Goal: Task Accomplishment & Management: Use online tool/utility

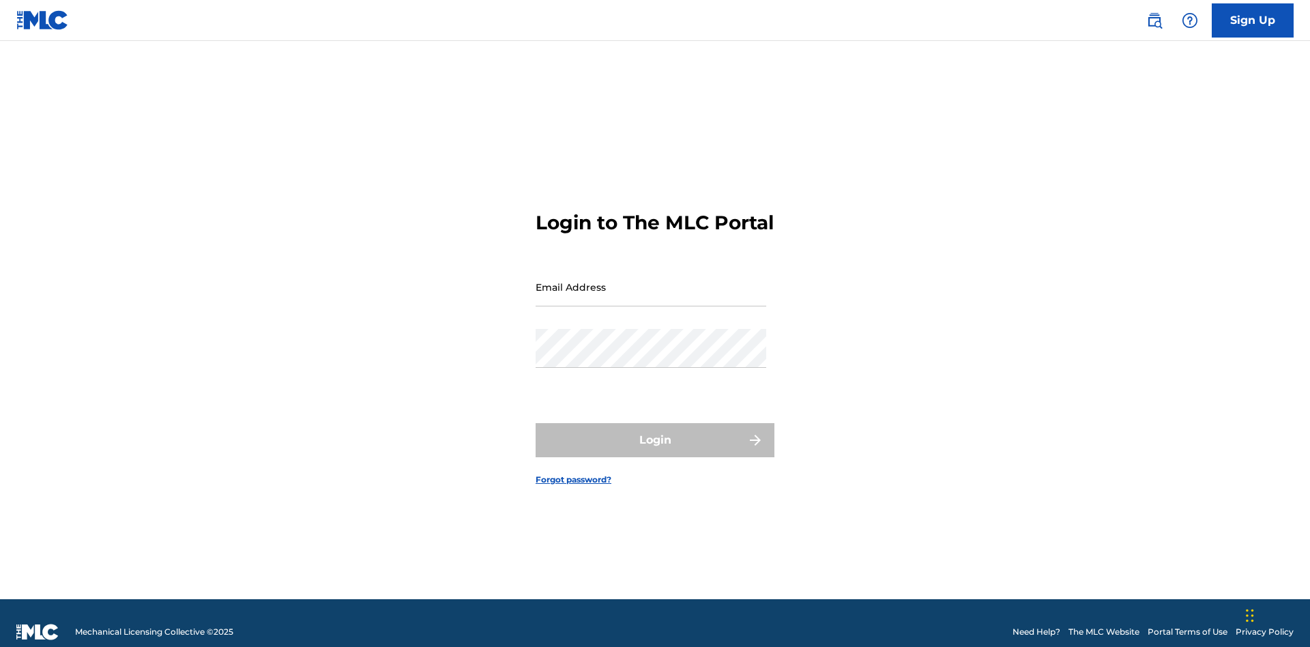
scroll to position [18, 0]
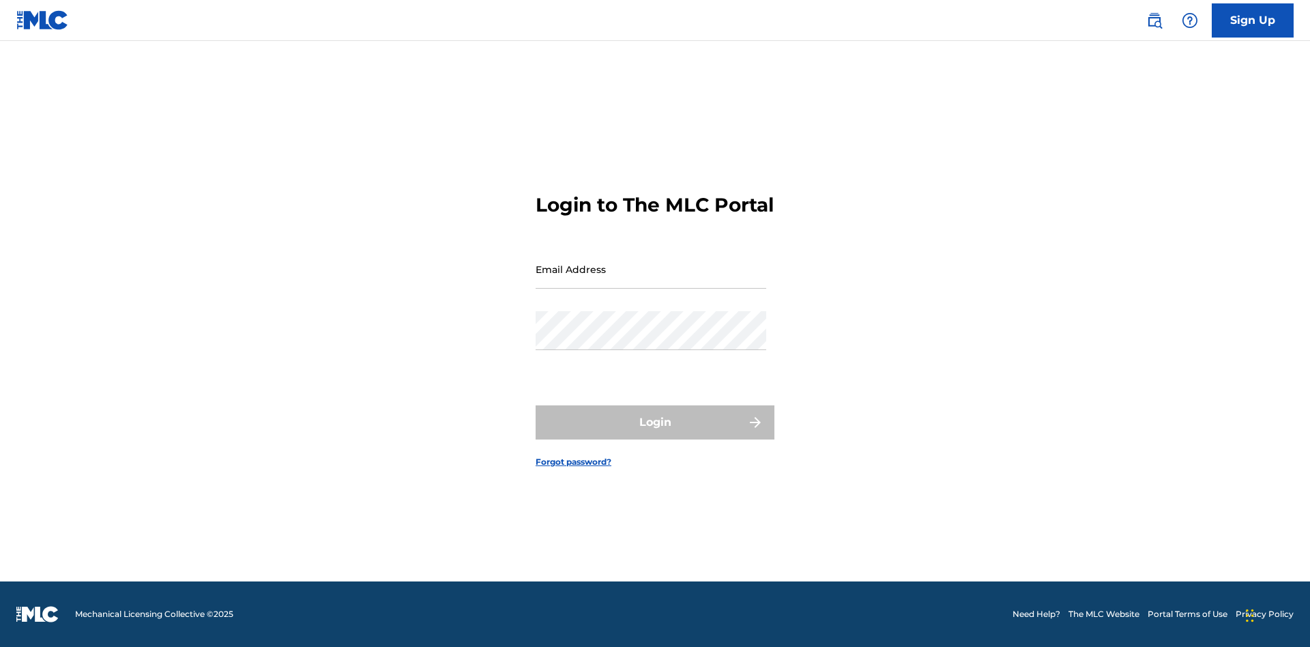
click at [651, 280] on input "Email Address" at bounding box center [651, 269] width 231 height 39
type input "[EMAIL_ADDRESS][DOMAIN_NAME]"
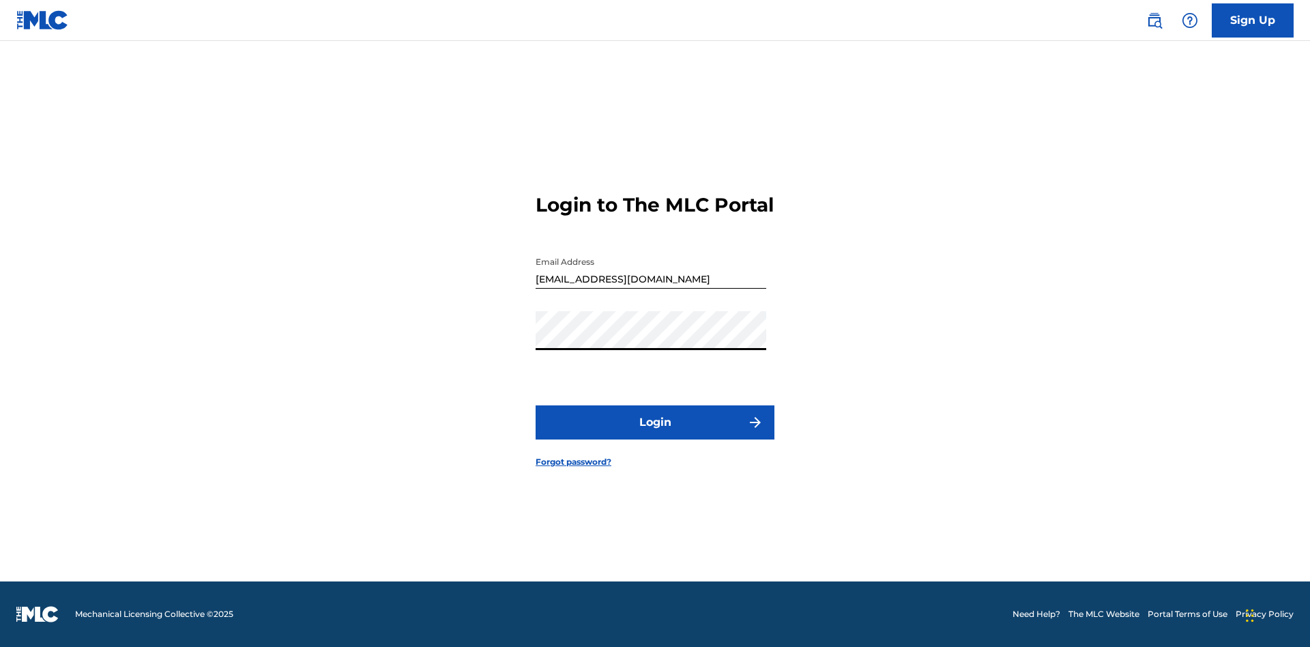
click at [655, 434] on button "Login" at bounding box center [655, 422] width 239 height 34
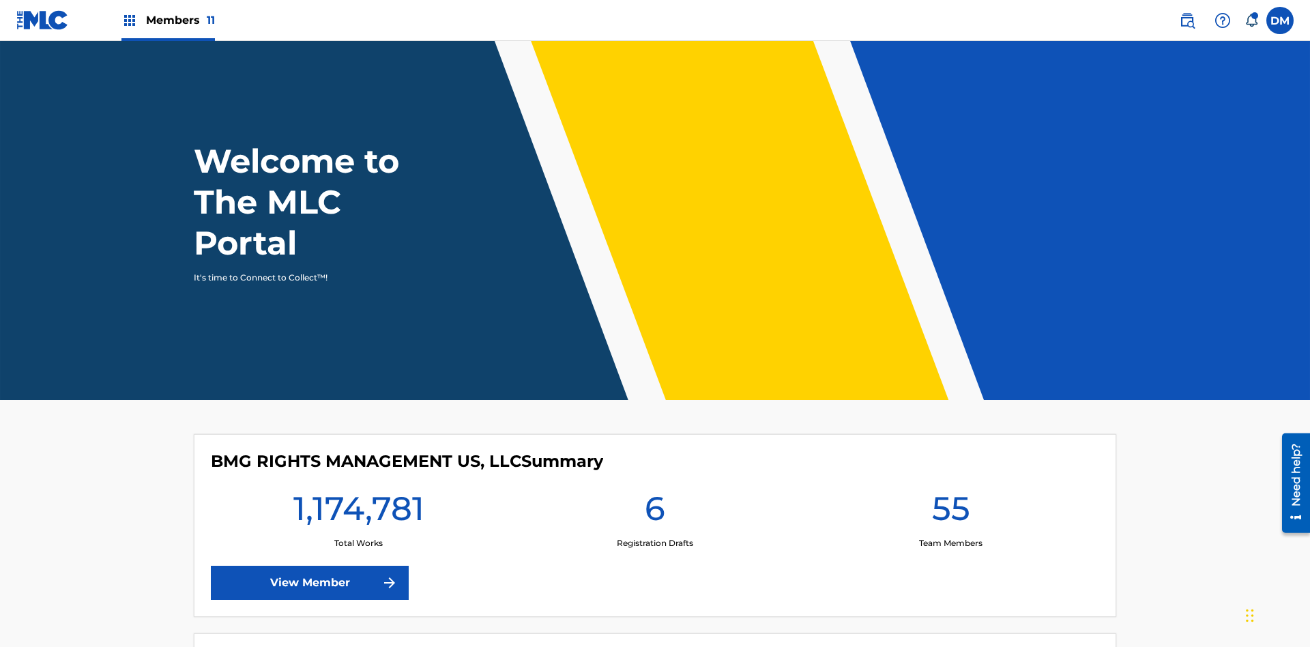
click at [168, 20] on span "Members 11" at bounding box center [180, 20] width 69 height 16
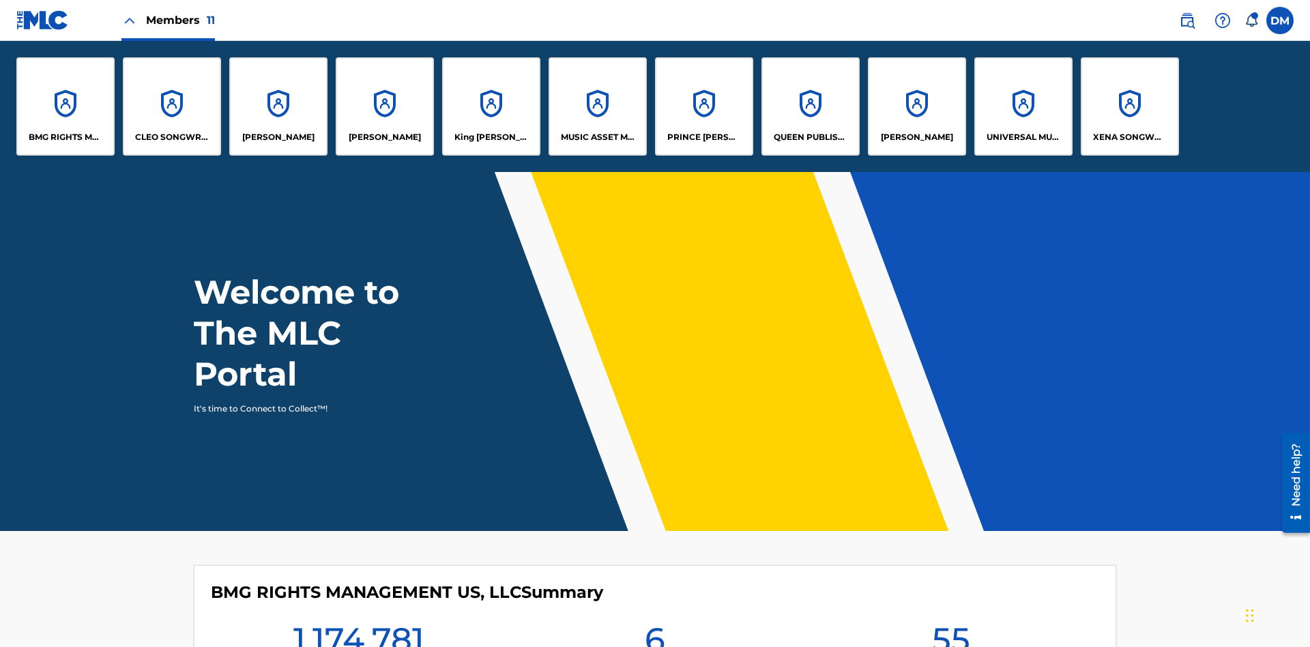
click at [491, 137] on p "King [PERSON_NAME]" at bounding box center [491, 137] width 74 height 12
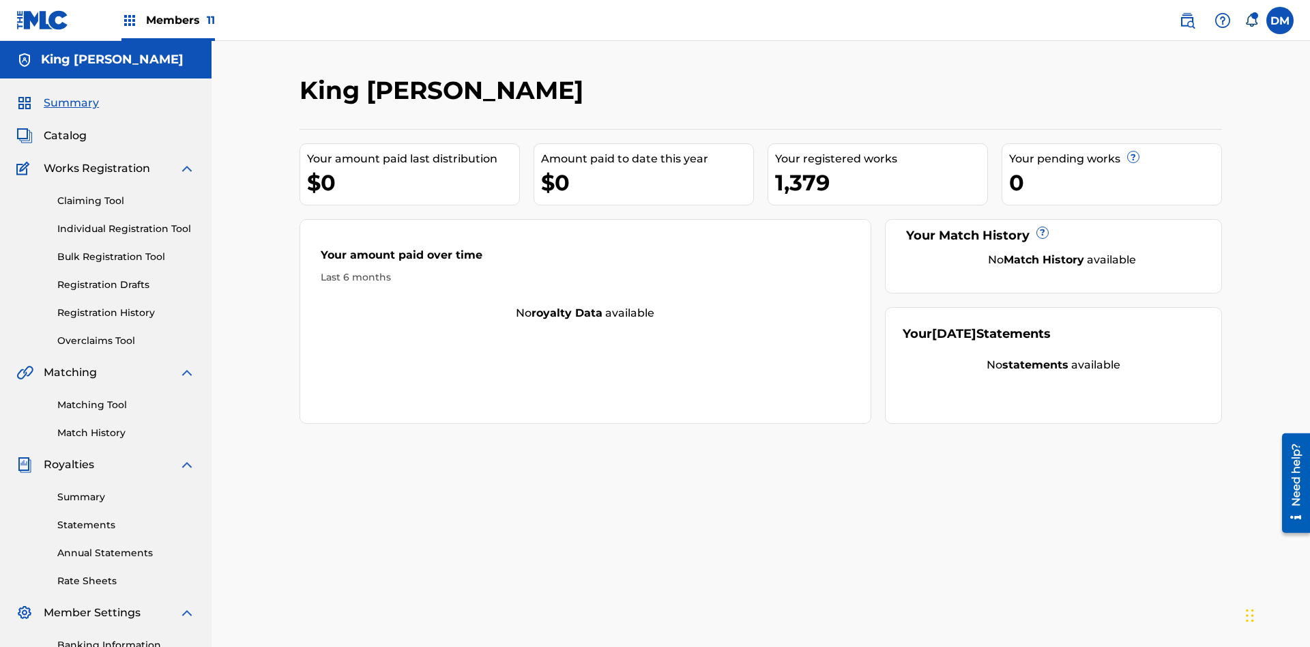
click at [126, 222] on link "Individual Registration Tool" at bounding box center [126, 229] width 138 height 14
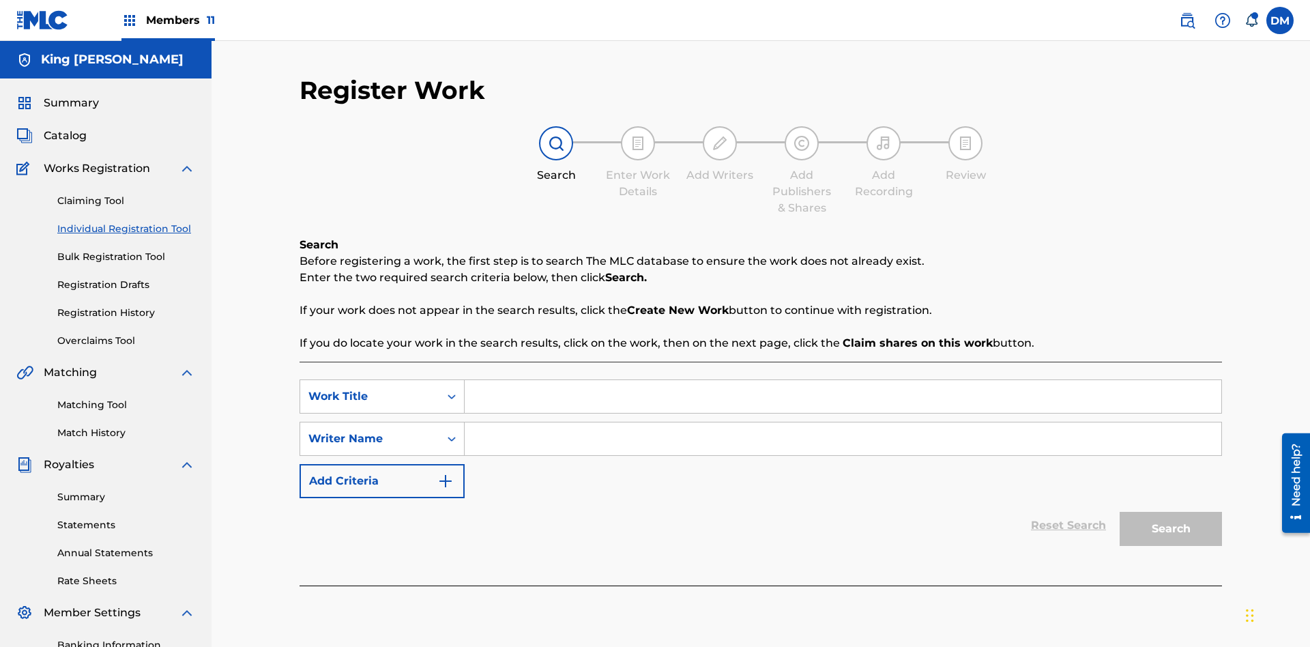
scroll to position [199, 0]
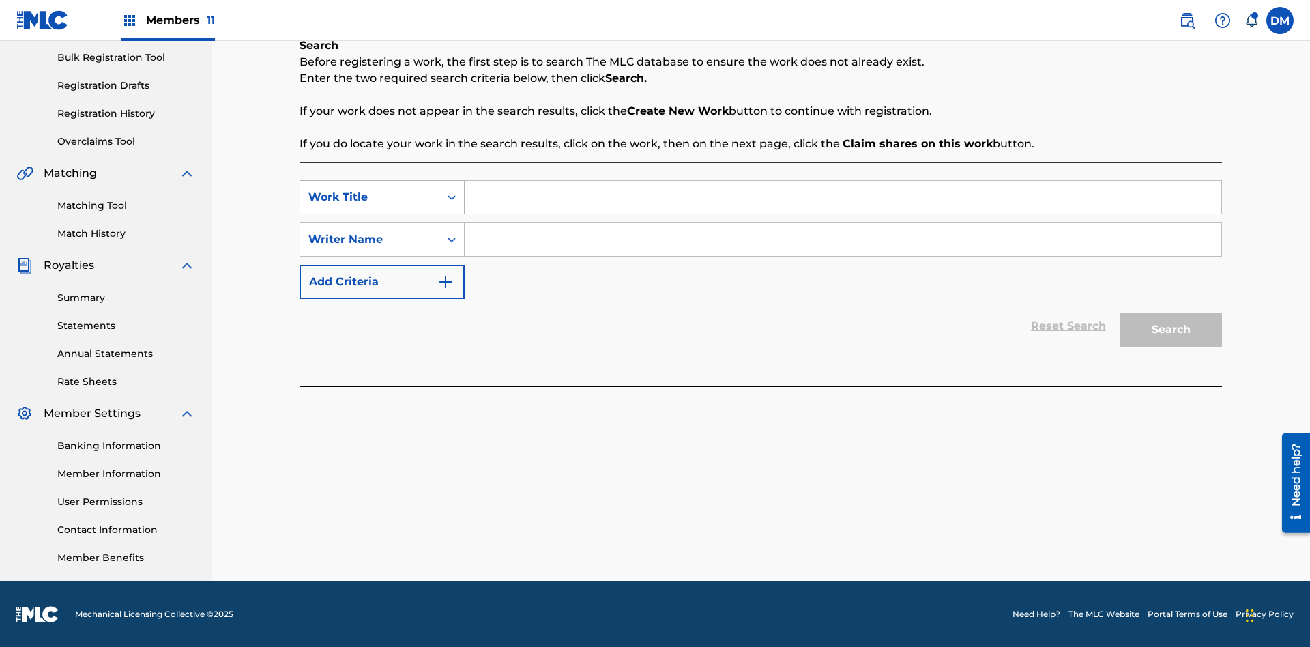
click at [370, 197] on div "Work Title" at bounding box center [369, 197] width 123 height 16
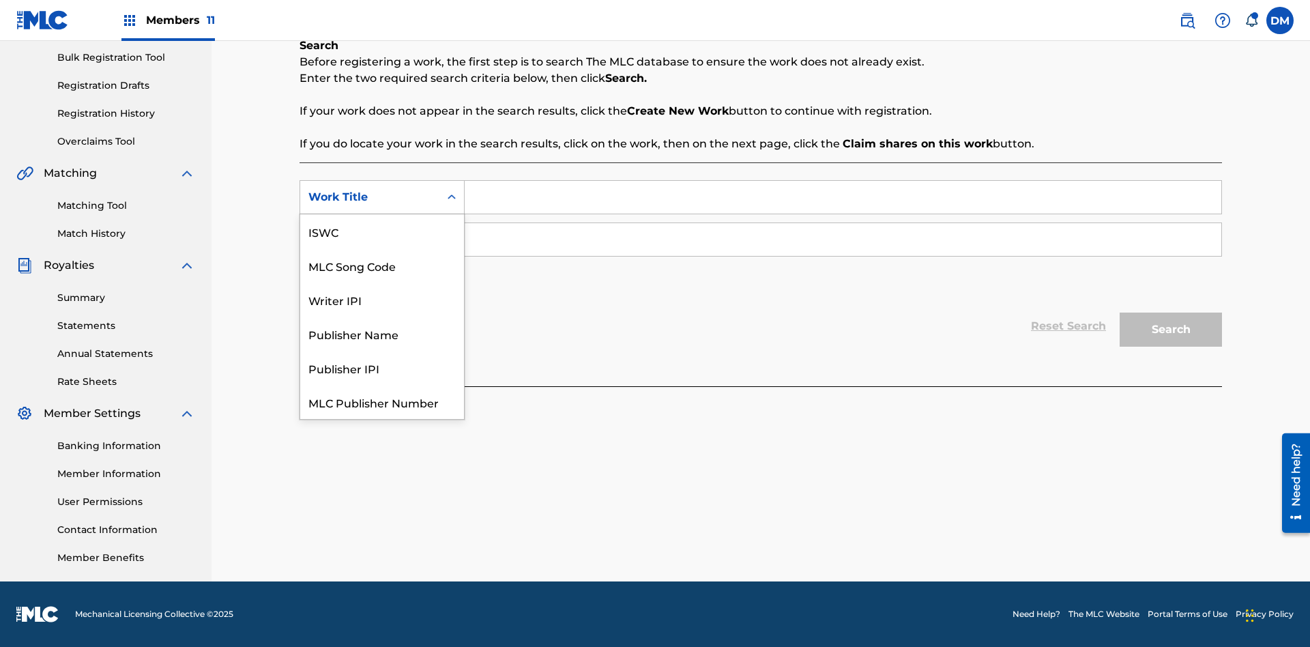
scroll to position [34, 0]
click at [382, 214] on div "ISWC" at bounding box center [382, 197] width 164 height 34
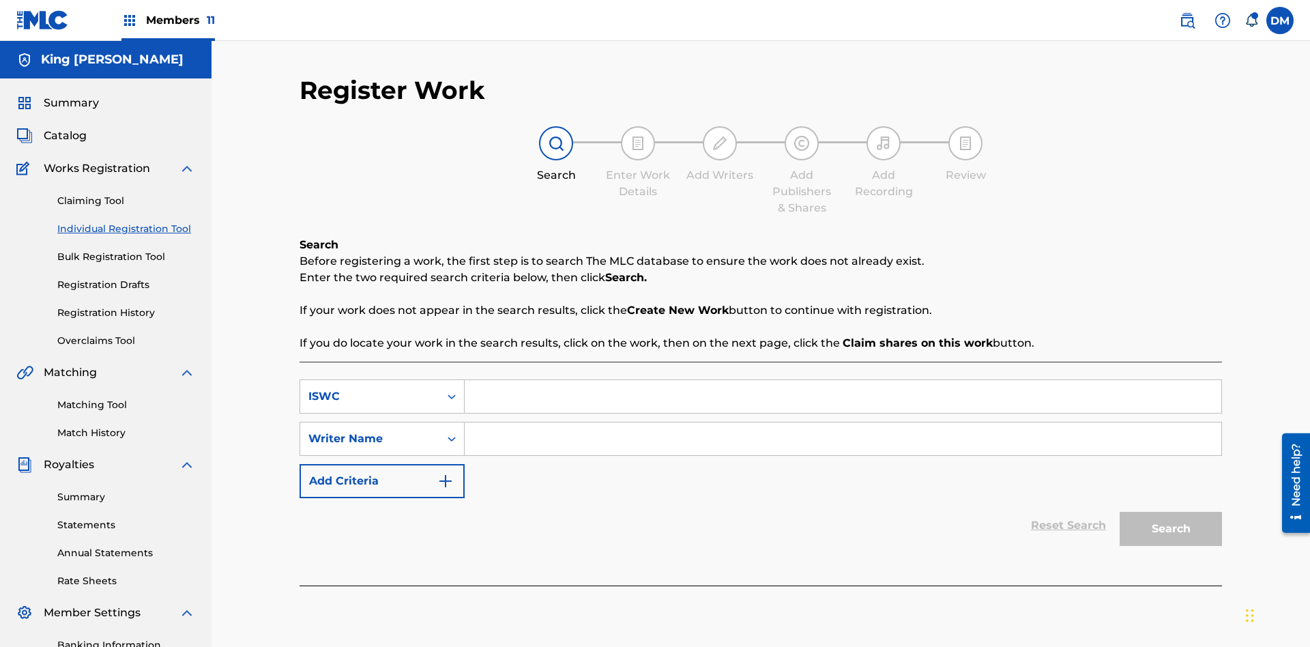
click at [843, 380] on input "Search Form" at bounding box center [843, 396] width 757 height 33
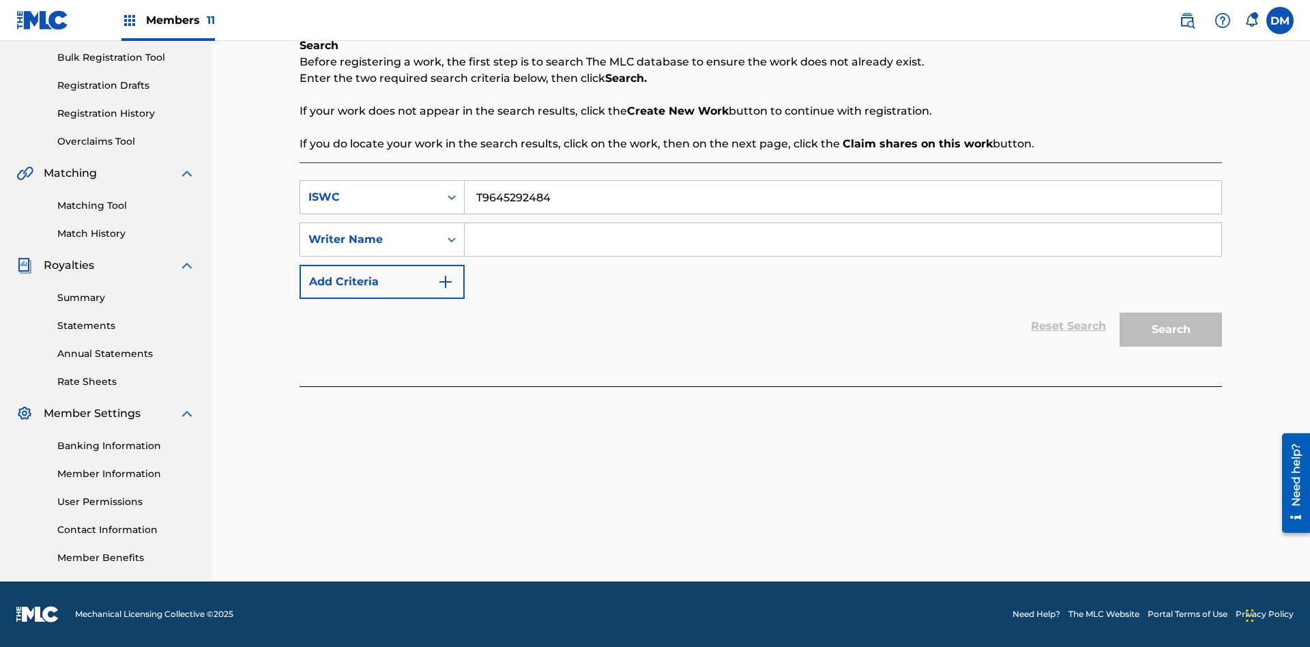
type input "T9645292484"
click at [843, 240] on input "Search Form" at bounding box center [843, 239] width 757 height 33
type input "[PERSON_NAME] [PERSON_NAME]"
click at [1171, 330] on button "Search" at bounding box center [1171, 330] width 102 height 34
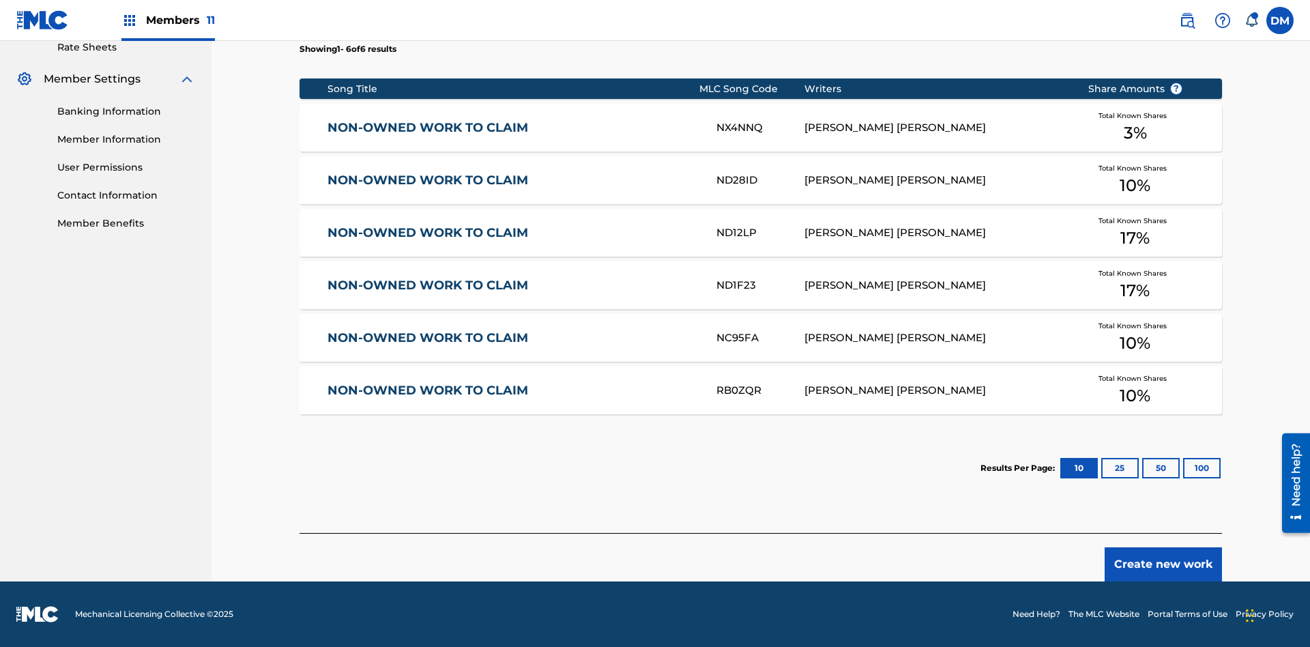
click at [1183, 468] on button "100" at bounding box center [1202, 468] width 38 height 20
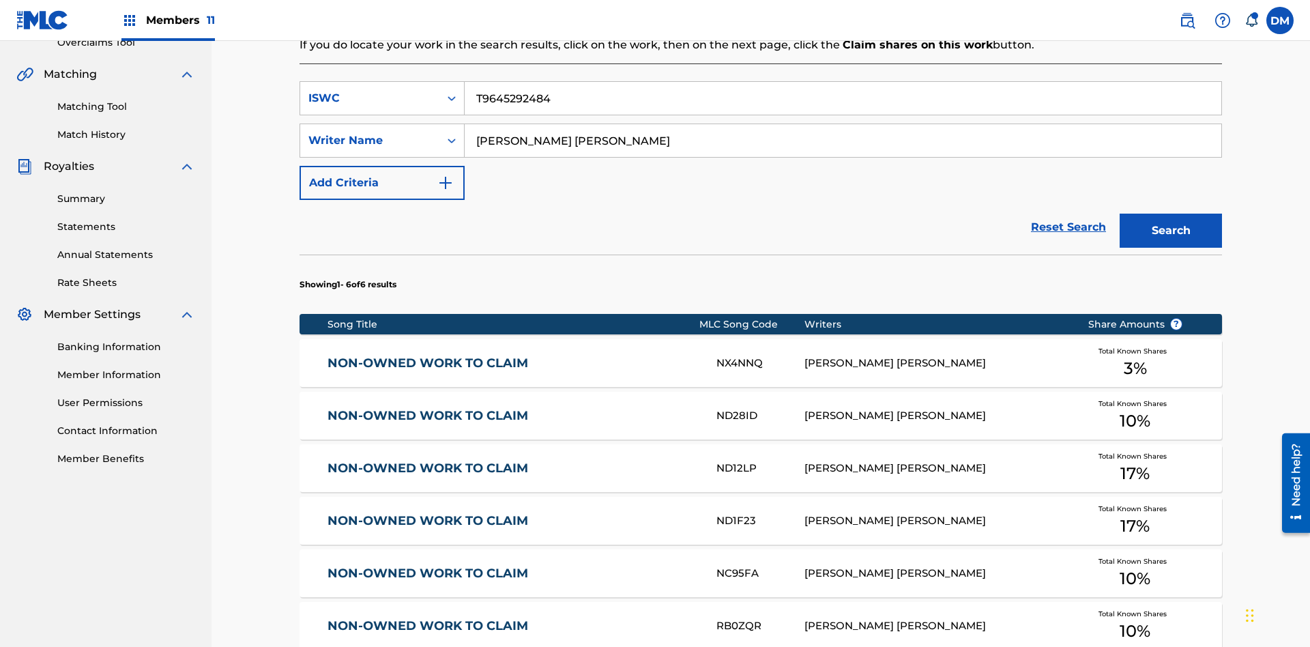
click at [843, 98] on input "T9645292484" at bounding box center [843, 98] width 757 height 33
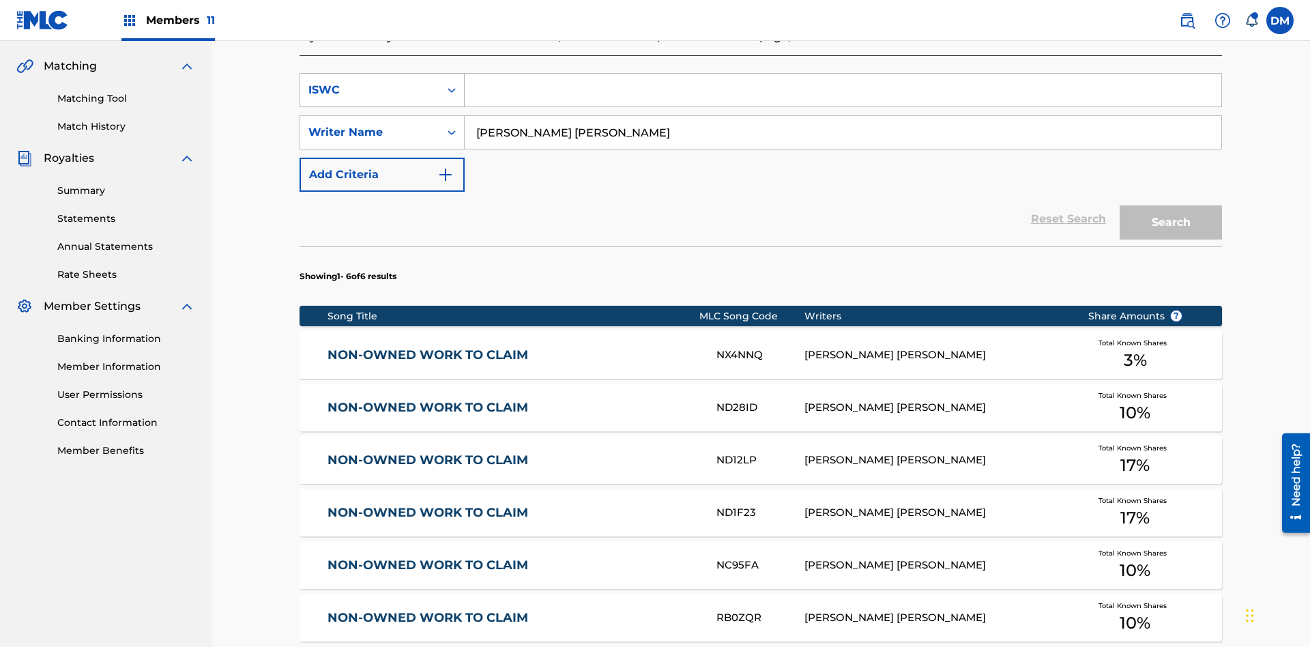
click at [370, 90] on div "ISWC" at bounding box center [369, 90] width 123 height 16
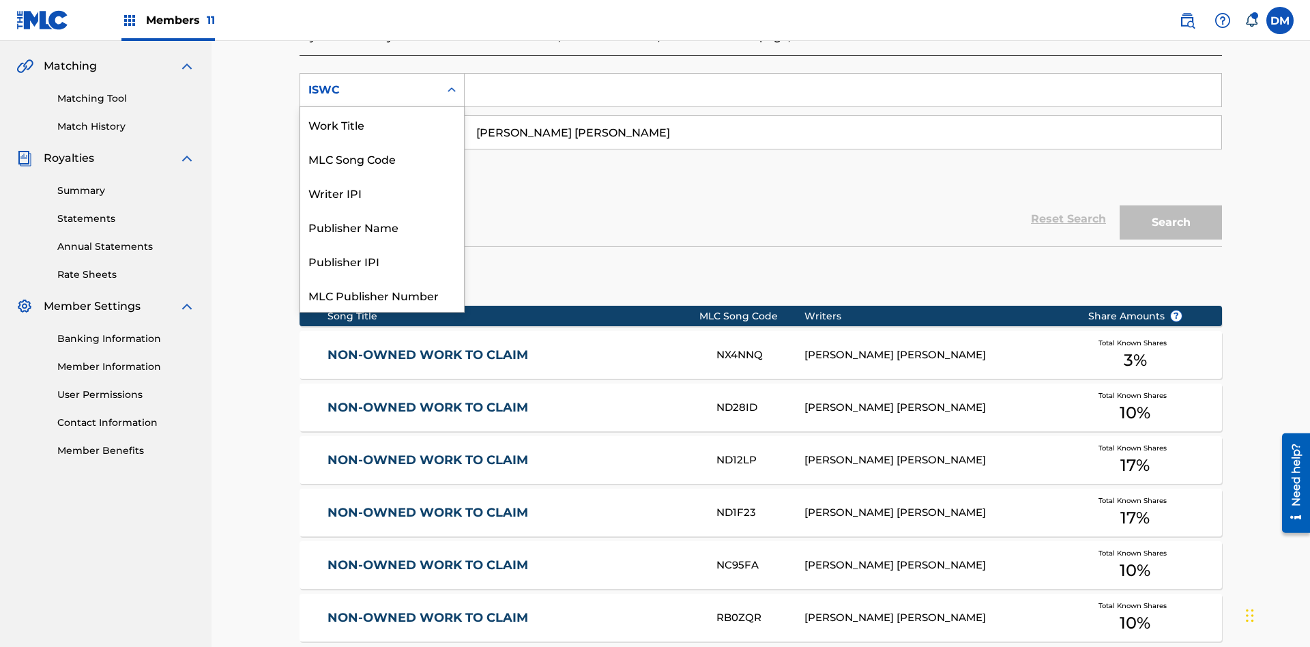
scroll to position [34, 0]
click at [382, 107] on div "Work Title" at bounding box center [382, 90] width 164 height 34
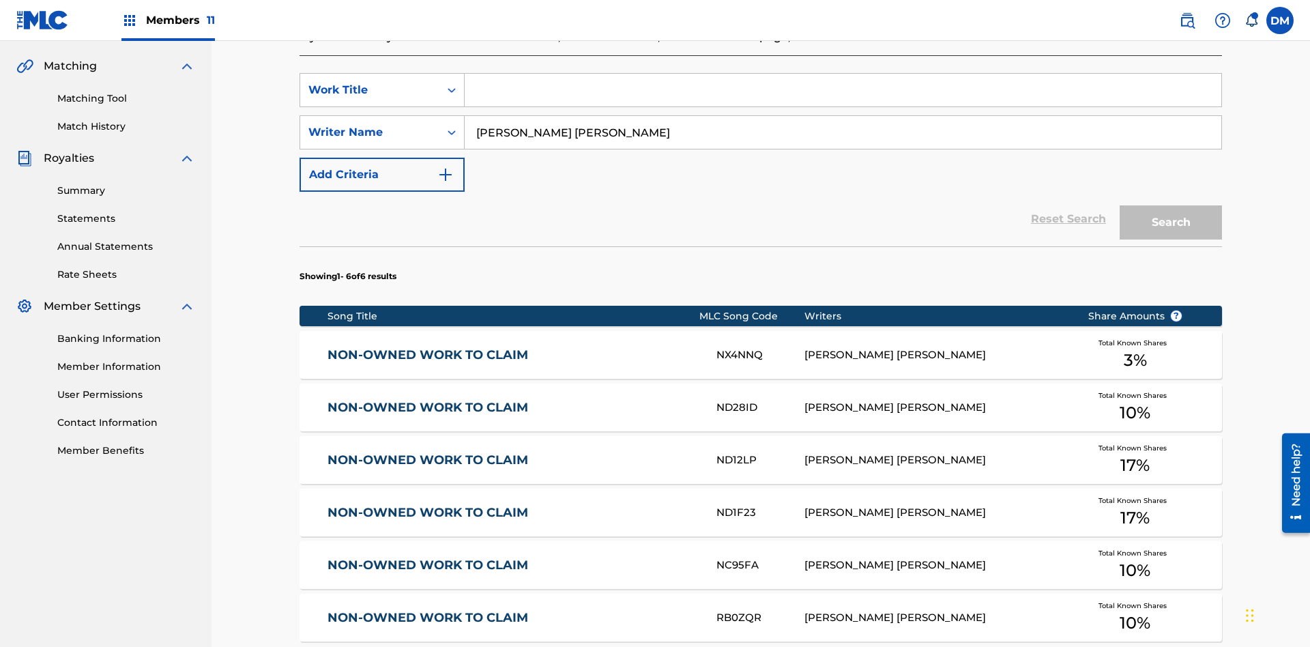
scroll to position [0, 0]
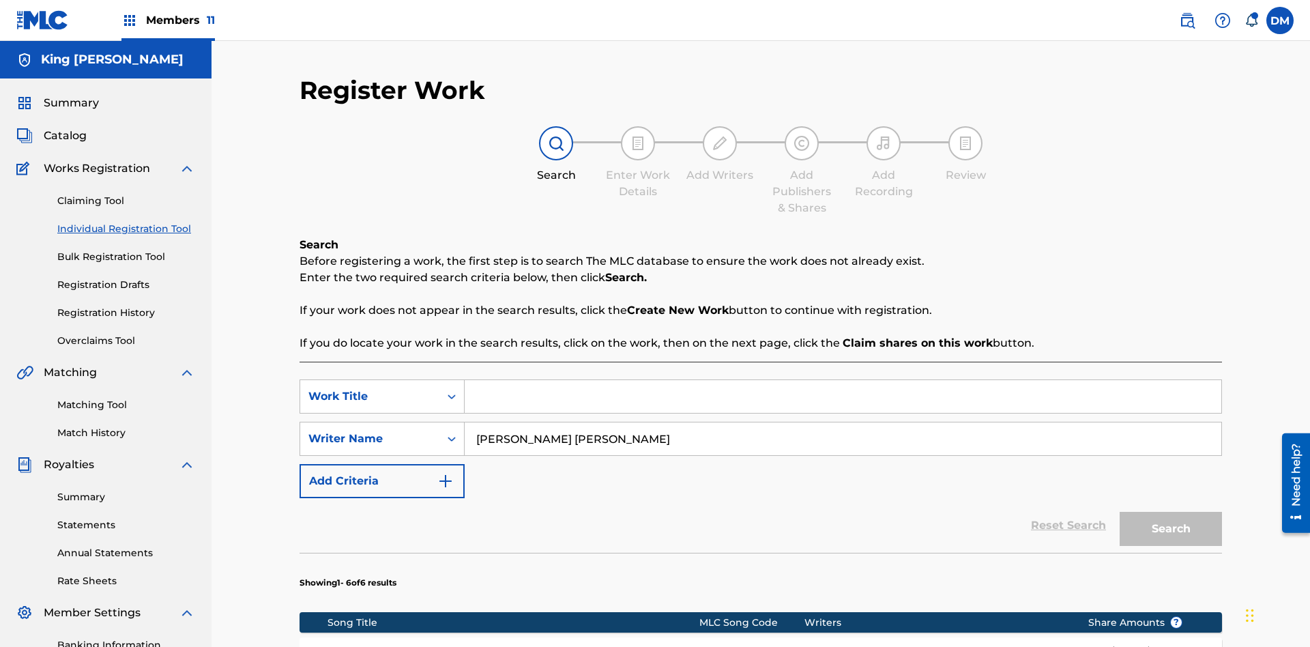
click at [843, 380] on input "Search Form" at bounding box center [843, 396] width 757 height 33
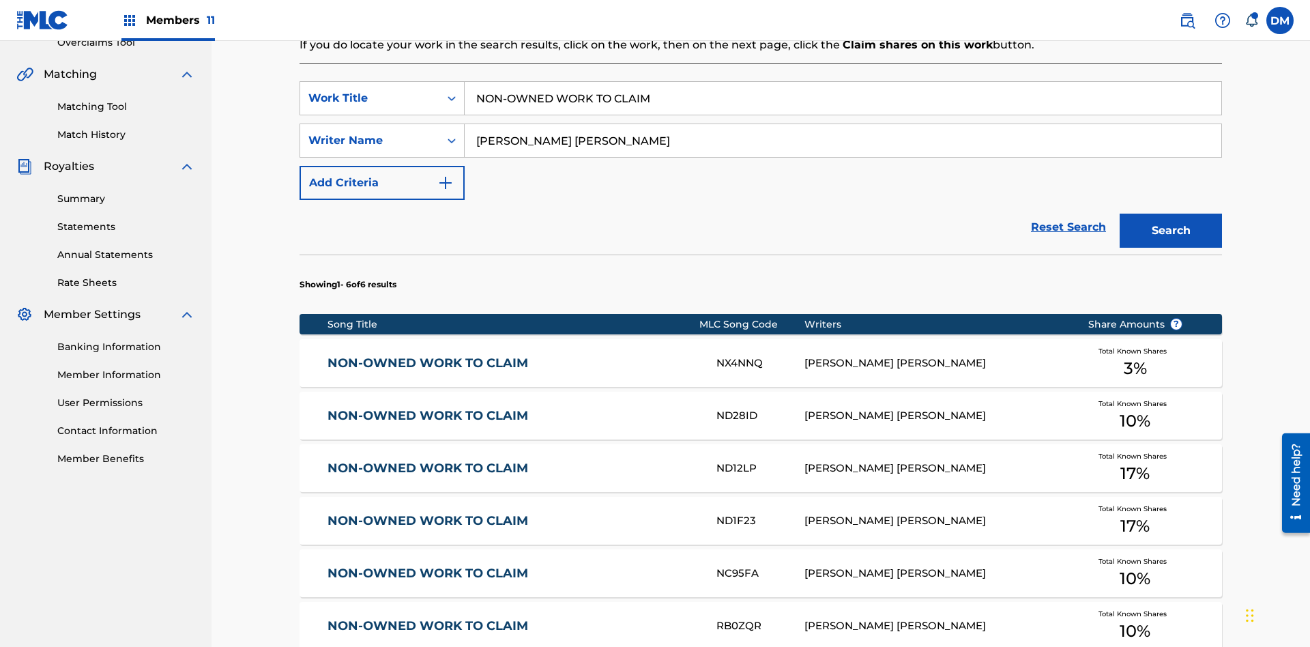
type input "NON-OWNED WORK TO CLAIM"
click at [1171, 214] on button "Search" at bounding box center [1171, 231] width 102 height 34
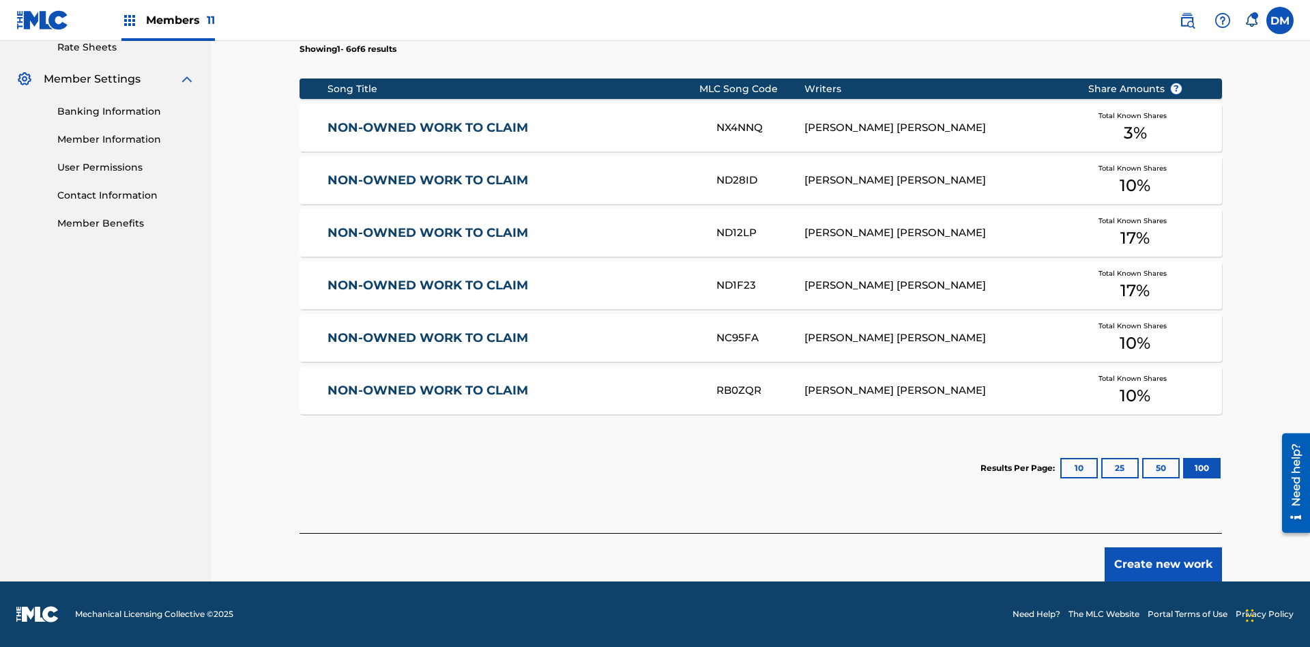
click at [1183, 468] on button "100" at bounding box center [1202, 468] width 38 height 20
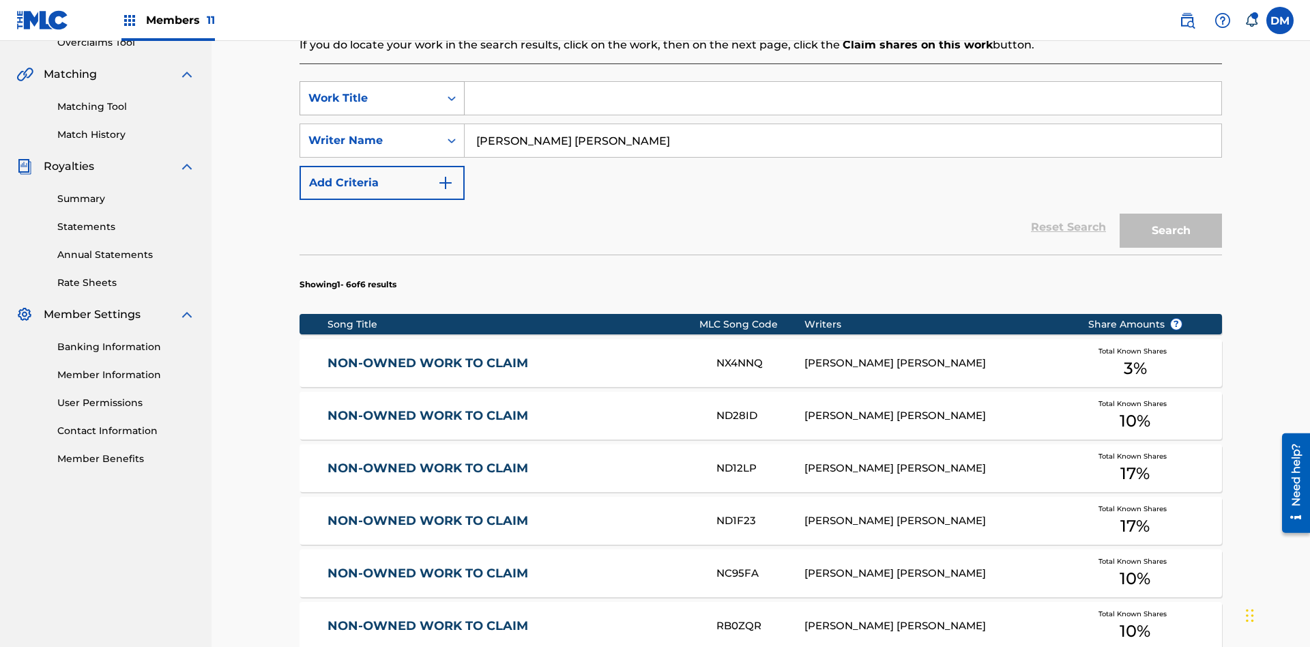
click at [370, 90] on div "Work Title" at bounding box center [369, 98] width 123 height 16
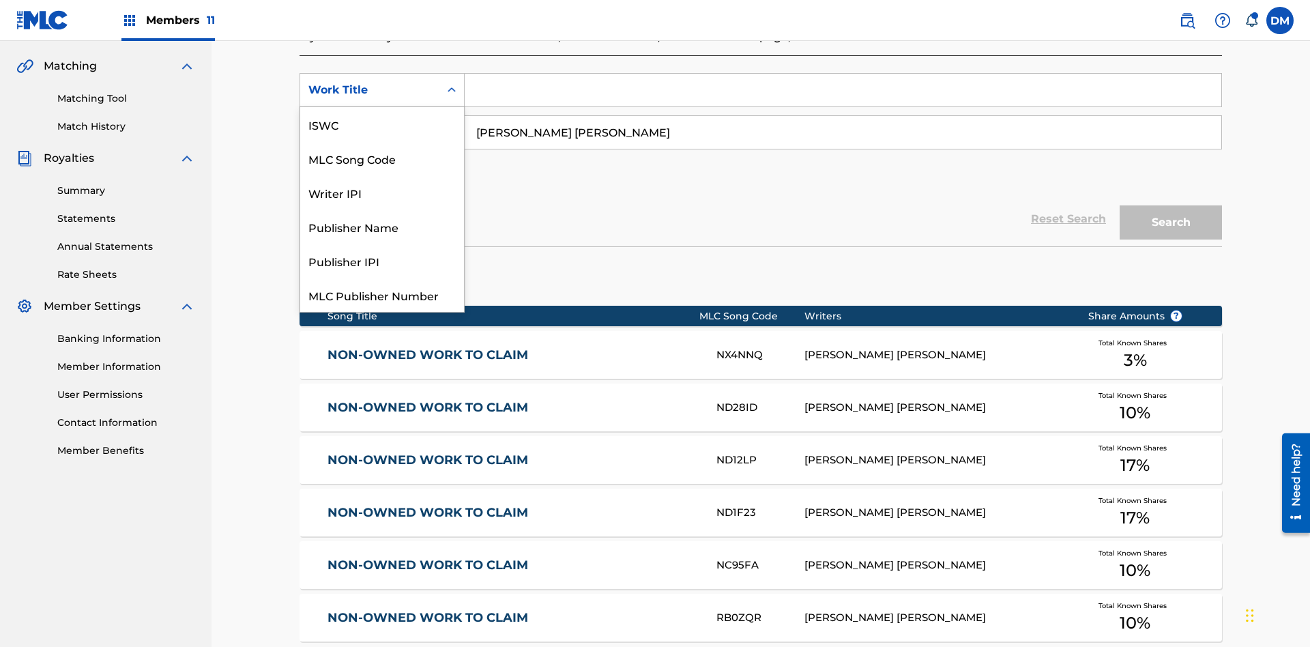
scroll to position [34, 0]
click at [382, 124] on div "MLC Song Code" at bounding box center [382, 124] width 164 height 34
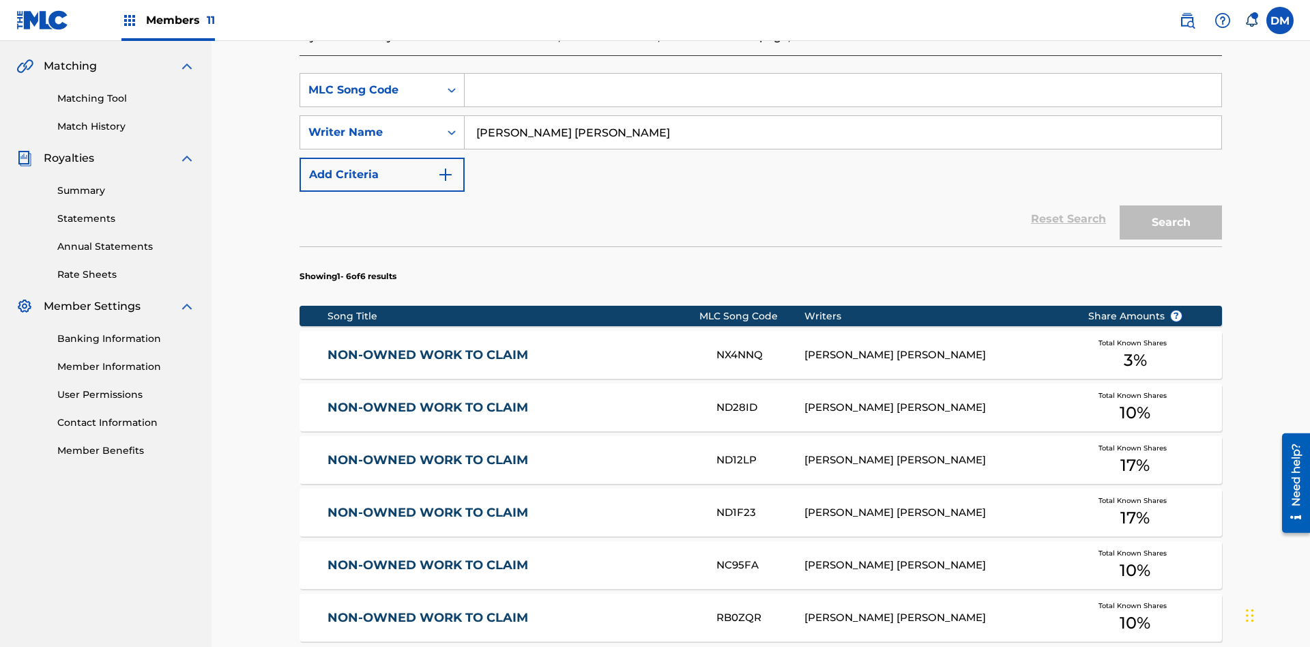
click at [843, 98] on input "Search Form" at bounding box center [843, 90] width 757 height 33
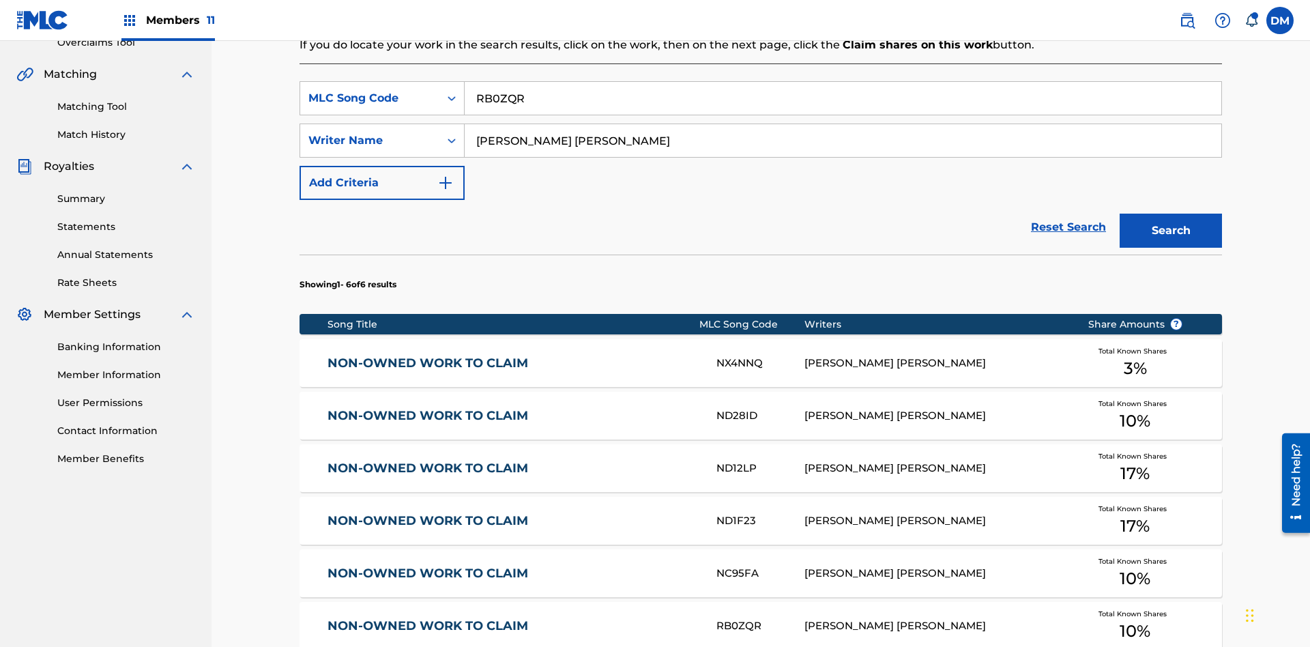
type input "RB0ZQR"
click at [1171, 214] on button "Search" at bounding box center [1171, 231] width 102 height 34
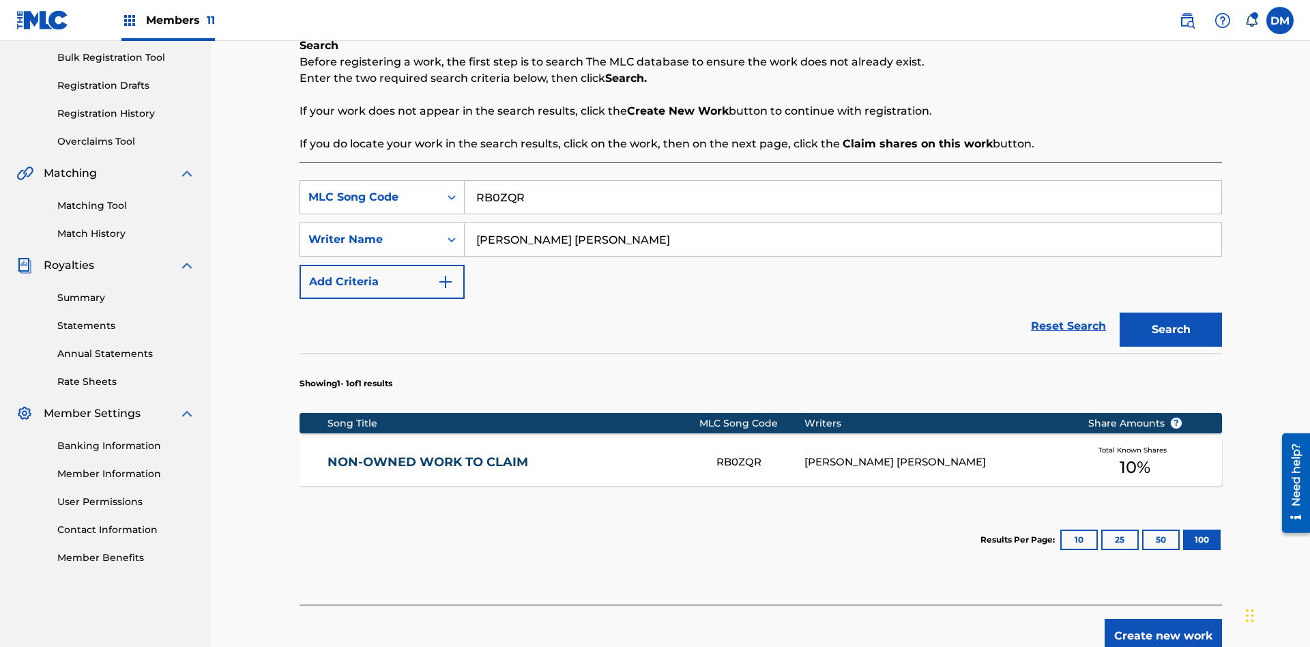
scroll to position [271, 0]
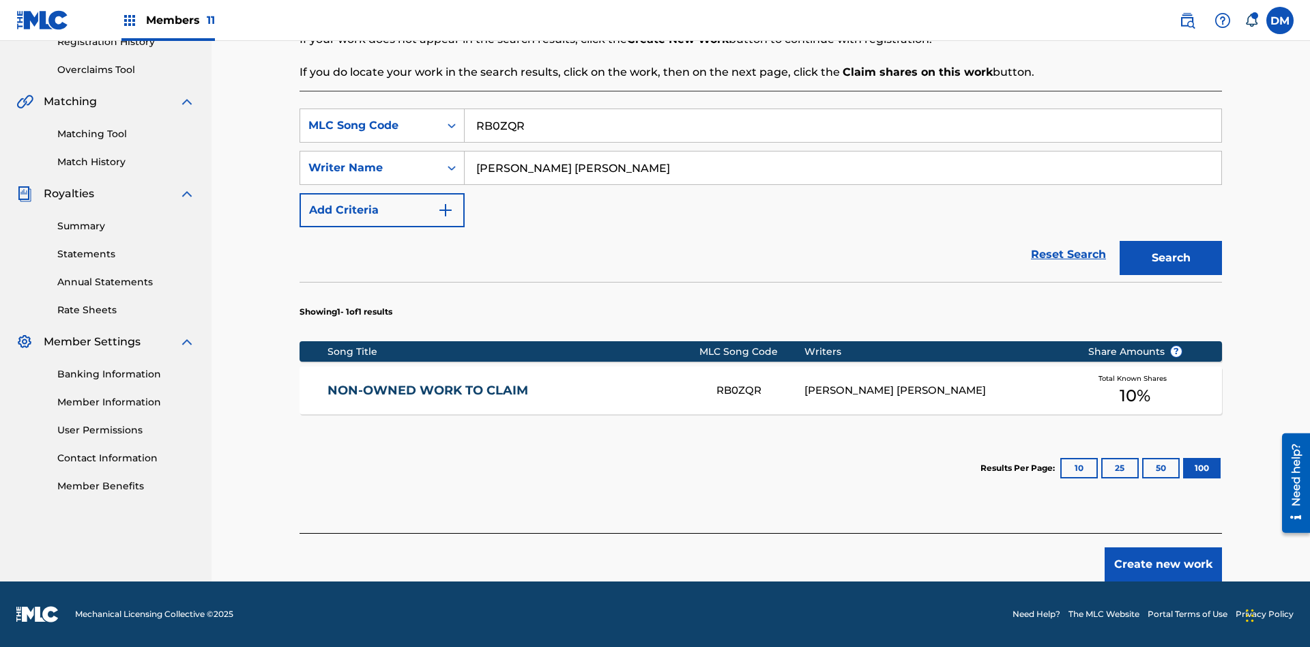
click at [1183, 468] on button "100" at bounding box center [1202, 468] width 38 height 20
click at [843, 126] on input "RB0ZQR" at bounding box center [843, 125] width 757 height 33
click at [370, 126] on div "MLC Song Code" at bounding box center [369, 125] width 123 height 16
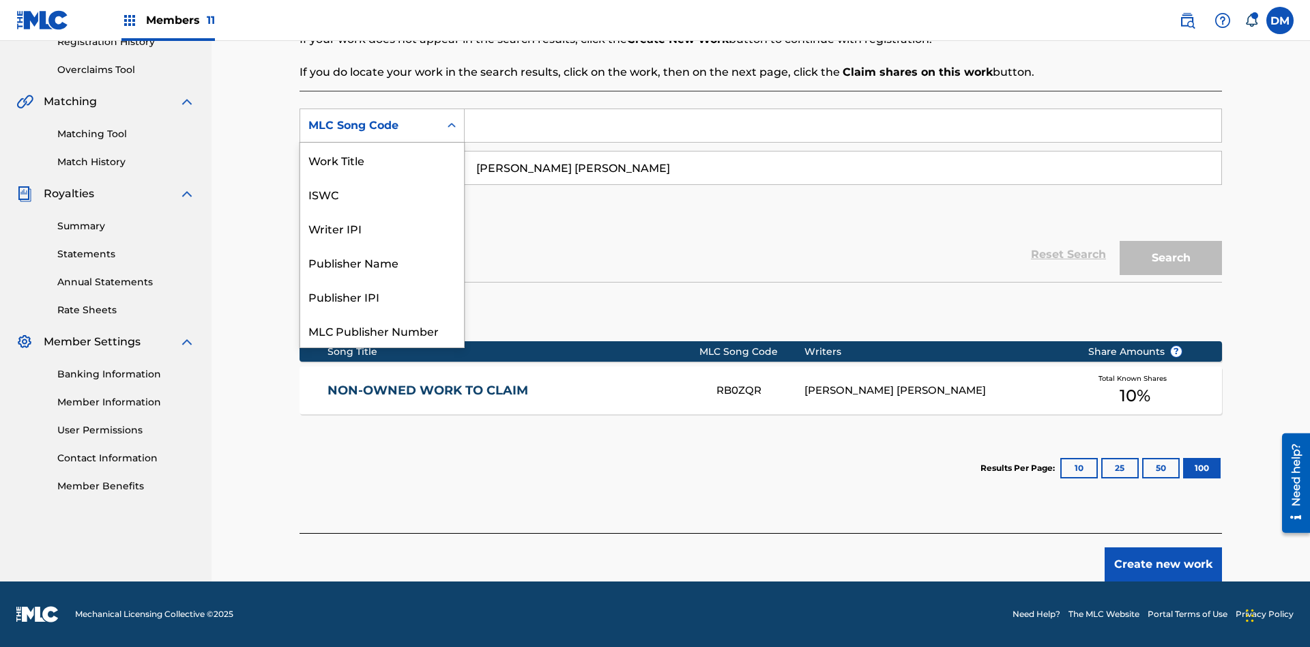
scroll to position [34, 0]
click at [382, 194] on div "Writer IPI" at bounding box center [382, 194] width 164 height 34
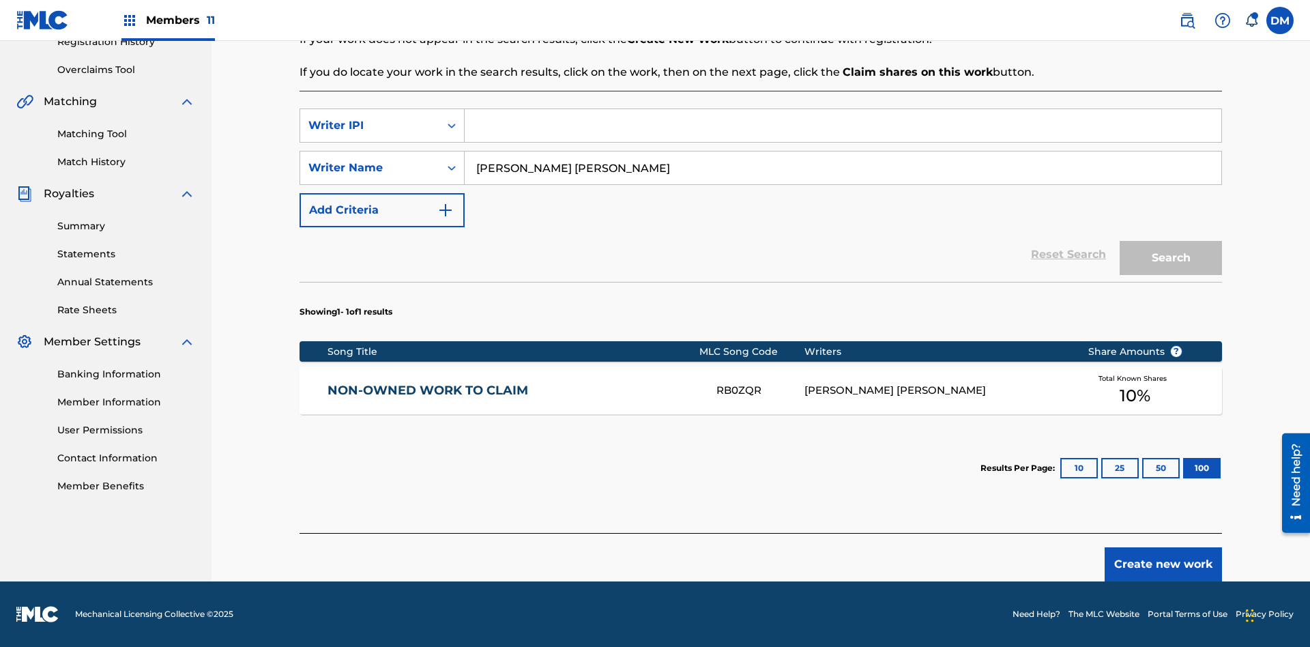
click at [843, 126] on input "Search Form" at bounding box center [843, 125] width 757 height 33
type input "00369275519"
click at [1171, 258] on button "Search" at bounding box center [1171, 258] width 102 height 34
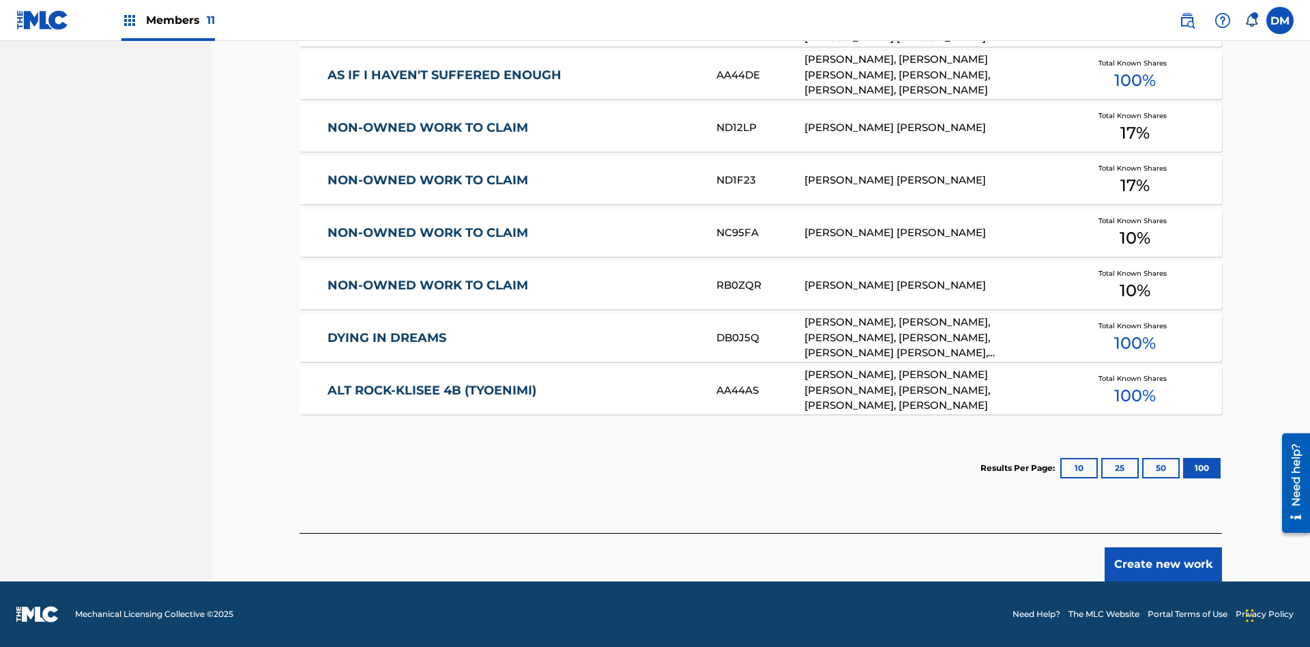
click at [1183, 468] on button "100" at bounding box center [1202, 468] width 38 height 20
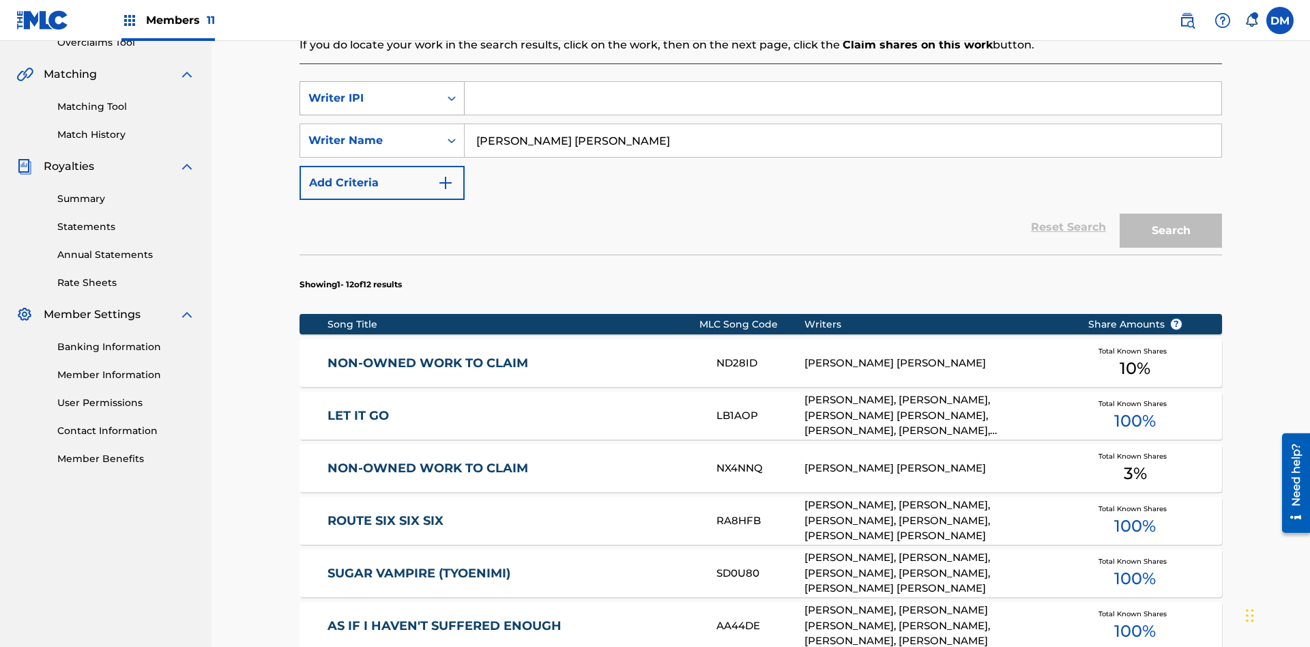
click at [370, 90] on div "Writer IPI" at bounding box center [369, 98] width 123 height 16
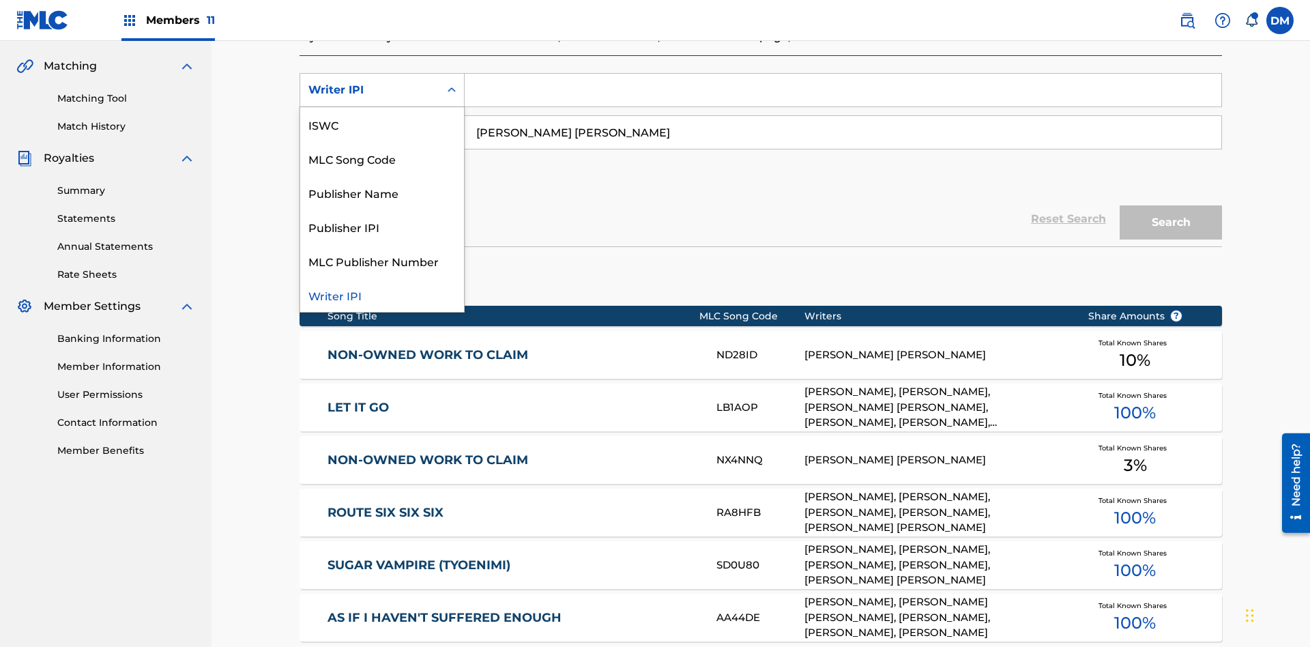
click at [382, 192] on div "Publisher Name" at bounding box center [382, 192] width 164 height 34
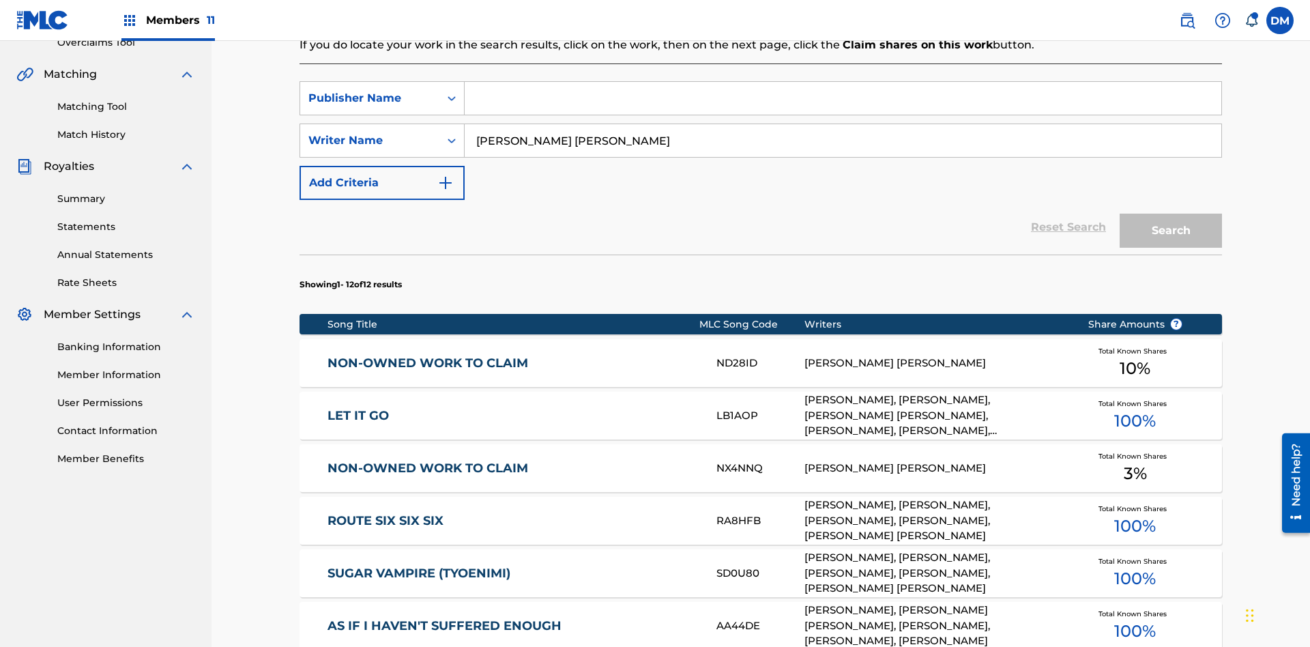
click at [843, 98] on input "Search Form" at bounding box center [843, 98] width 757 height 33
type input "Xena Songwriter"
click at [1171, 214] on button "Search" at bounding box center [1171, 231] width 102 height 34
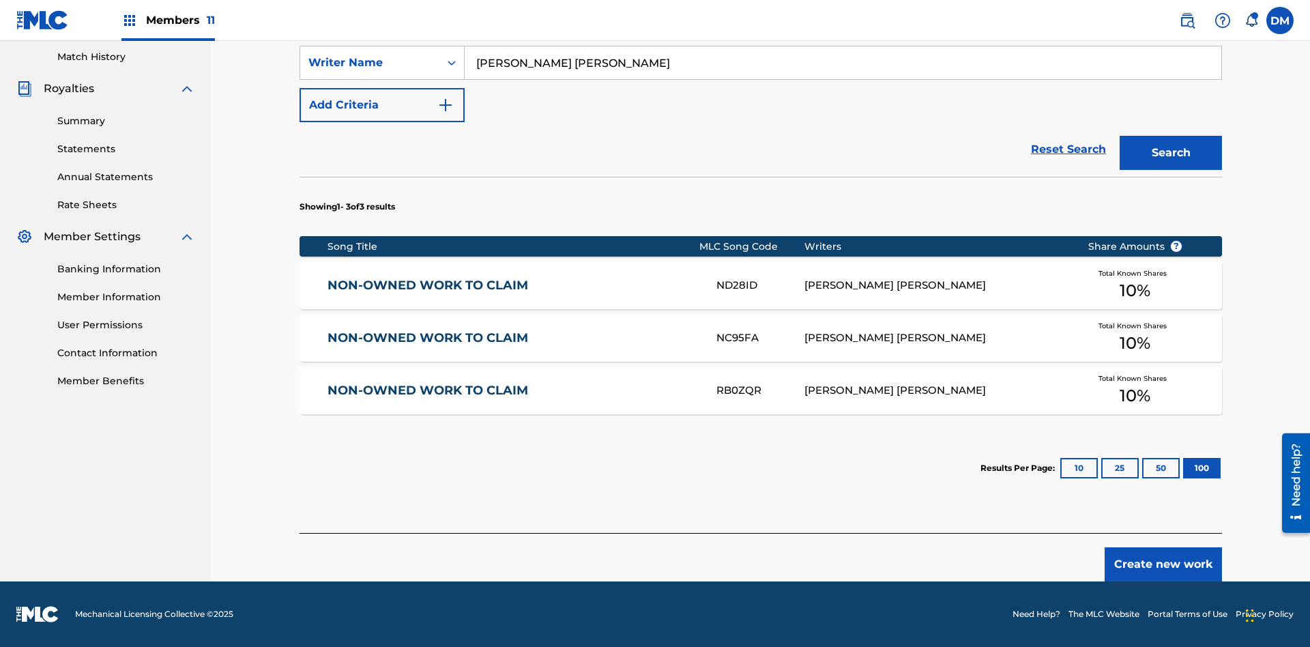
click at [1183, 468] on button "100" at bounding box center [1202, 468] width 38 height 20
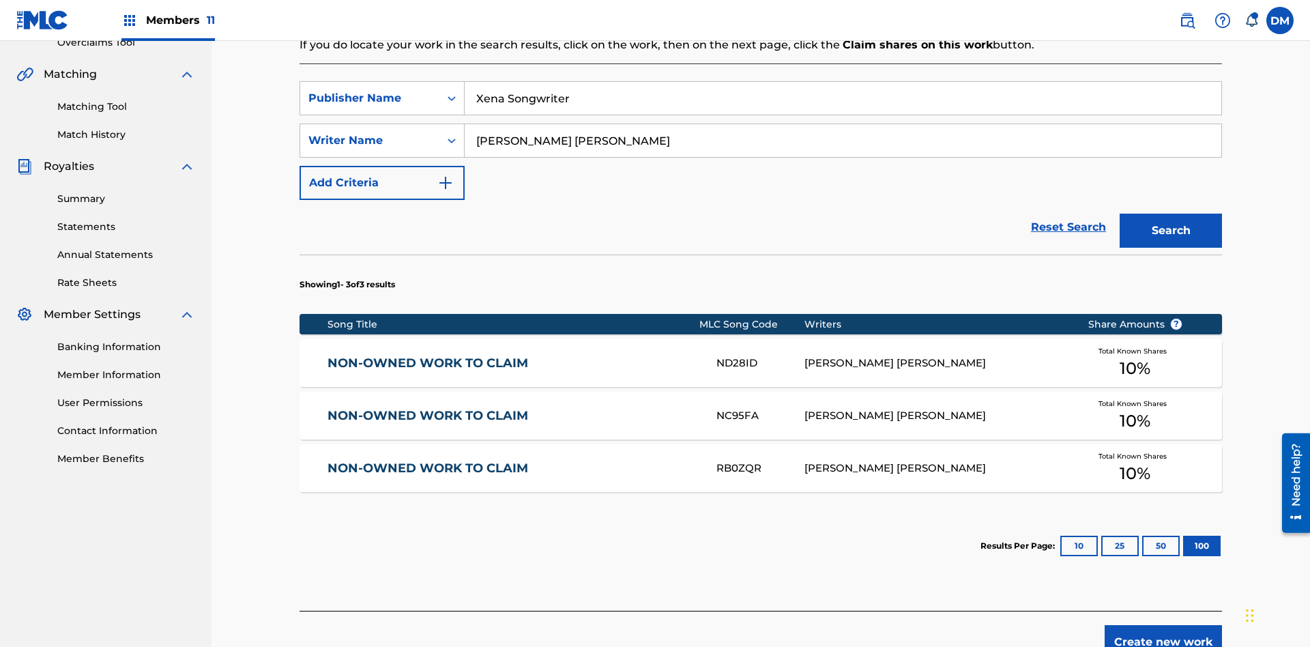
click at [843, 98] on input "Xena Songwriter" at bounding box center [843, 98] width 757 height 33
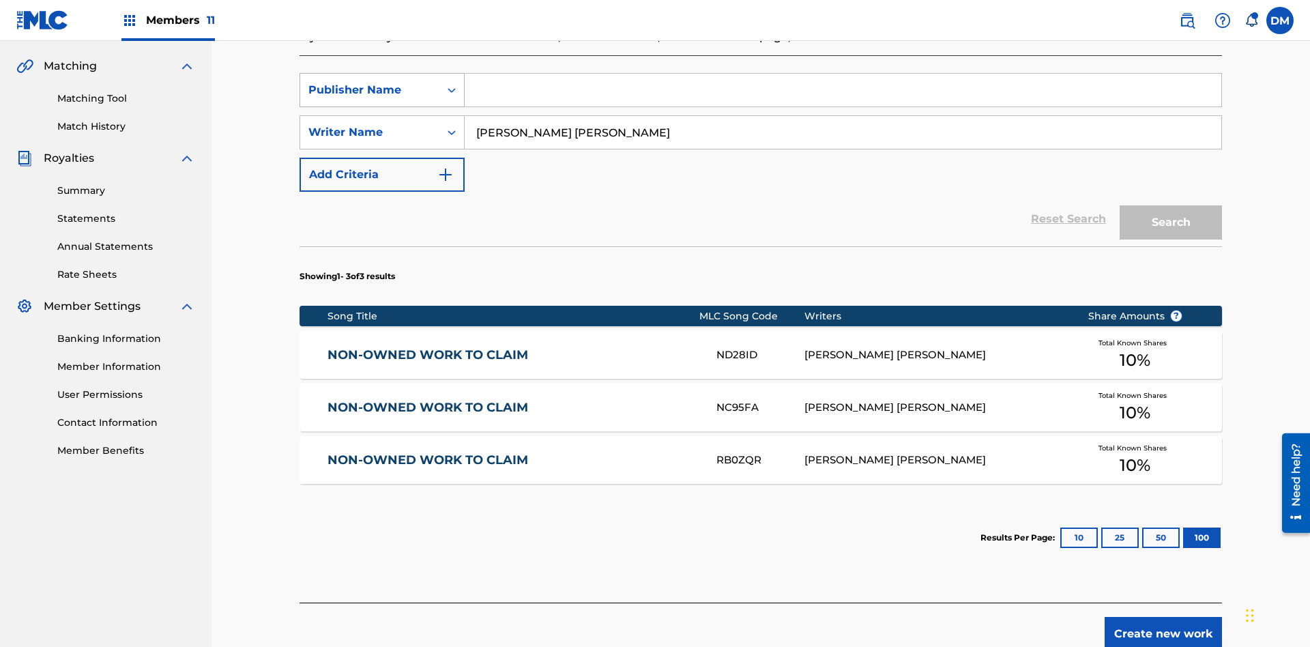
click at [370, 90] on div "Publisher Name" at bounding box center [369, 90] width 123 height 16
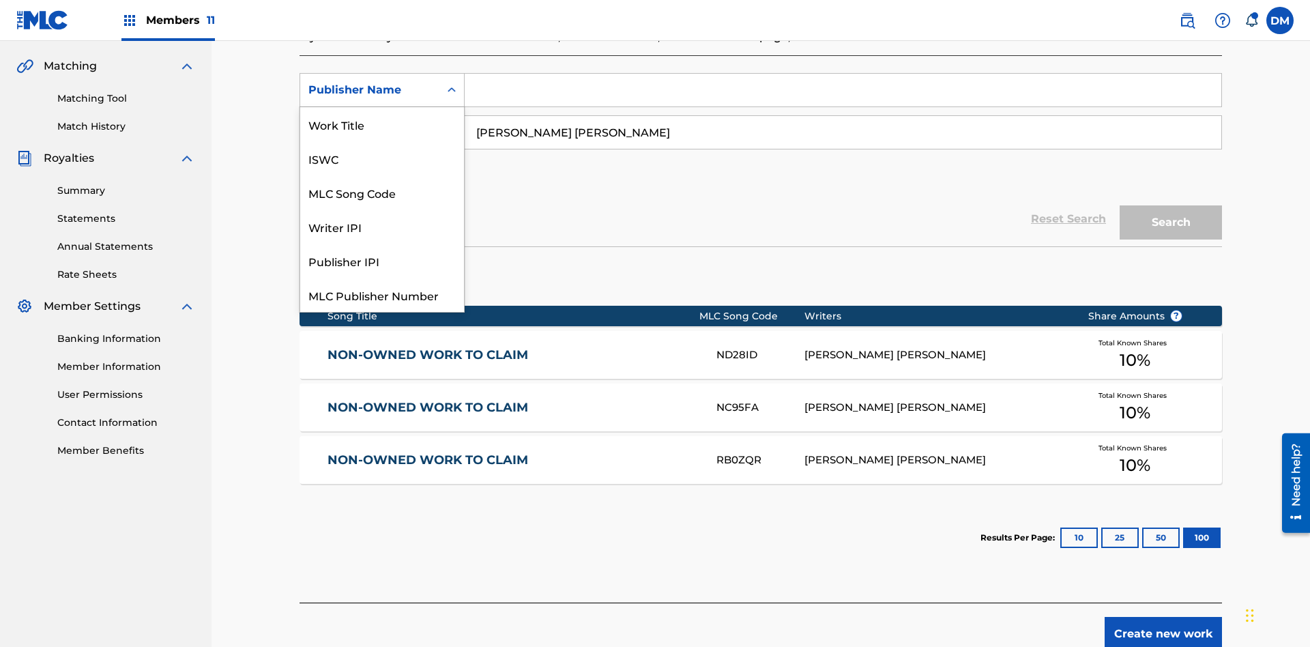
scroll to position [34, 0]
click at [382, 227] on div "Publisher IPI" at bounding box center [382, 226] width 164 height 34
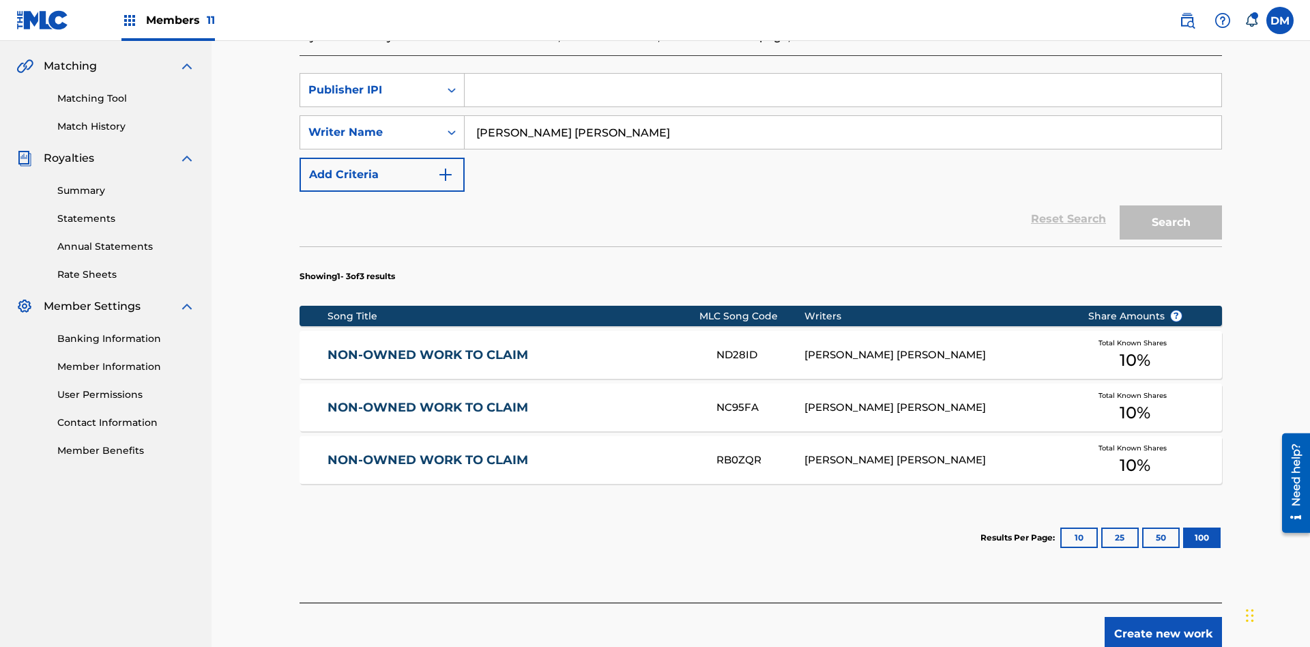
click at [843, 98] on input "Search Form" at bounding box center [843, 90] width 757 height 33
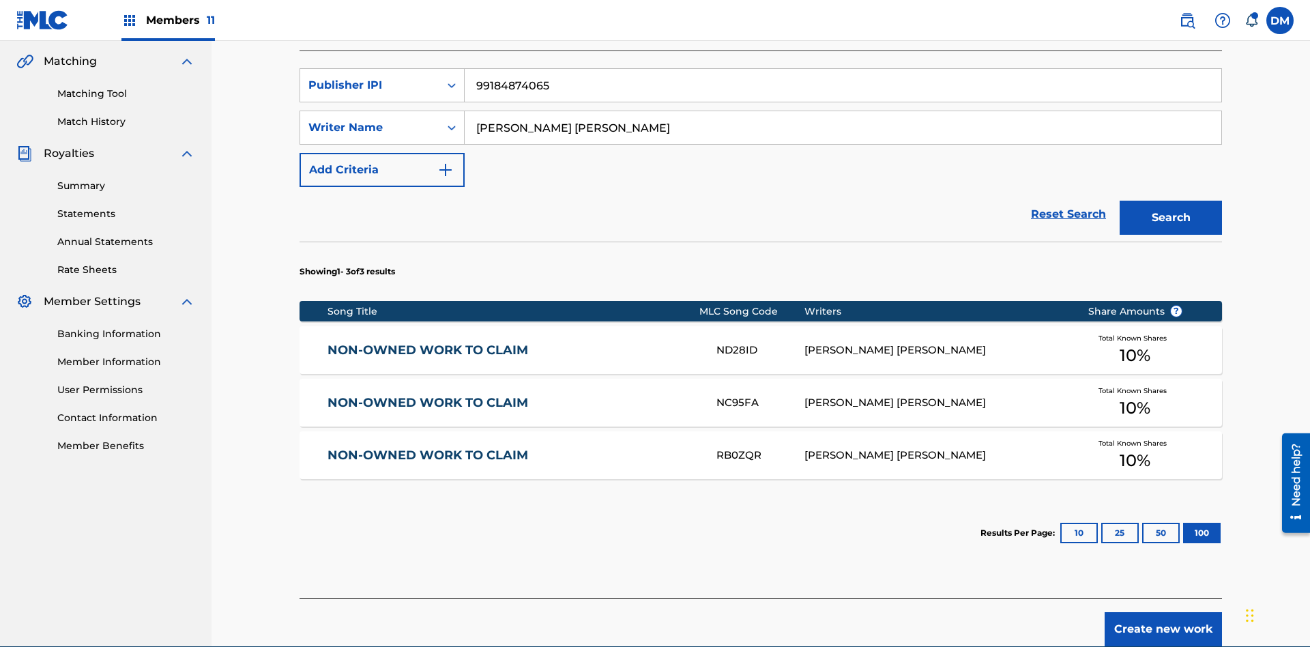
type input "99184874065"
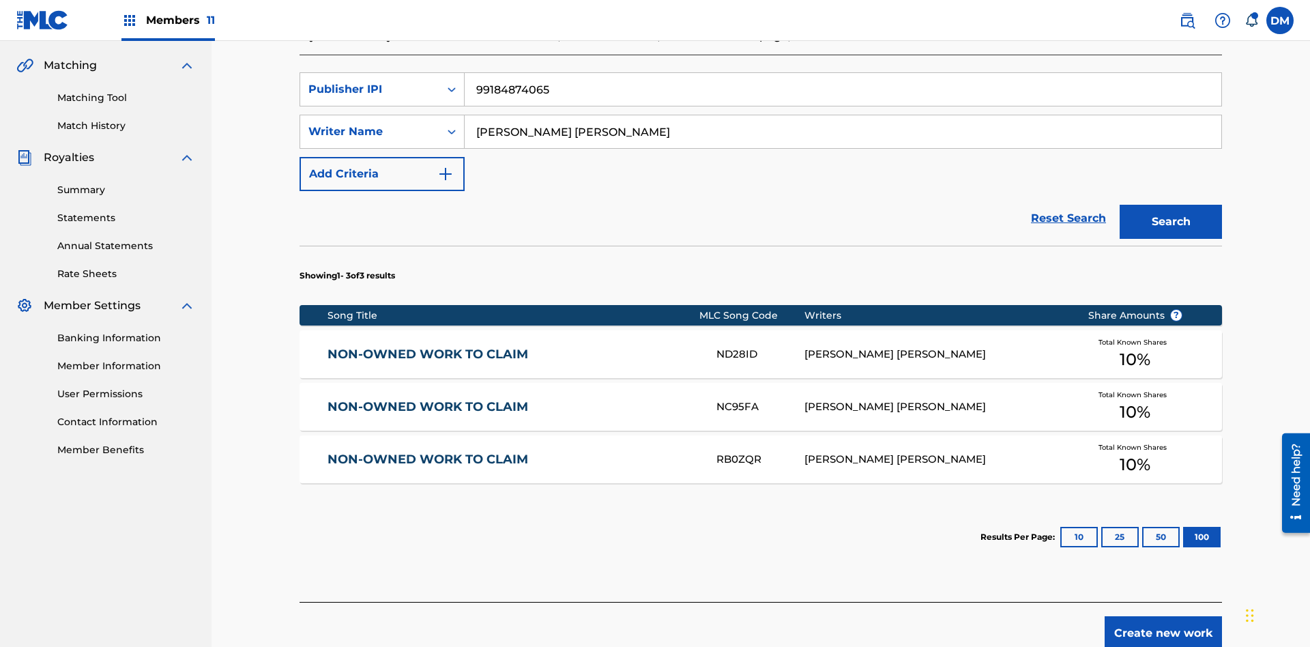
click at [1171, 205] on button "Search" at bounding box center [1171, 222] width 102 height 34
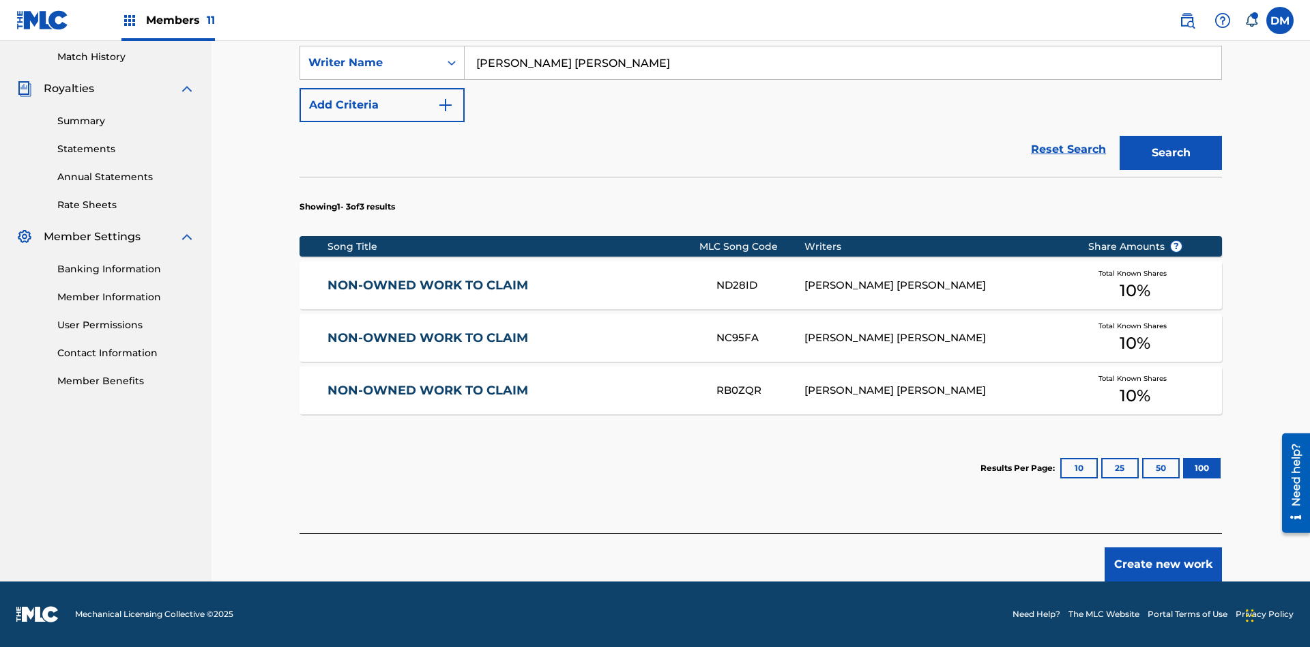
click at [1183, 468] on button "100" at bounding box center [1202, 468] width 38 height 20
click at [843, 79] on input "[PERSON_NAME] [PERSON_NAME]" at bounding box center [843, 62] width 757 height 33
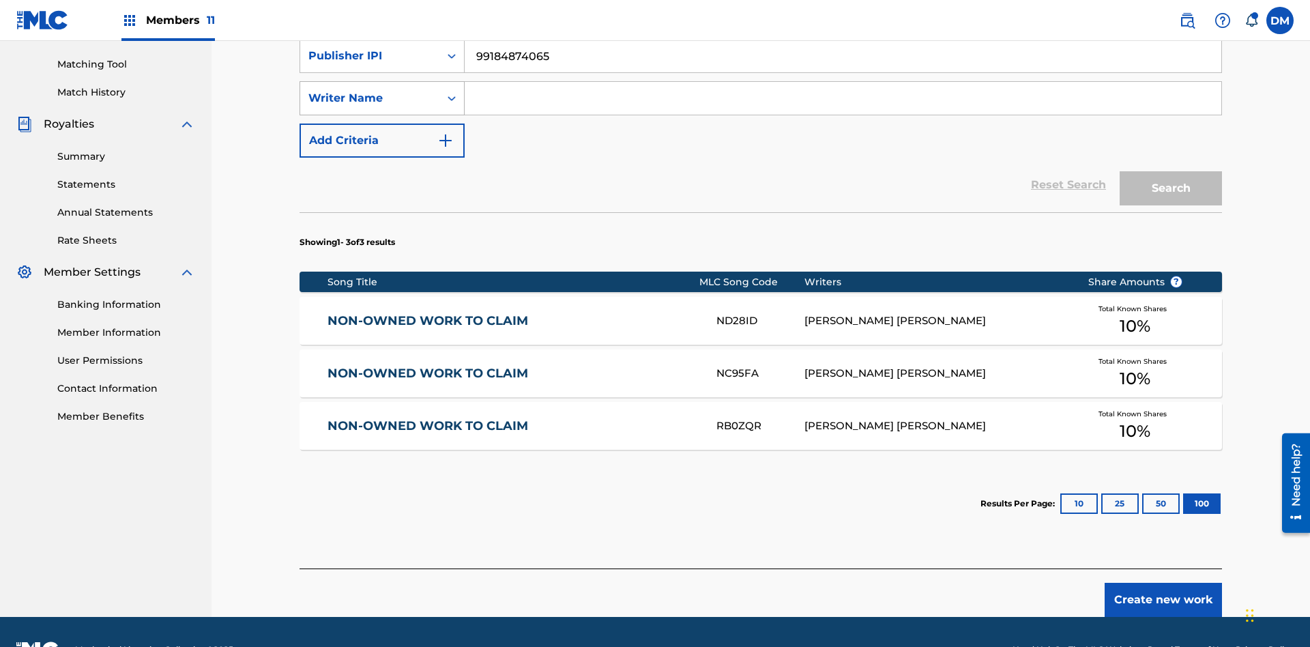
click at [370, 90] on div "Writer Name" at bounding box center [369, 98] width 123 height 16
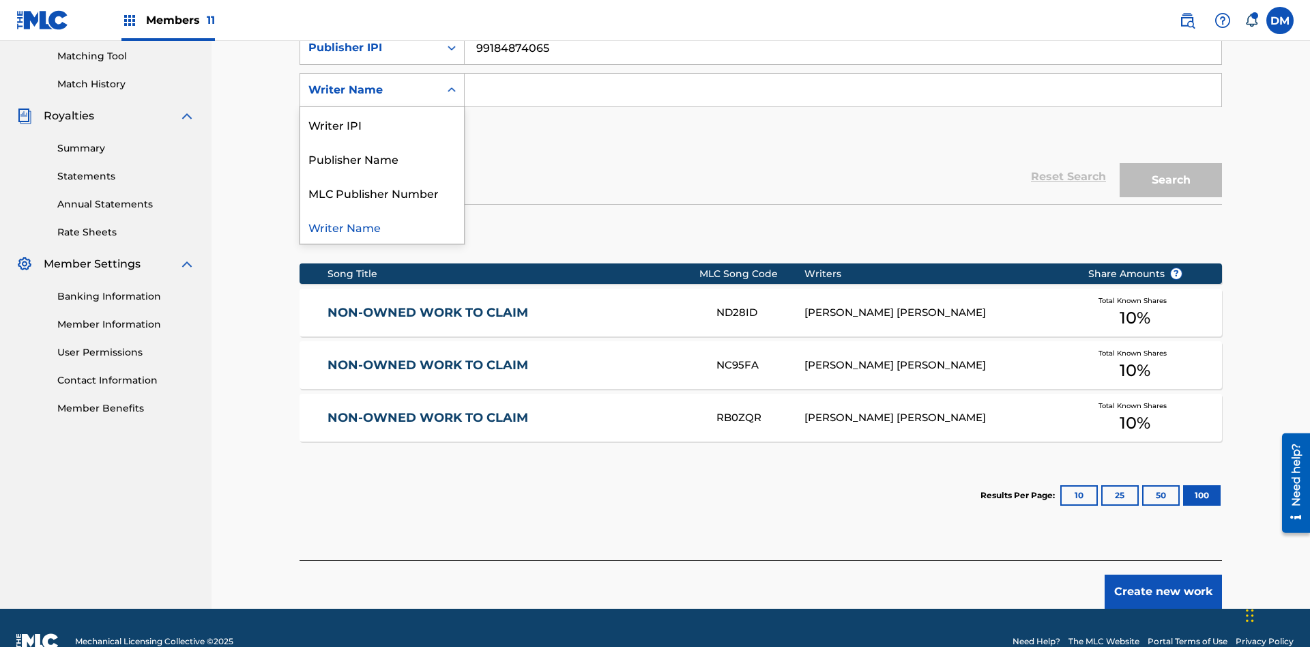
click at [382, 192] on div "MLC Publisher Number" at bounding box center [382, 192] width 164 height 34
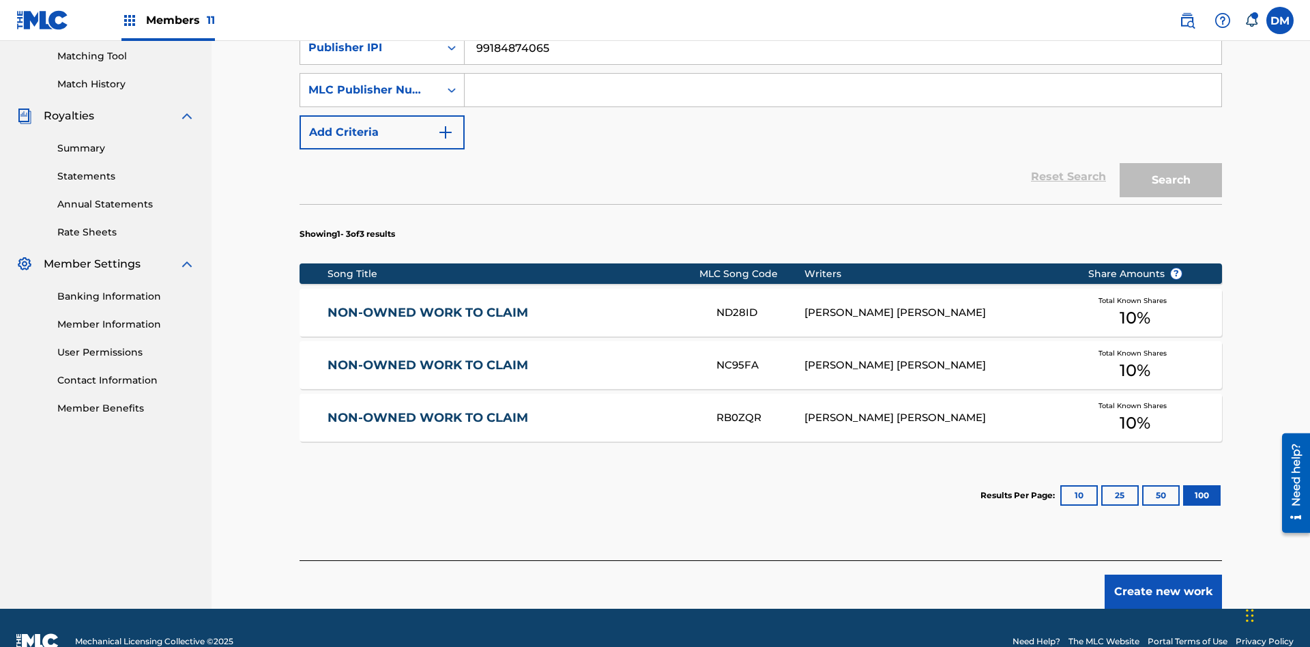
click at [843, 98] on input "Search Form" at bounding box center [843, 90] width 757 height 33
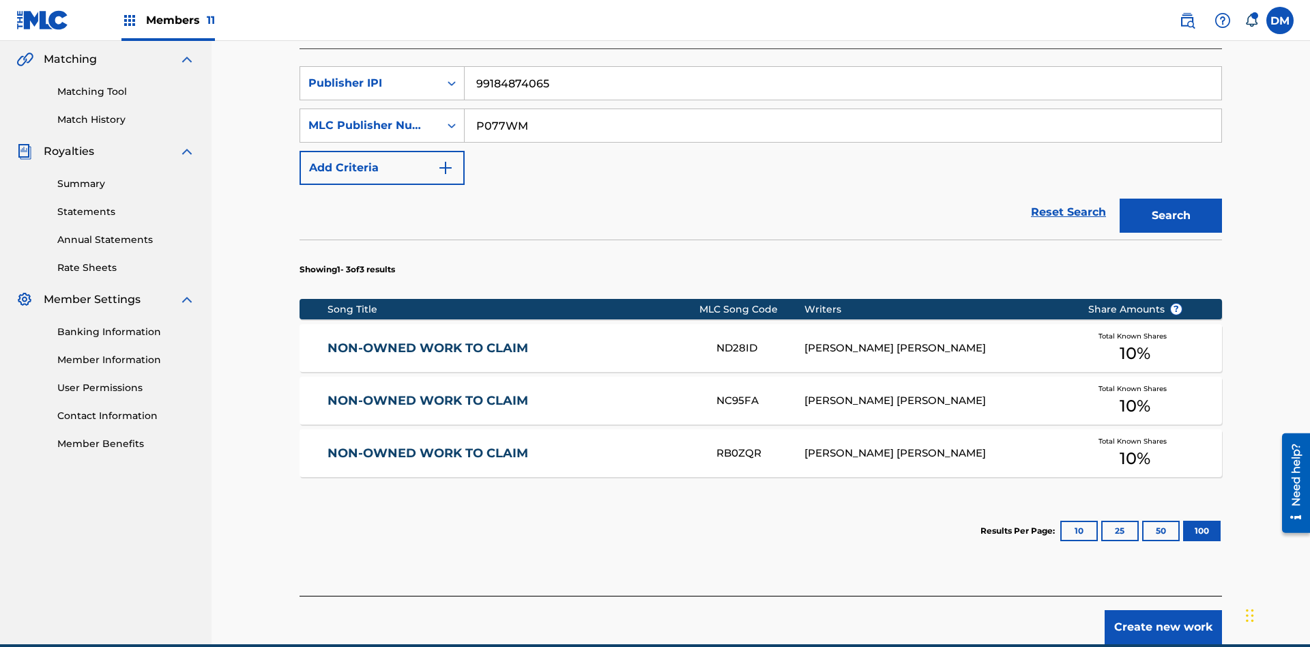
type input "P077WM"
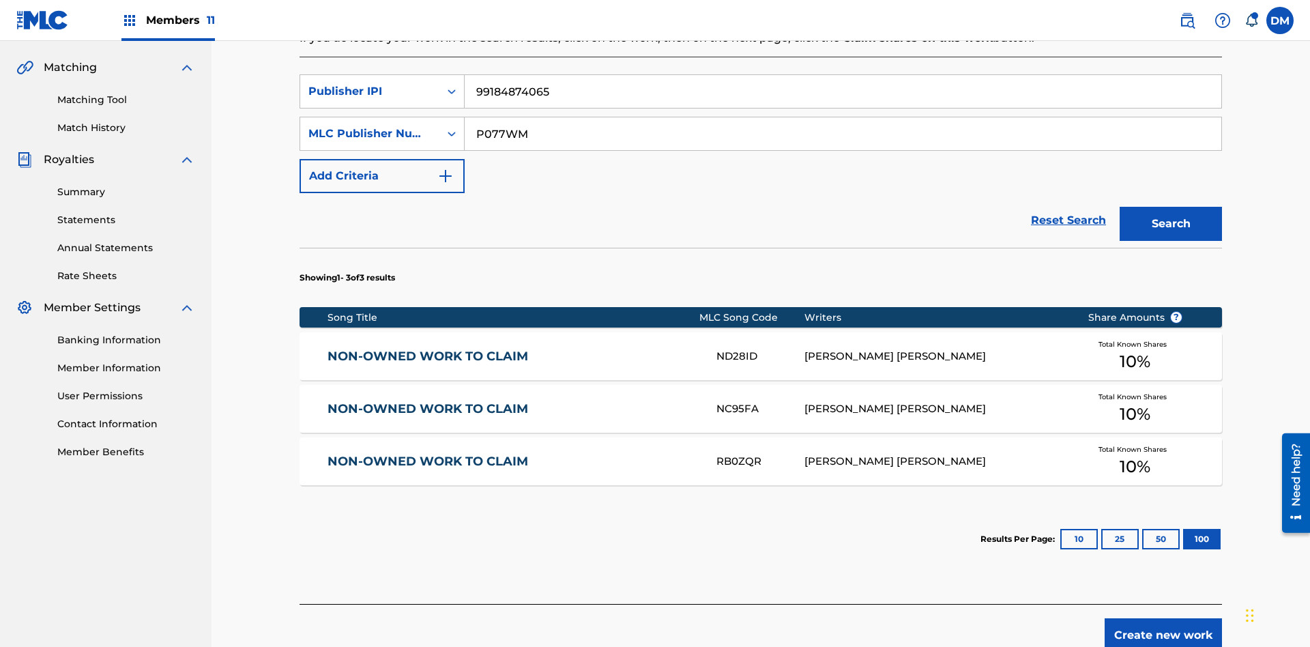
click at [1171, 207] on button "Search" at bounding box center [1171, 224] width 102 height 34
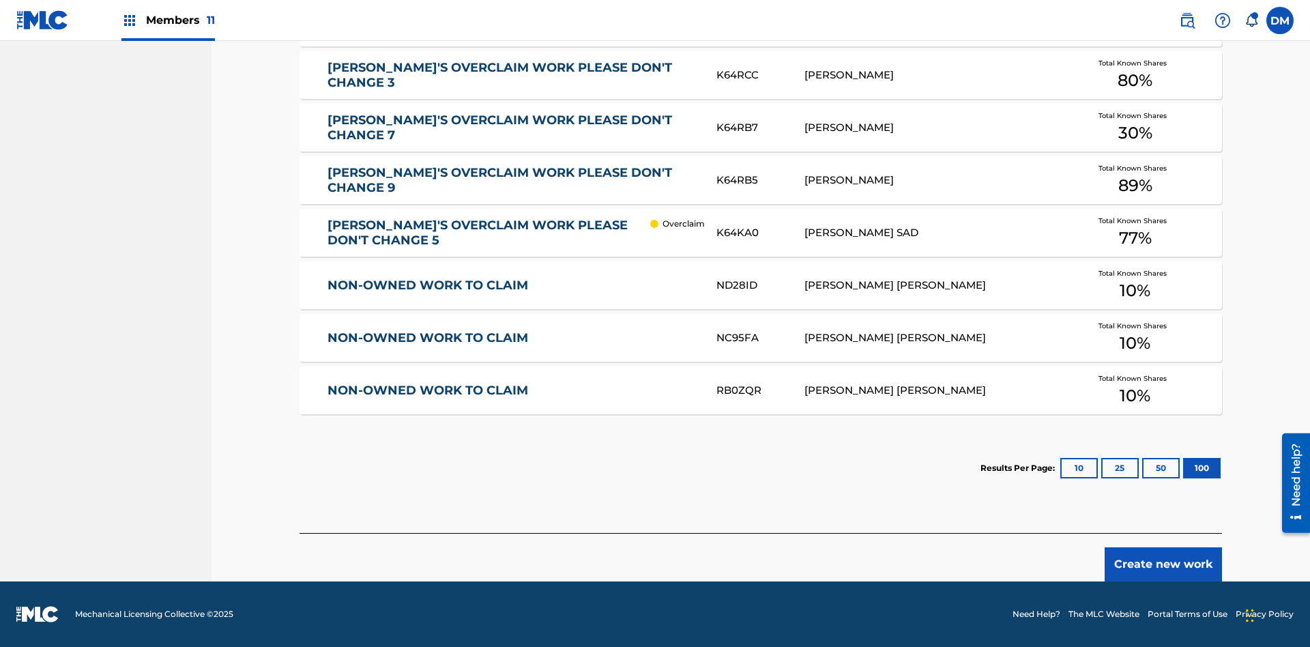
click at [1183, 468] on button "100" at bounding box center [1202, 468] width 38 height 20
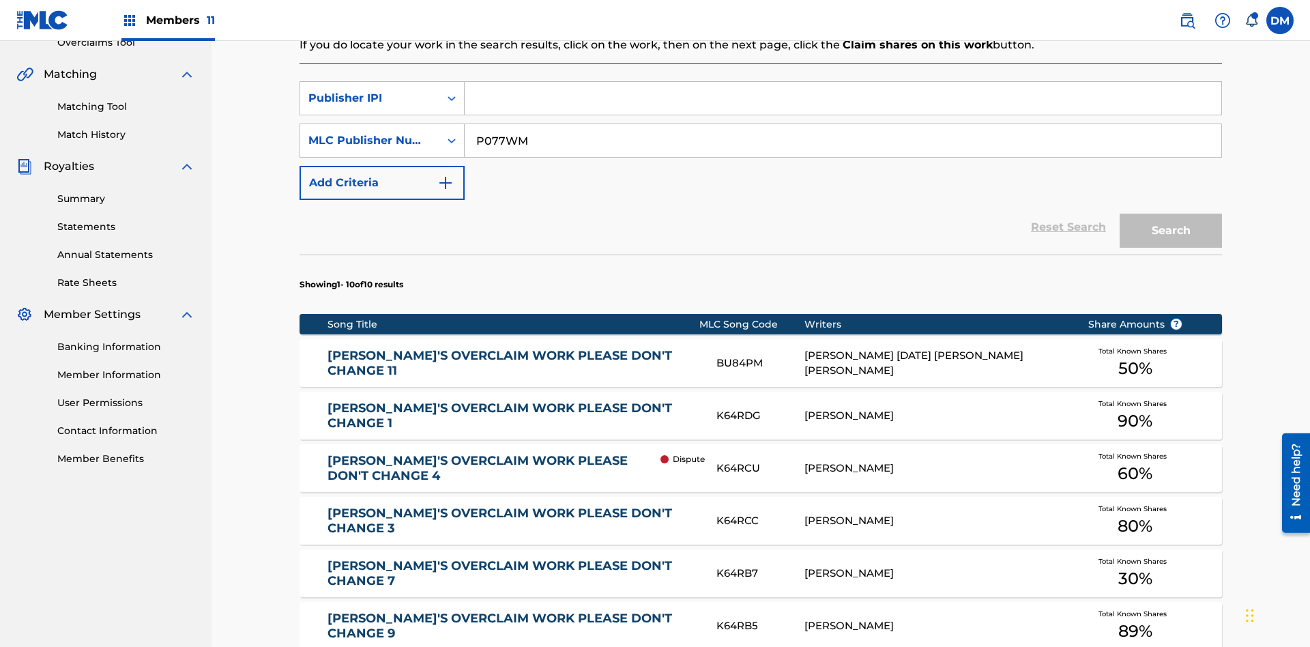
click at [843, 124] on input "P077WM" at bounding box center [843, 140] width 757 height 33
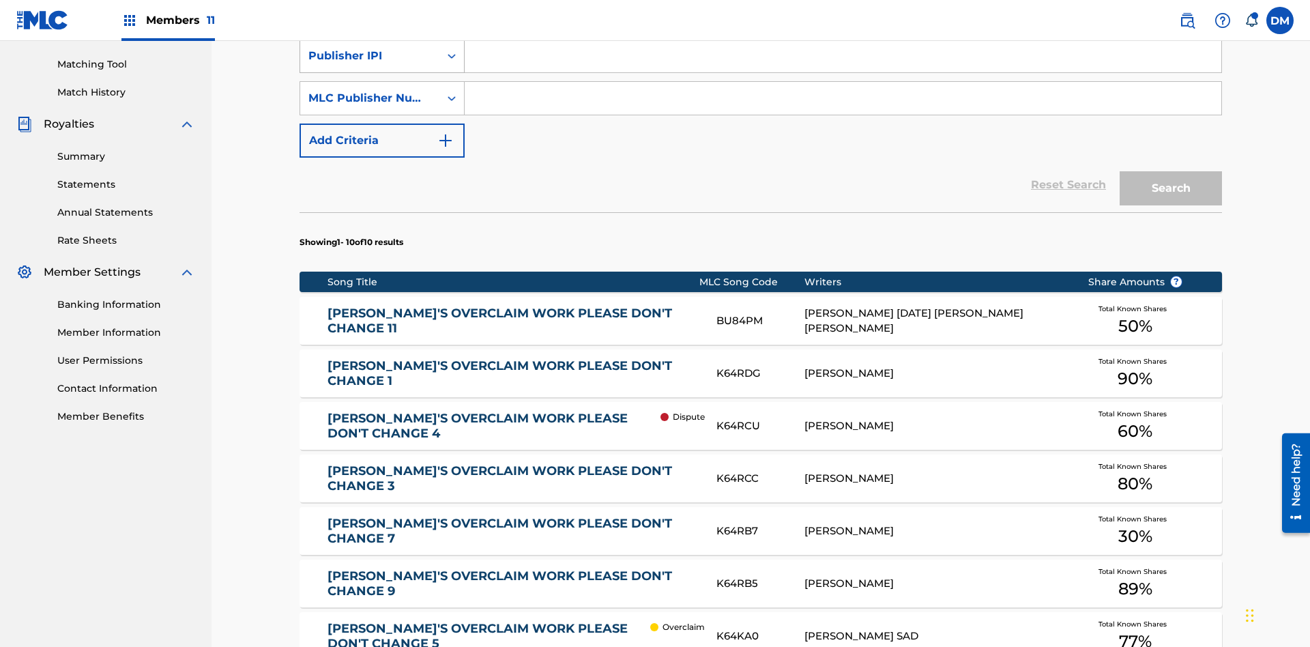
click at [370, 64] on div "Publisher IPI" at bounding box center [369, 56] width 123 height 16
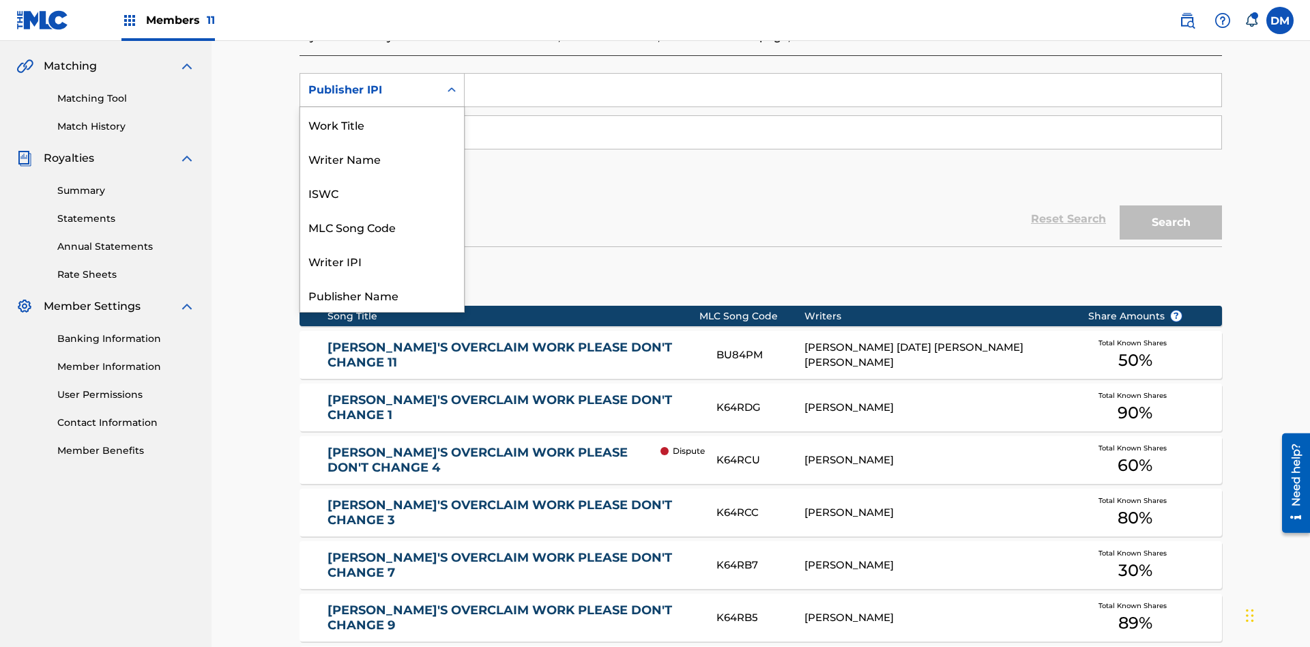
scroll to position [34, 0]
click at [382, 107] on div "Work Title" at bounding box center [382, 90] width 164 height 34
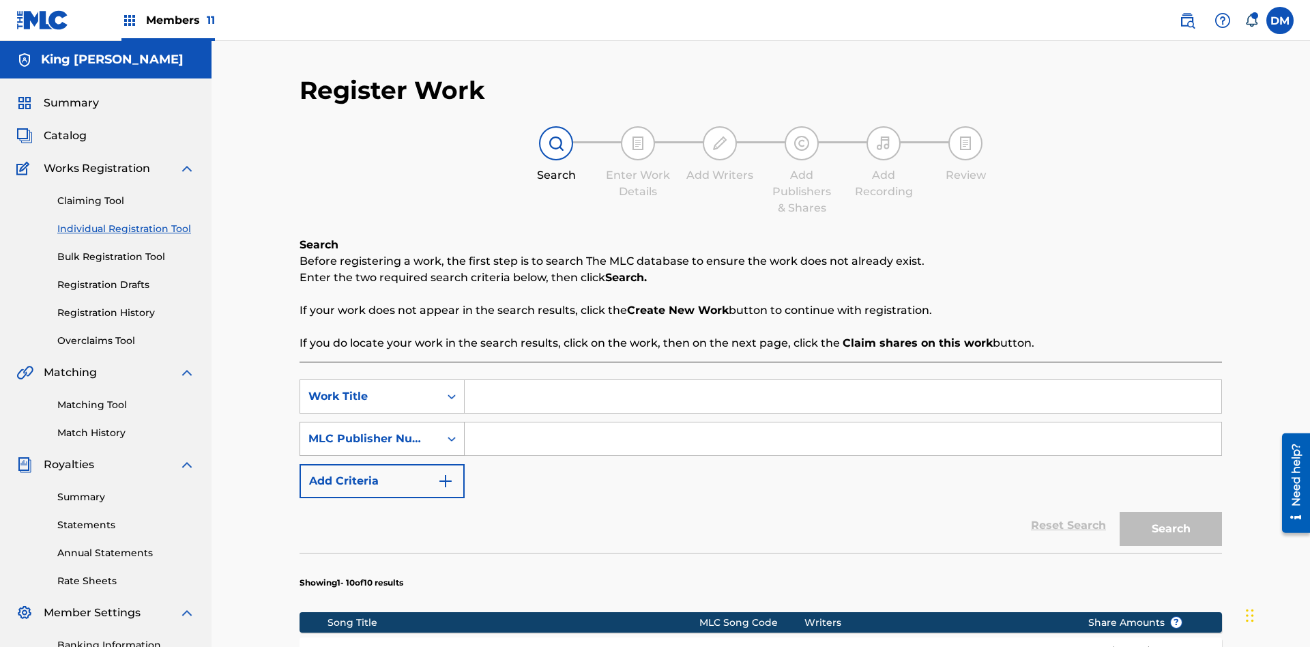
click at [370, 431] on div "MLC Publisher Number" at bounding box center [369, 439] width 123 height 16
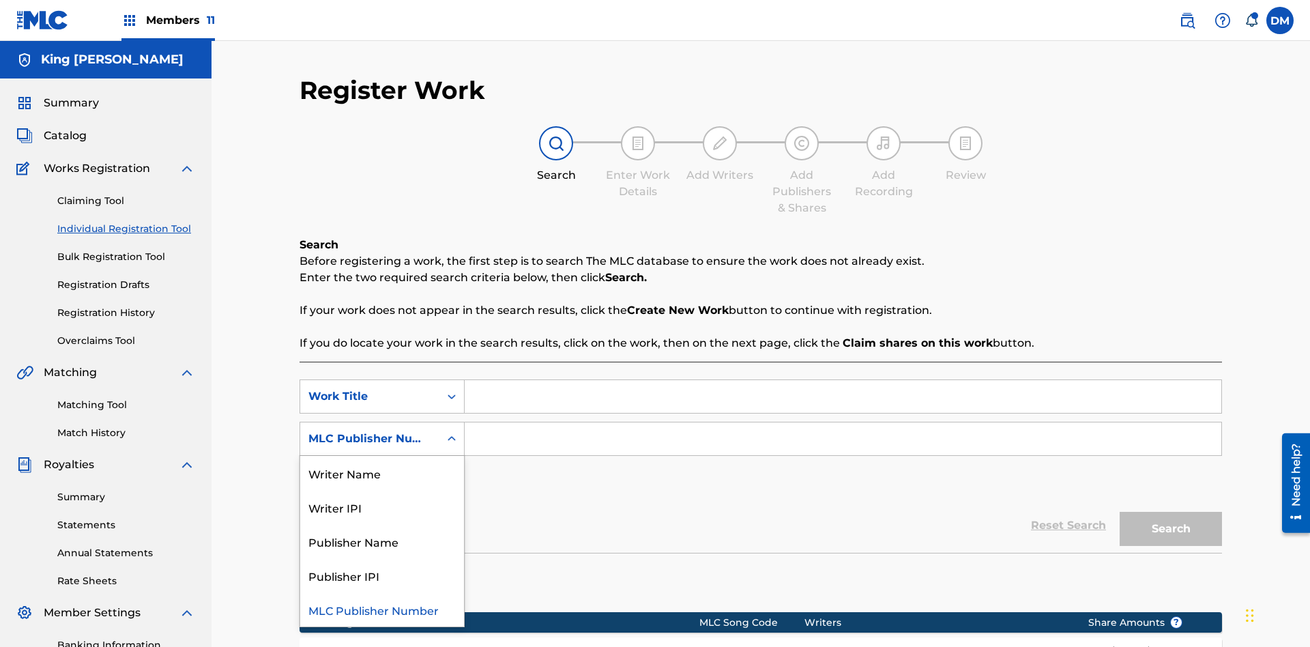
scroll to position [349, 0]
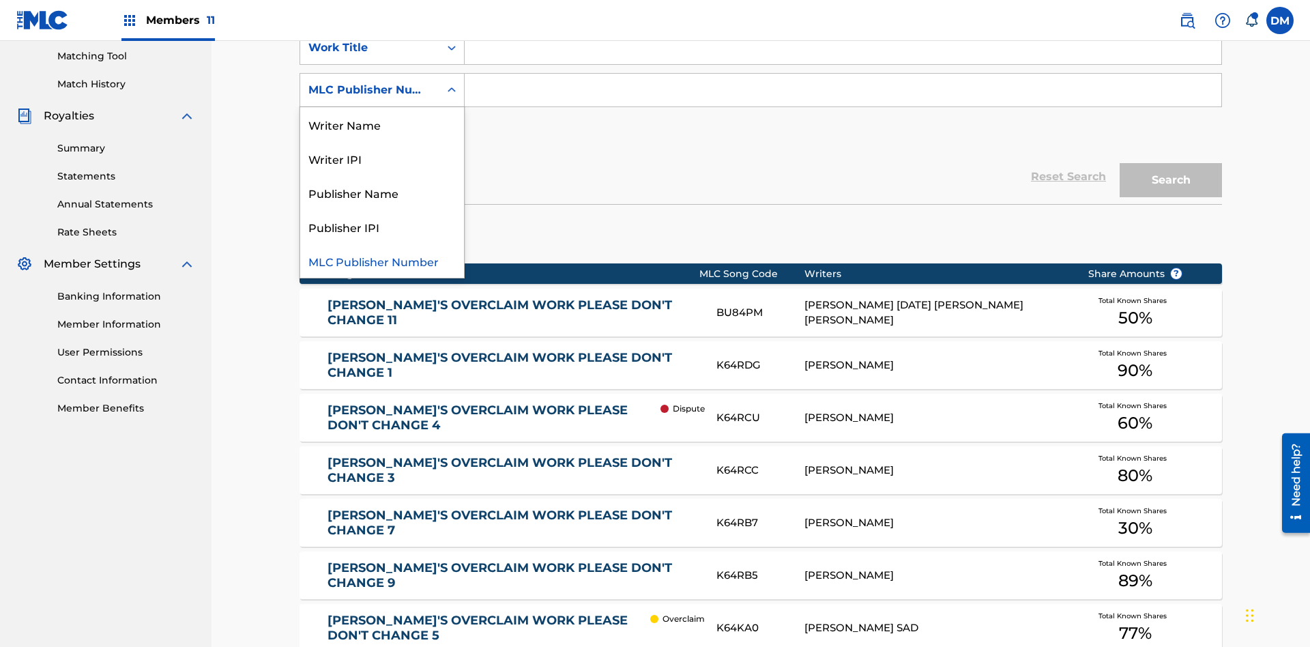
click at [382, 192] on div "Publisher Name" at bounding box center [382, 192] width 164 height 34
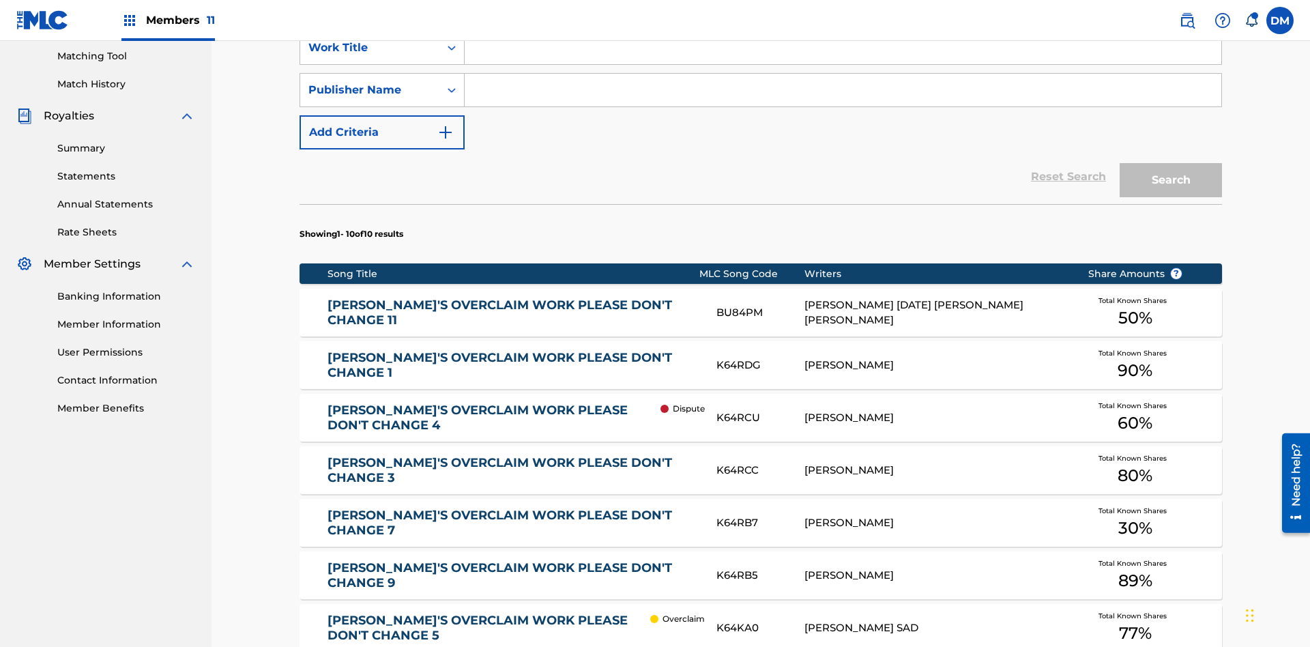
click at [382, 115] on button "Add Criteria" at bounding box center [382, 132] width 165 height 34
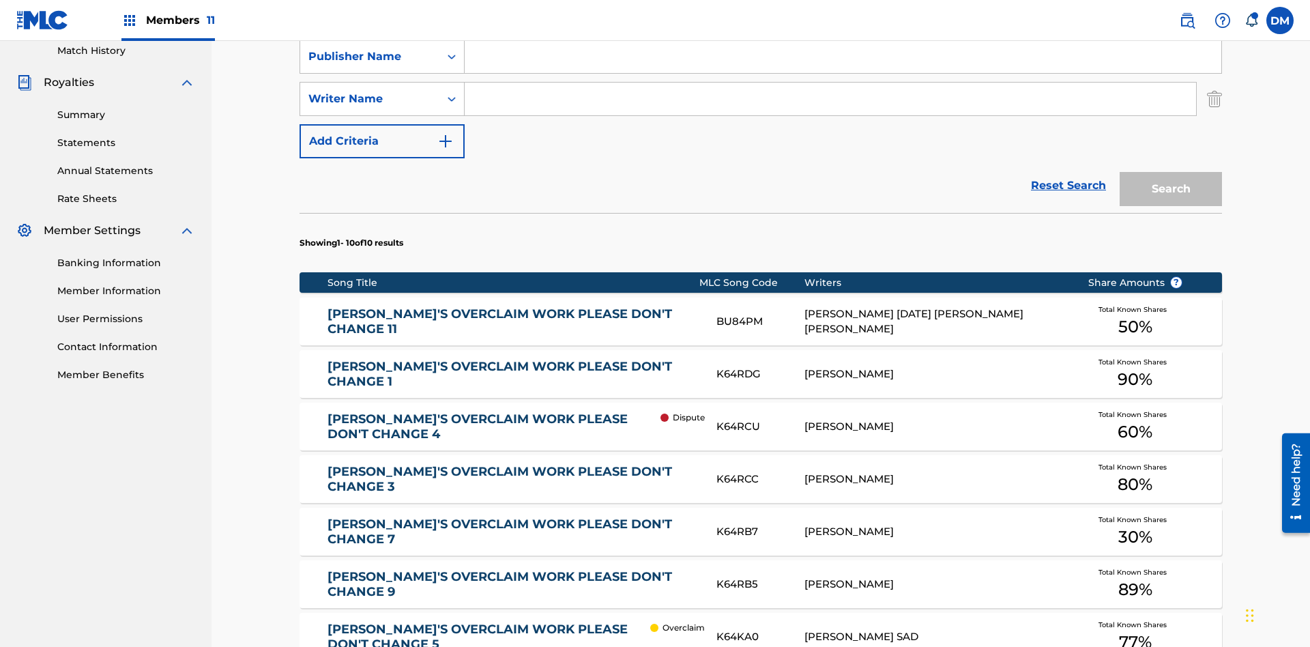
scroll to position [391, 0]
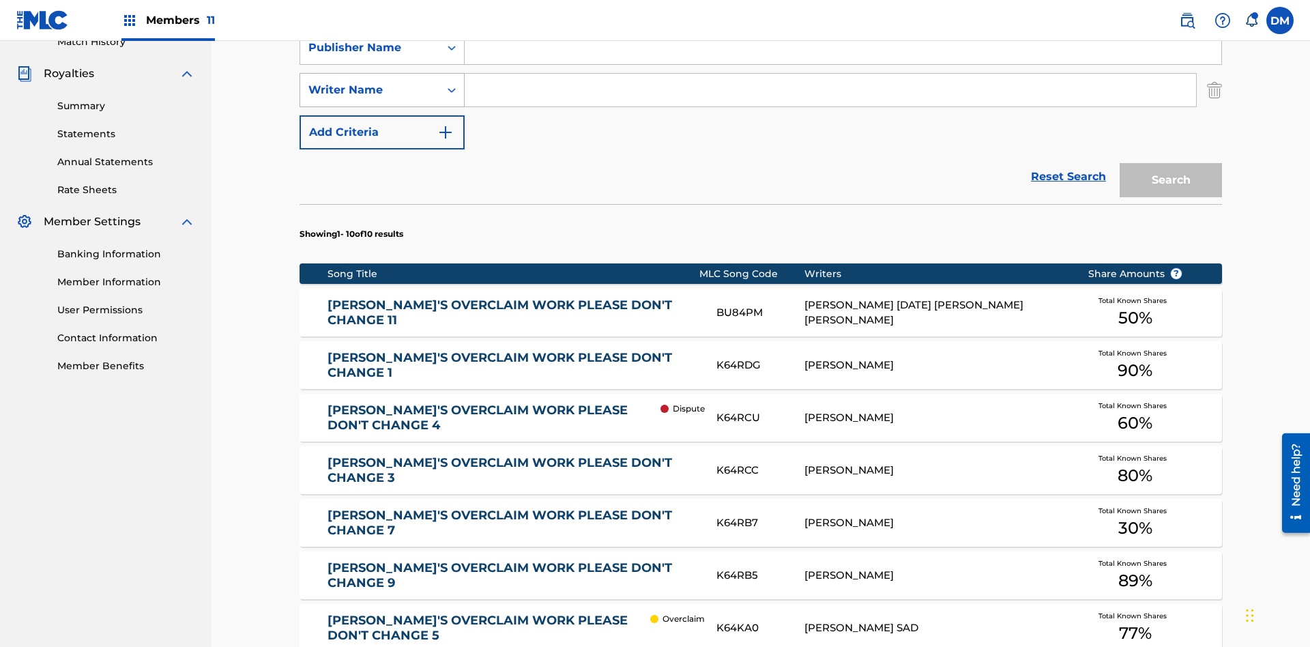
click at [370, 90] on div "Writer Name" at bounding box center [369, 90] width 123 height 16
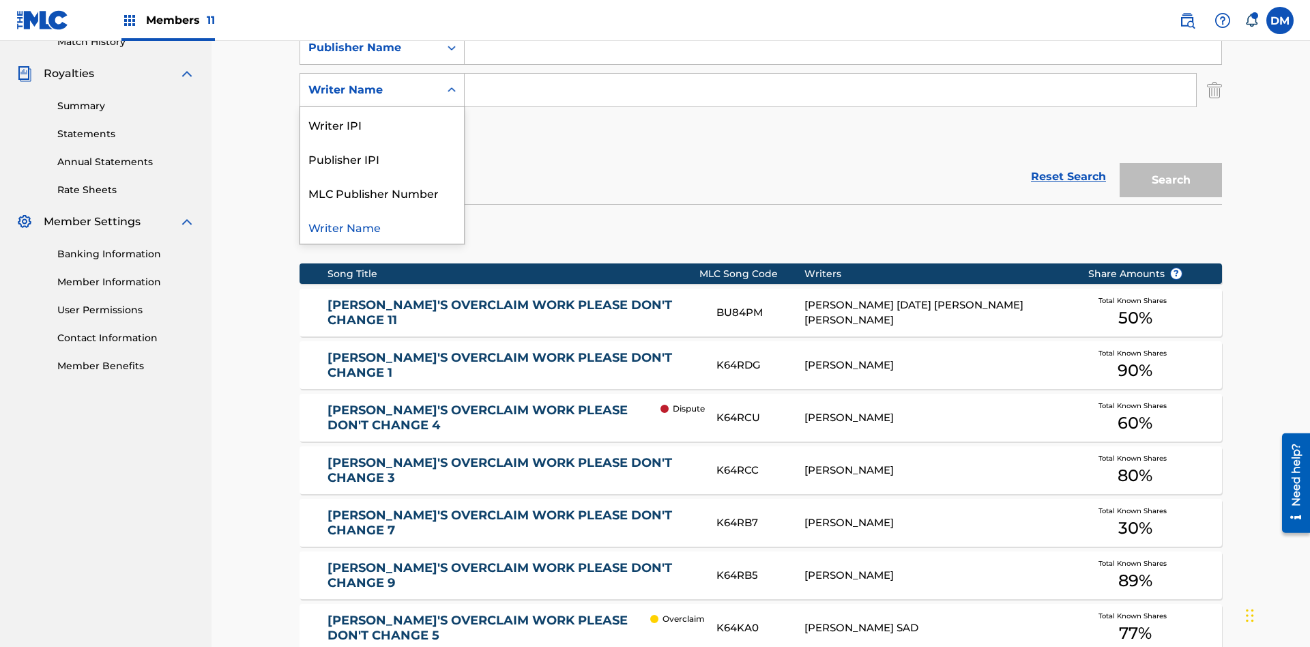
click at [382, 158] on div "Publisher IPI" at bounding box center [382, 158] width 164 height 34
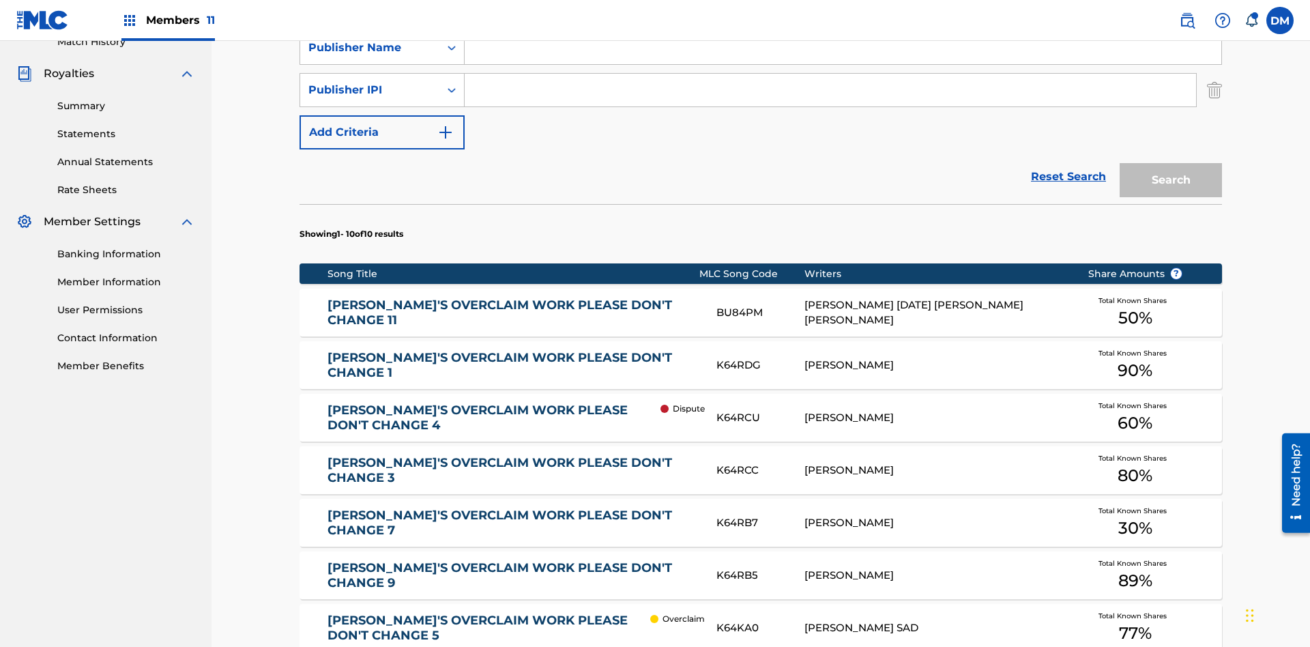
click at [382, 115] on button "Add Criteria" at bounding box center [382, 132] width 165 height 34
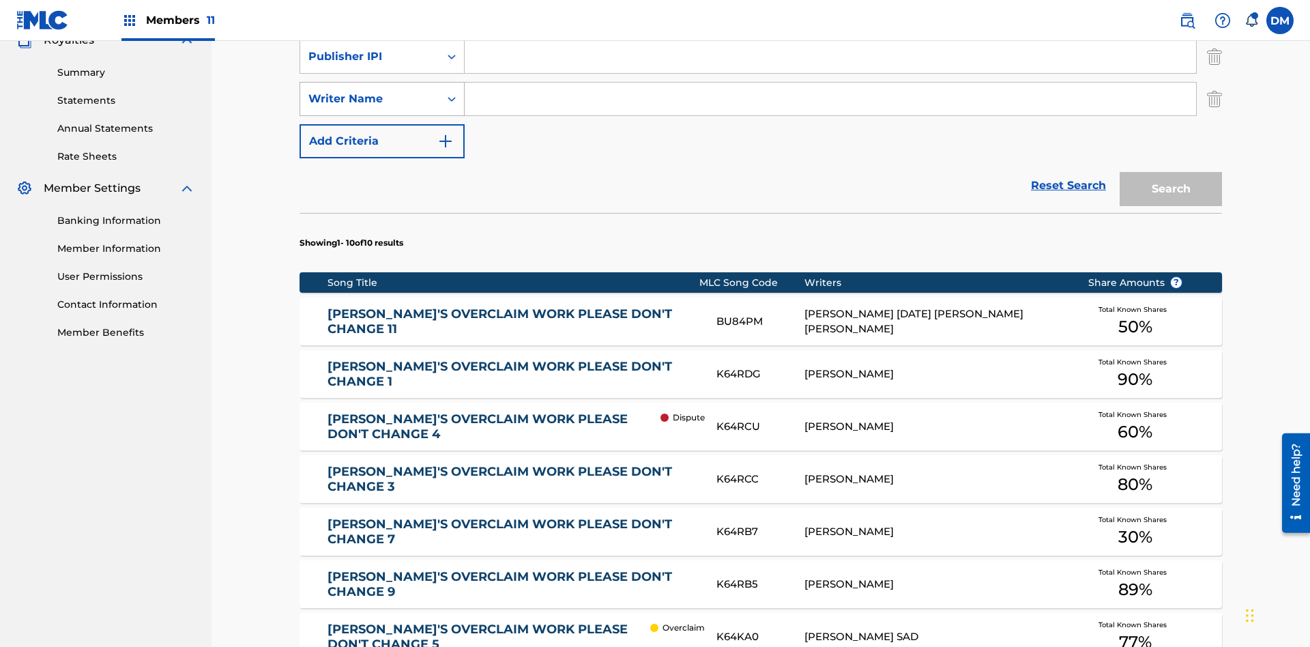
click at [370, 91] on div "Writer Name" at bounding box center [369, 99] width 123 height 16
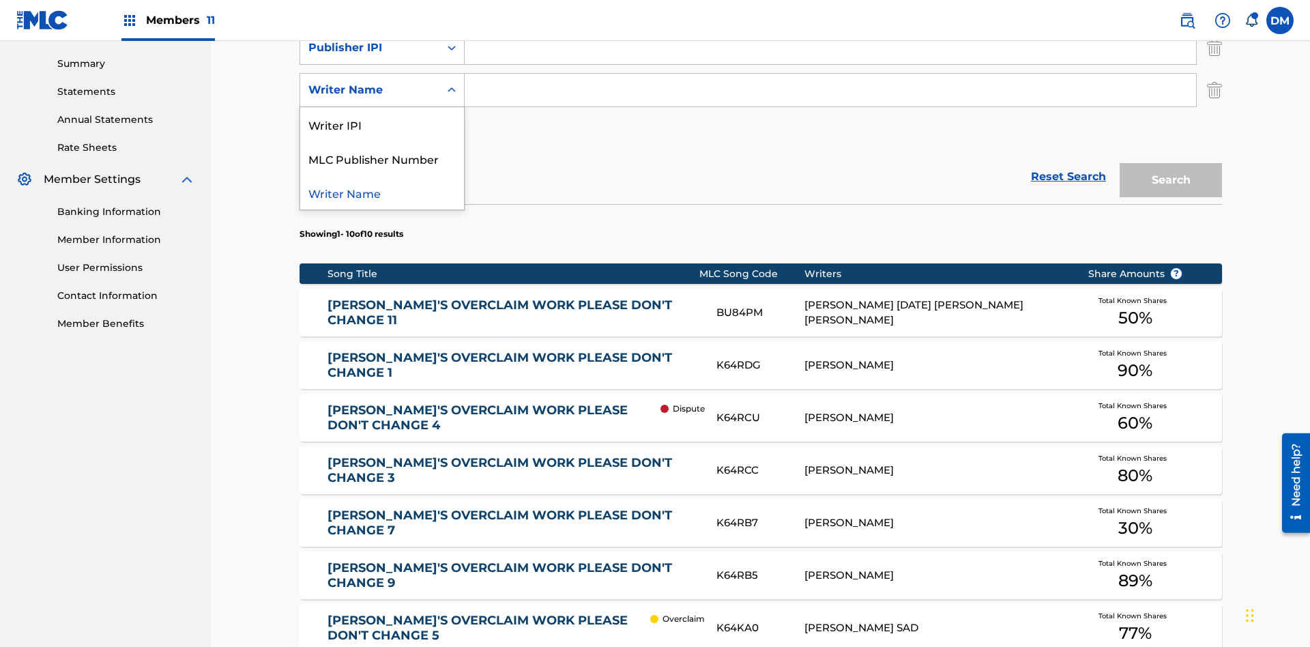
click at [382, 192] on div "Writer Name" at bounding box center [382, 192] width 164 height 34
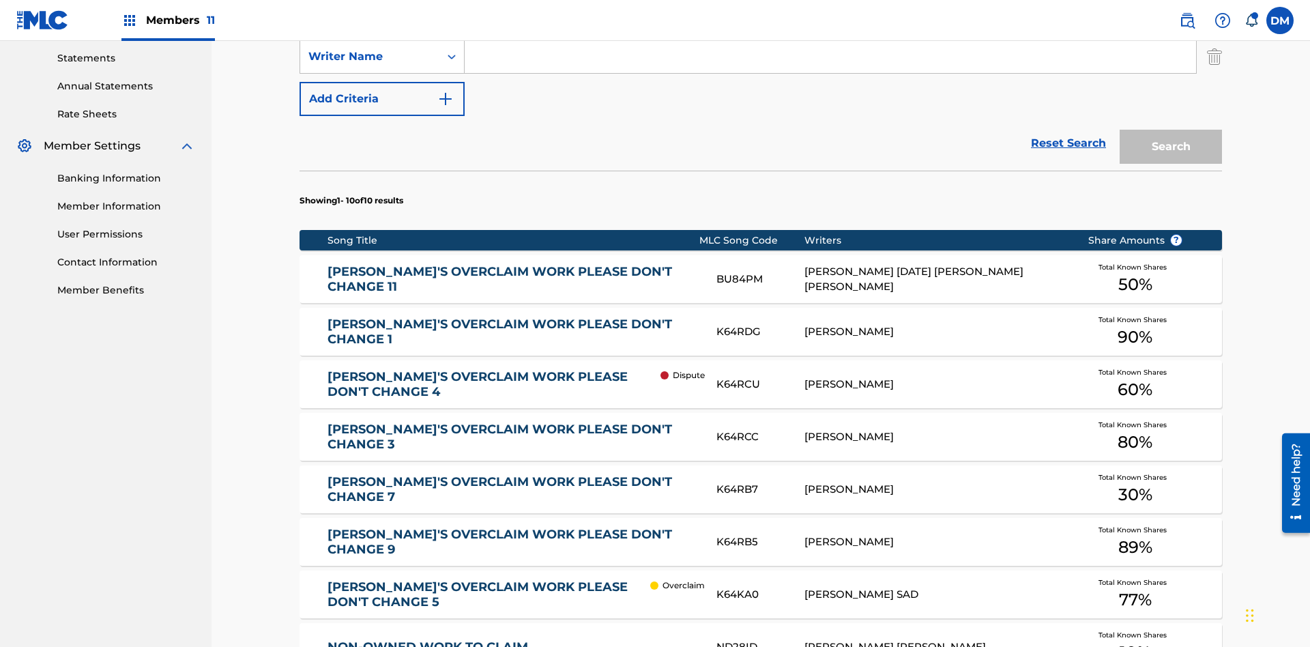
click at [382, 99] on button "Add Criteria" at bounding box center [382, 99] width 165 height 34
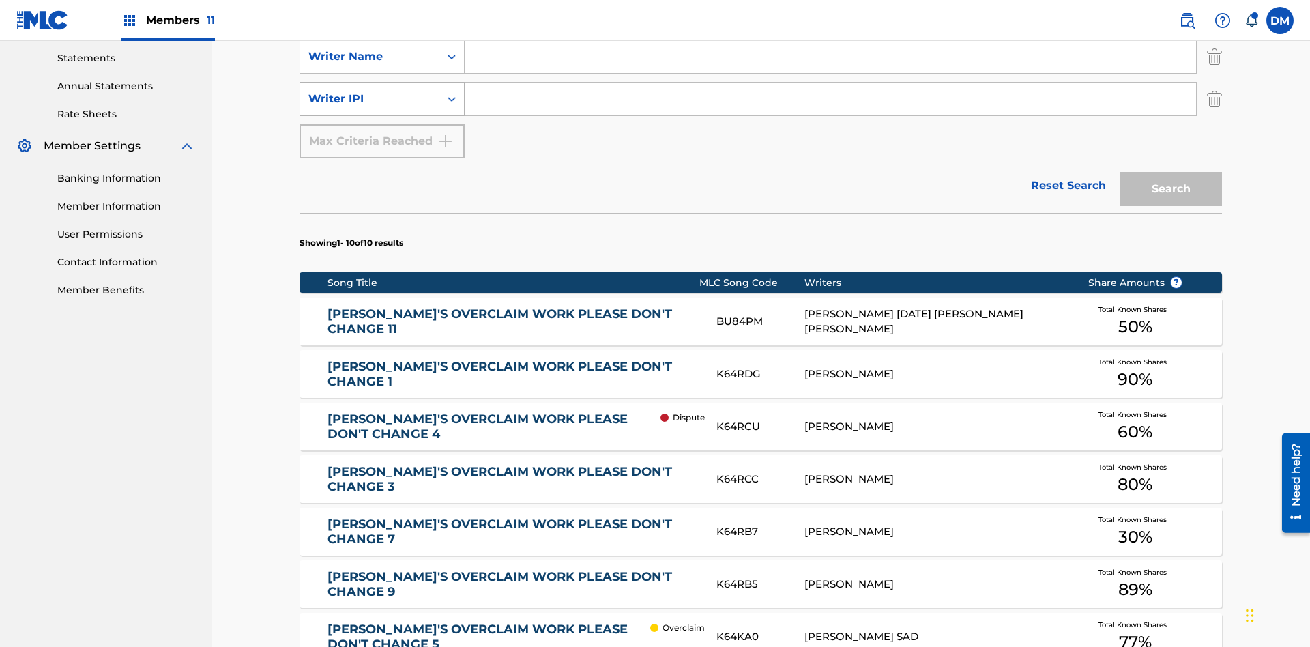
click at [370, 91] on div "Writer IPI" at bounding box center [369, 99] width 123 height 16
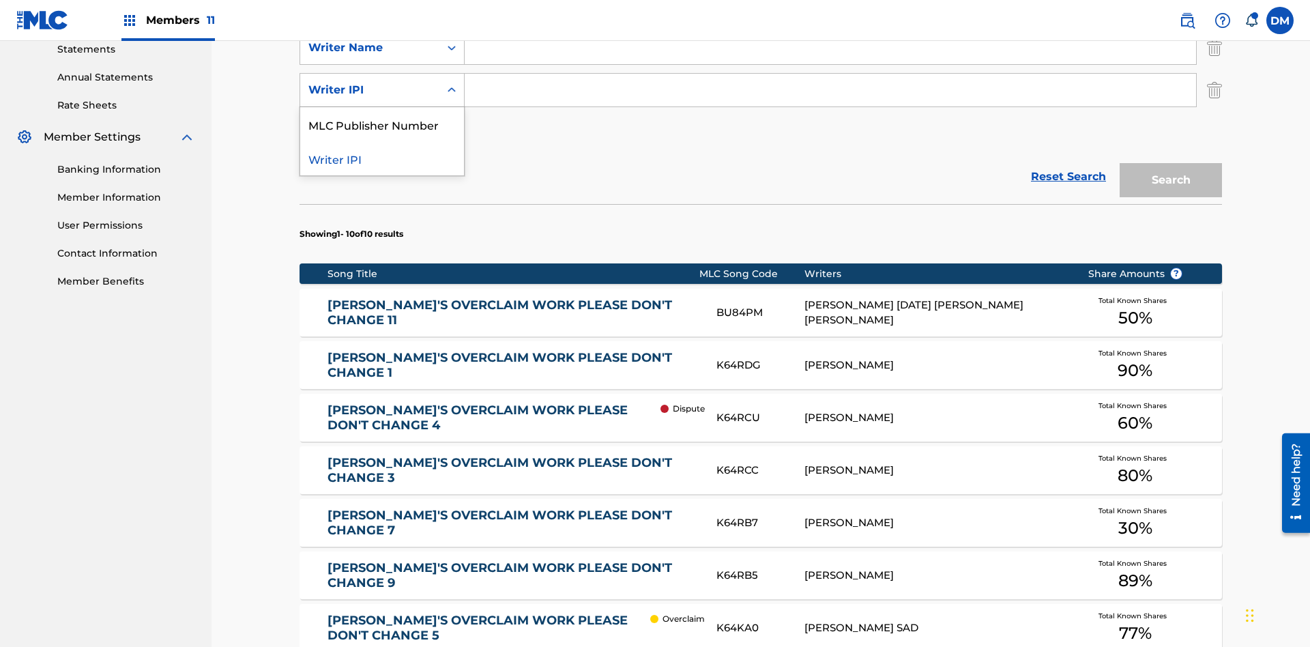
click at [382, 124] on div "MLC Publisher Number" at bounding box center [382, 124] width 164 height 34
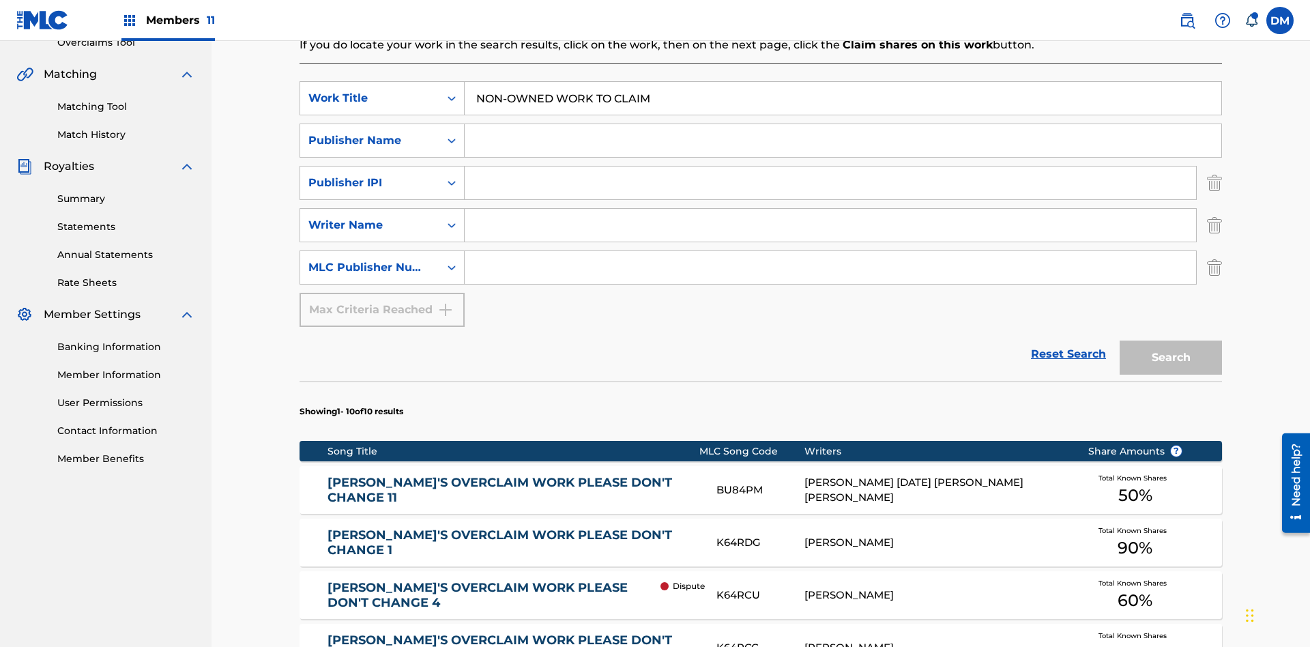
type input "NON-OWNED WORK TO CLAIM"
click at [843, 124] on input "Search Form" at bounding box center [843, 140] width 757 height 33
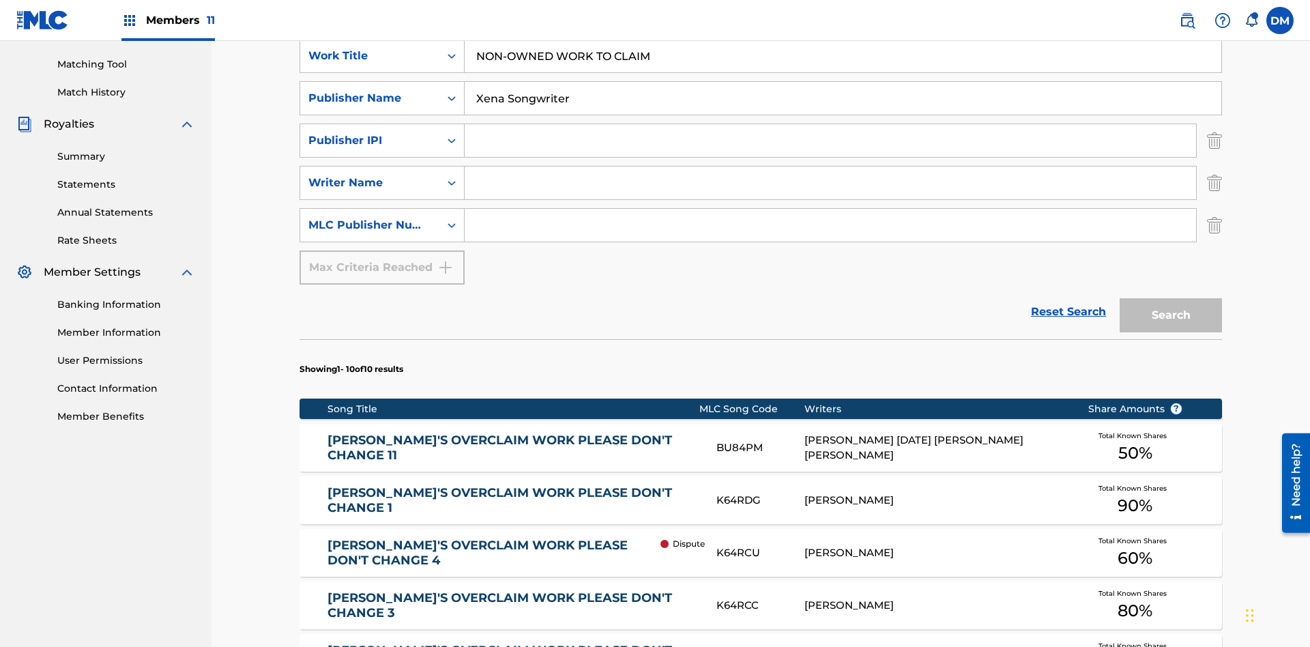
type input "Xena Songwriter"
click at [830, 124] on input "Search Form" at bounding box center [830, 140] width 731 height 33
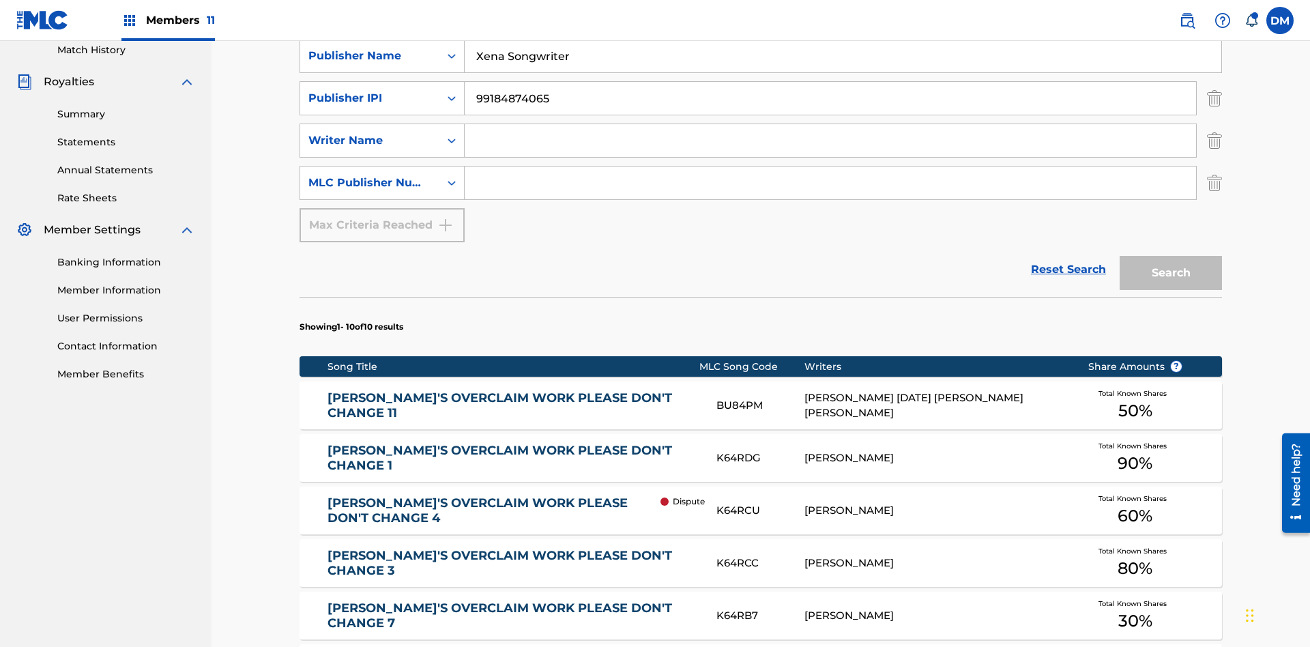
scroll to position [425, 0]
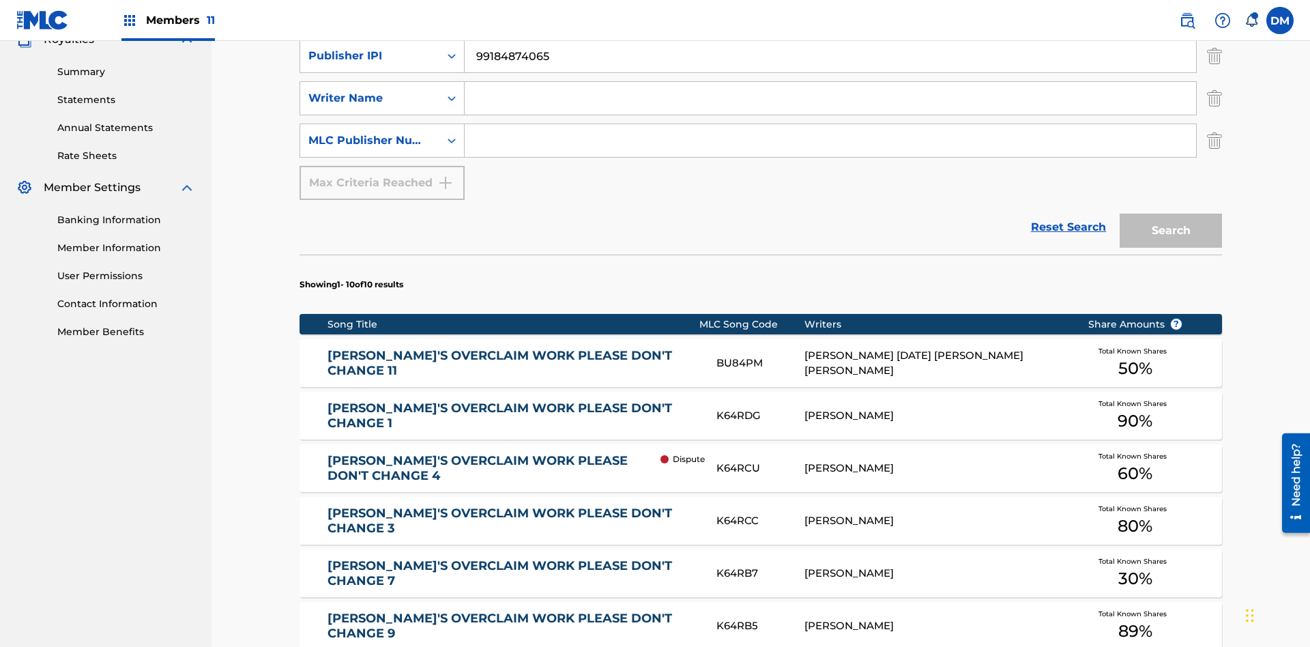
type input "99184874065"
click at [830, 98] on input "Search Form" at bounding box center [830, 98] width 731 height 33
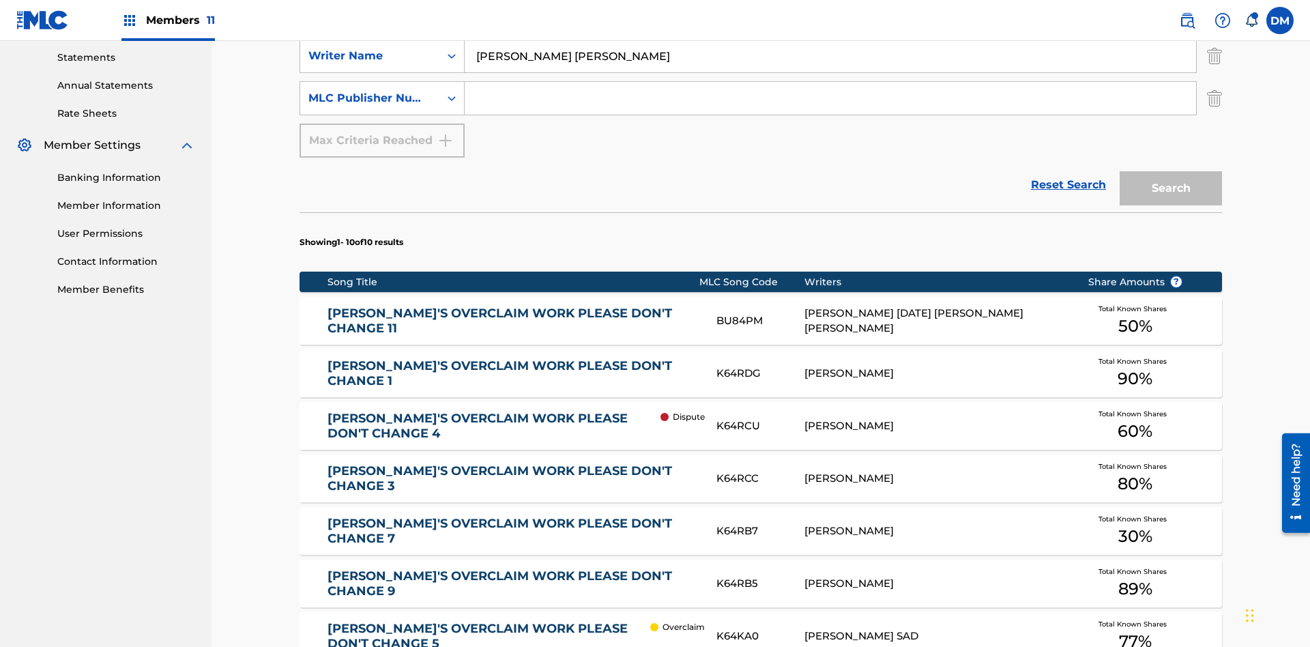
type input "[PERSON_NAME] [PERSON_NAME]"
click at [830, 98] on input "Search Form" at bounding box center [830, 98] width 731 height 33
type input "P077WM"
click at [1171, 171] on button "Search" at bounding box center [1171, 188] width 102 height 34
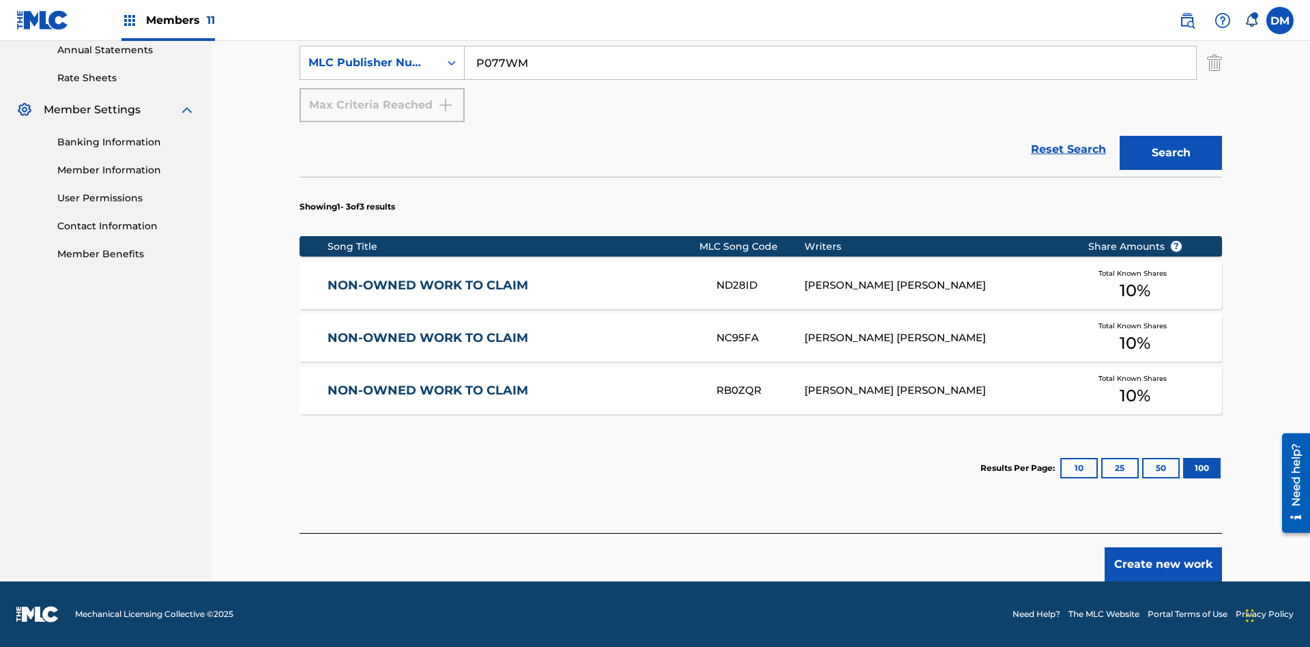
click at [1183, 468] on button "100" at bounding box center [1202, 468] width 38 height 20
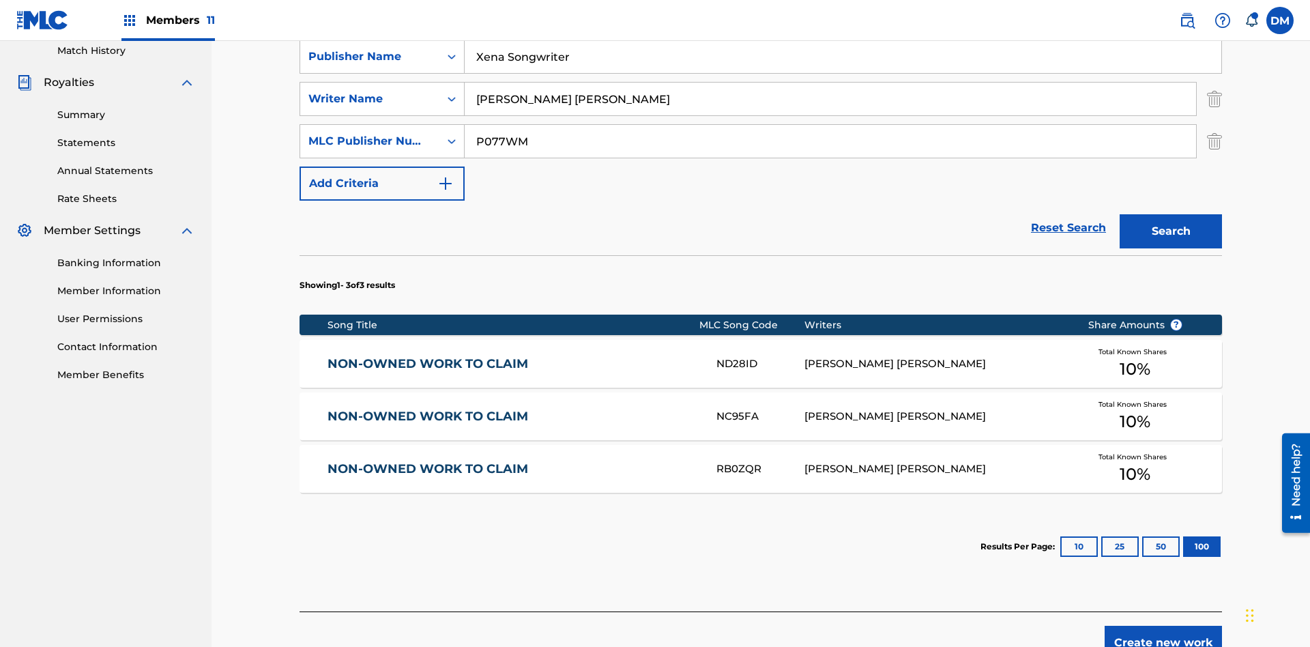
click at [1215, 99] on img "Search Form" at bounding box center [1214, 99] width 15 height 34
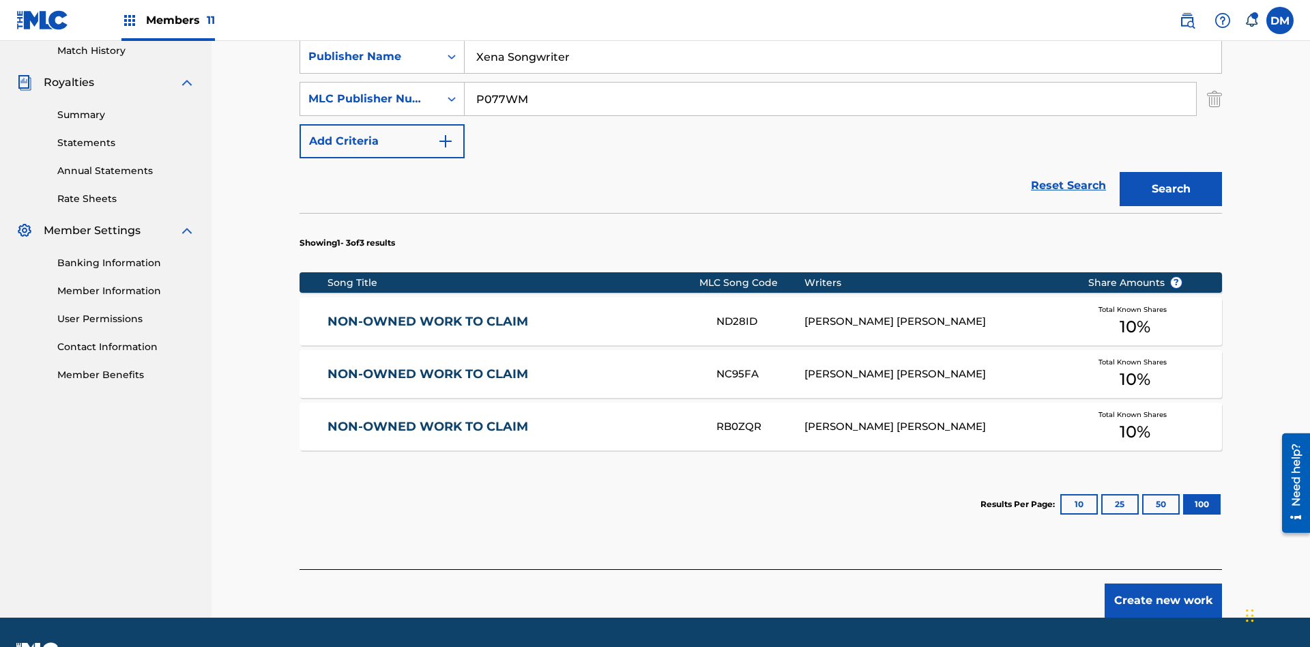
click at [843, 31] on input "NON-OWNED WORK TO CLAIM" at bounding box center [843, 14] width 757 height 33
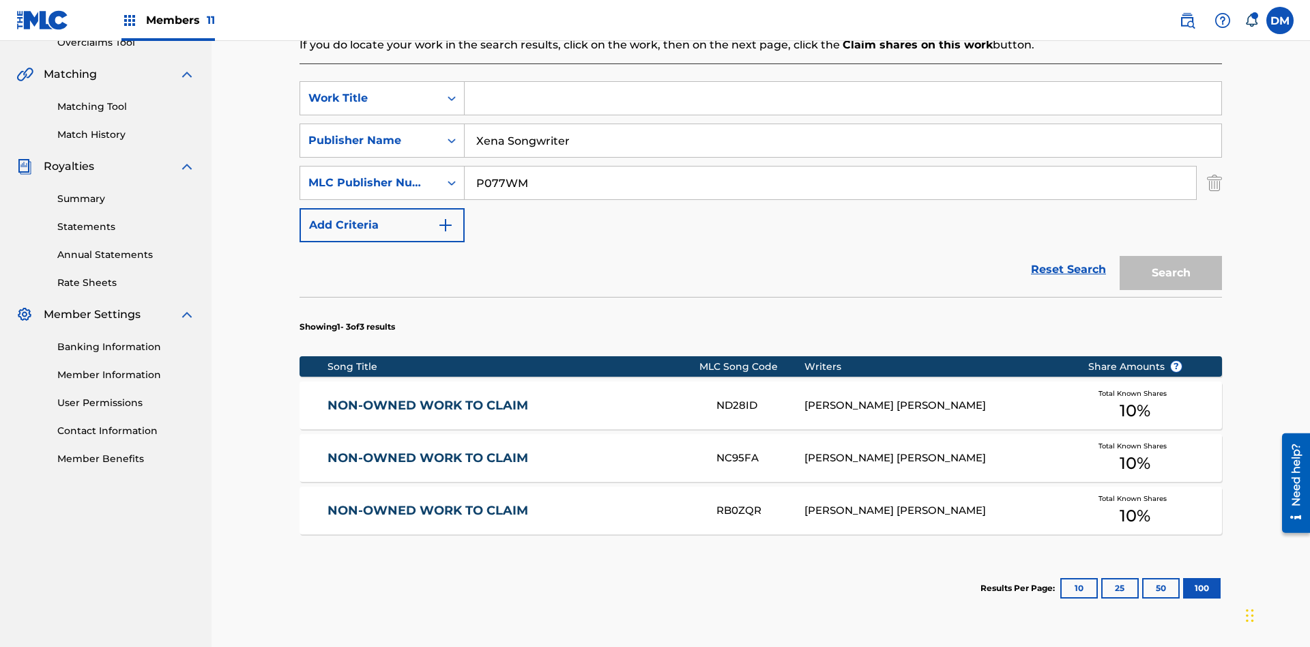
click at [843, 124] on input "Xena Songwriter" at bounding box center [843, 140] width 757 height 33
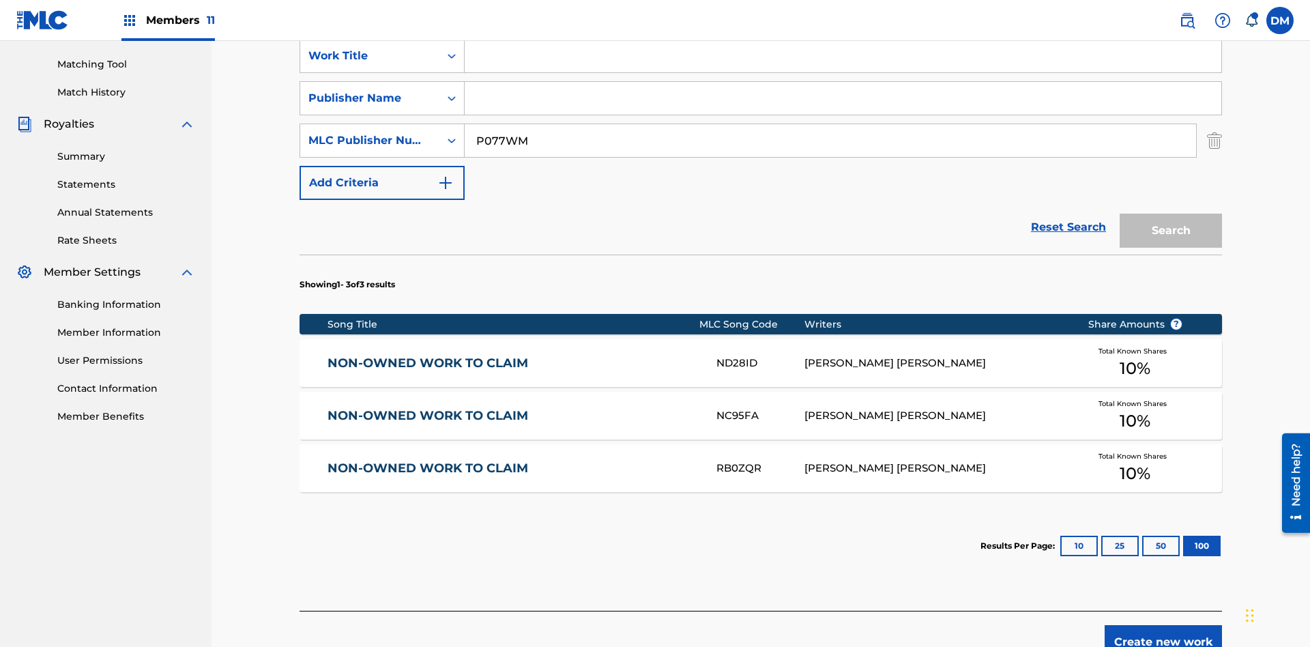
click at [830, 124] on input "P077WM" at bounding box center [830, 140] width 731 height 33
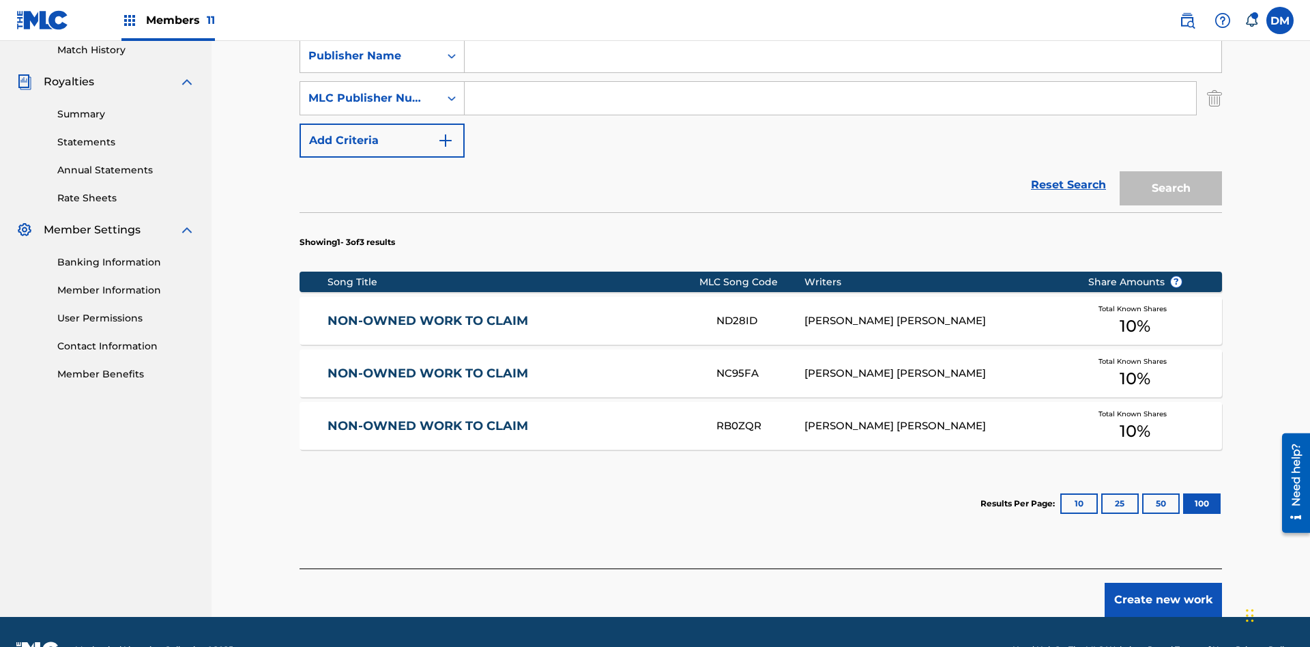
click at [370, 22] on div "Work Title" at bounding box center [369, 13] width 123 height 16
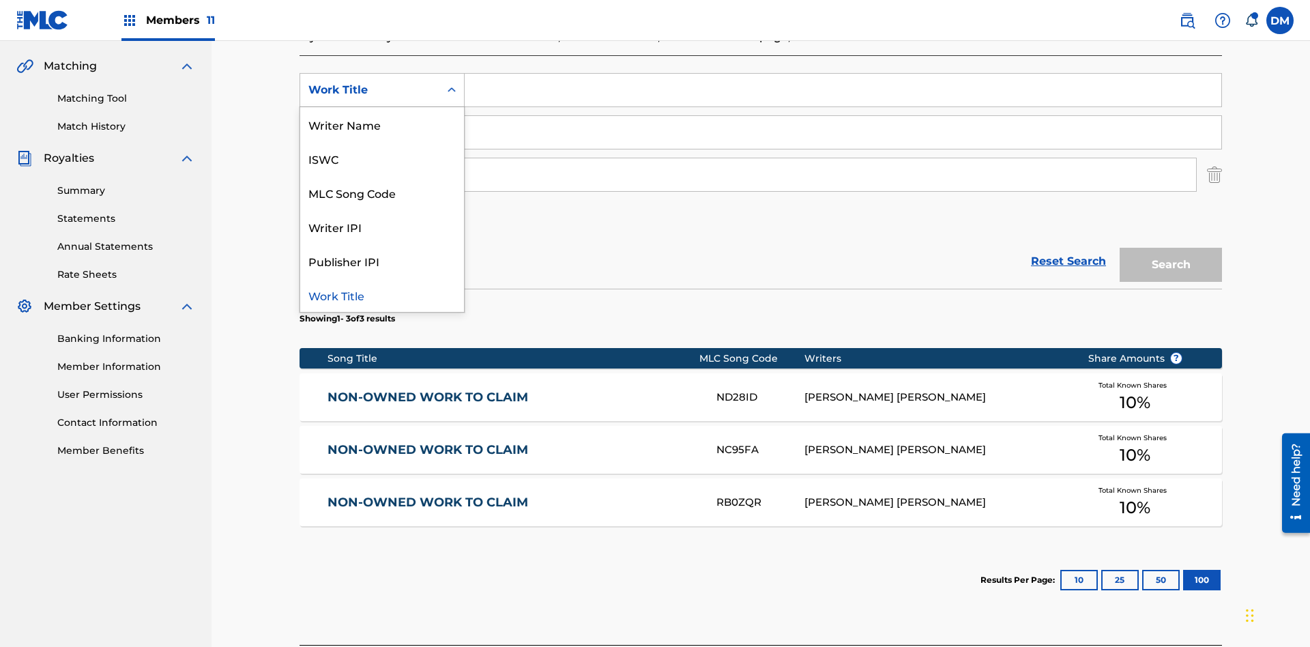
click at [382, 158] on div "ISWC" at bounding box center [382, 158] width 164 height 34
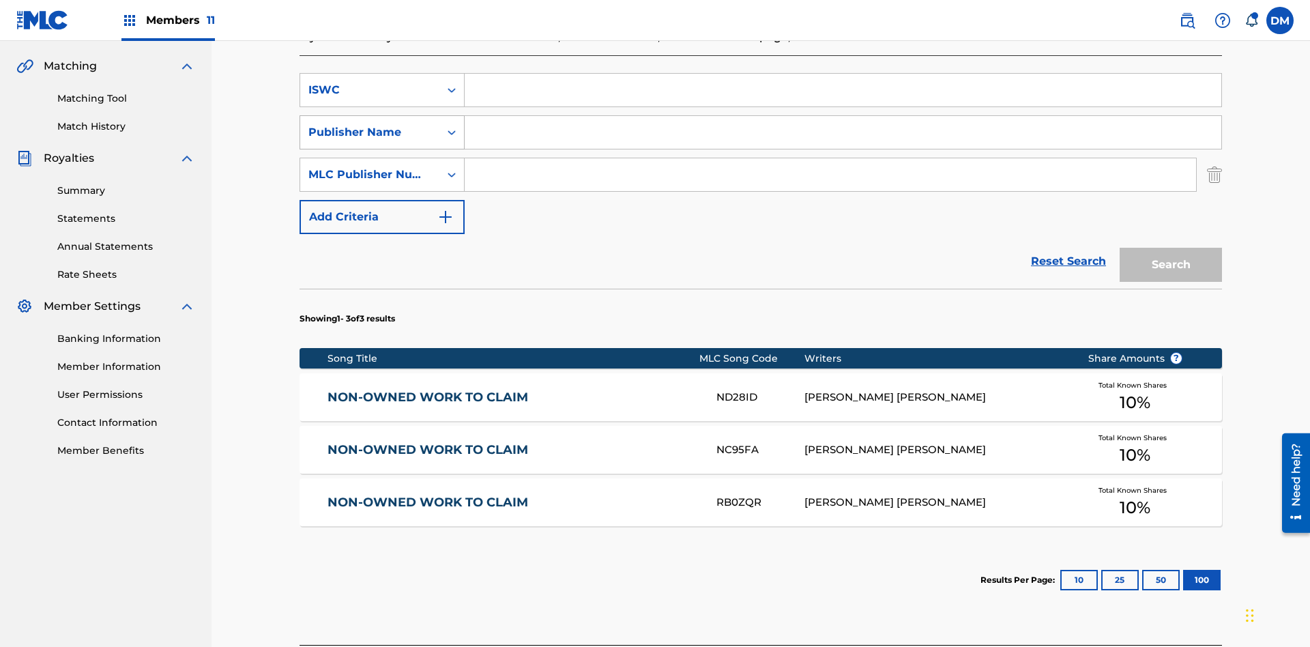
click at [370, 124] on div "Publisher Name" at bounding box center [369, 132] width 123 height 16
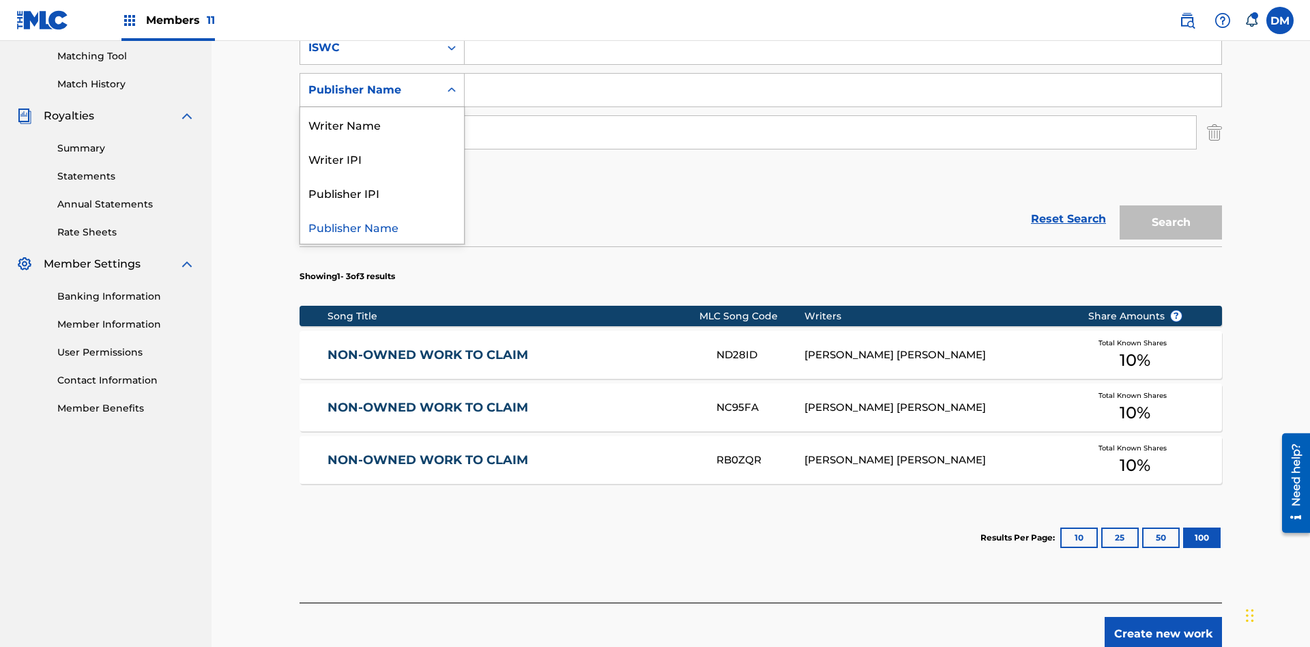
click at [382, 158] on div "Writer IPI" at bounding box center [382, 158] width 164 height 34
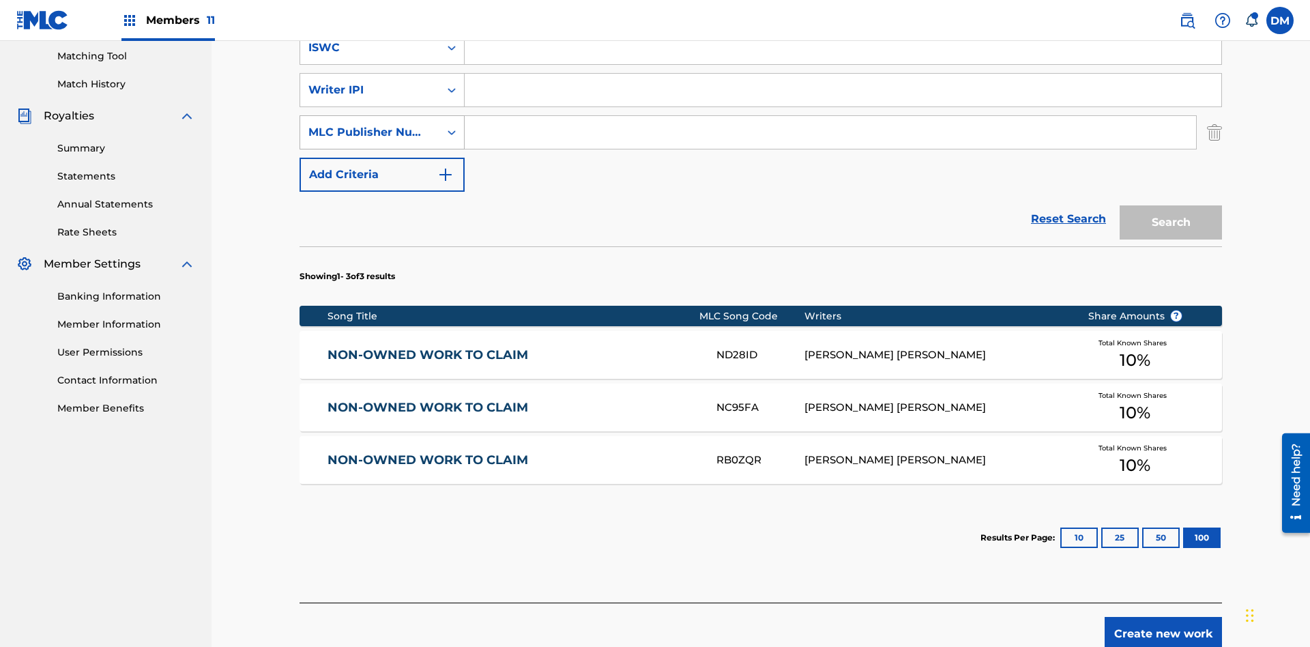
click at [370, 124] on div "MLC Publisher Number" at bounding box center [369, 132] width 123 height 16
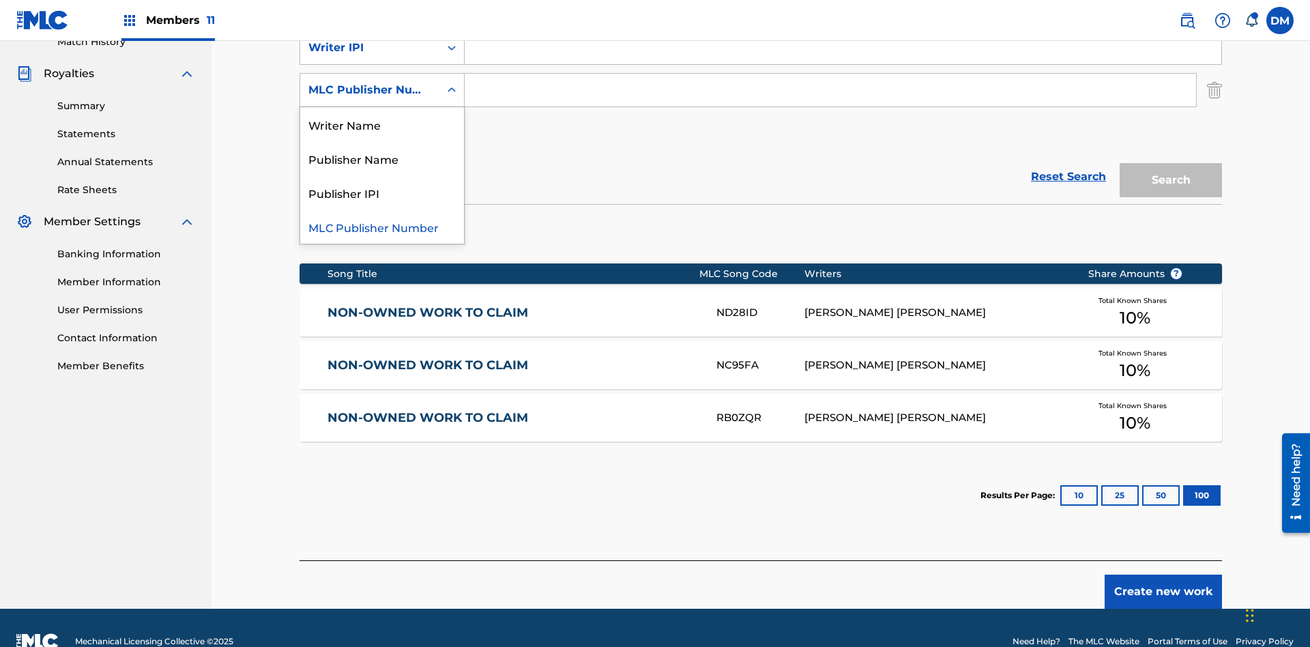
click at [382, 192] on div "Publisher IPI" at bounding box center [382, 192] width 164 height 34
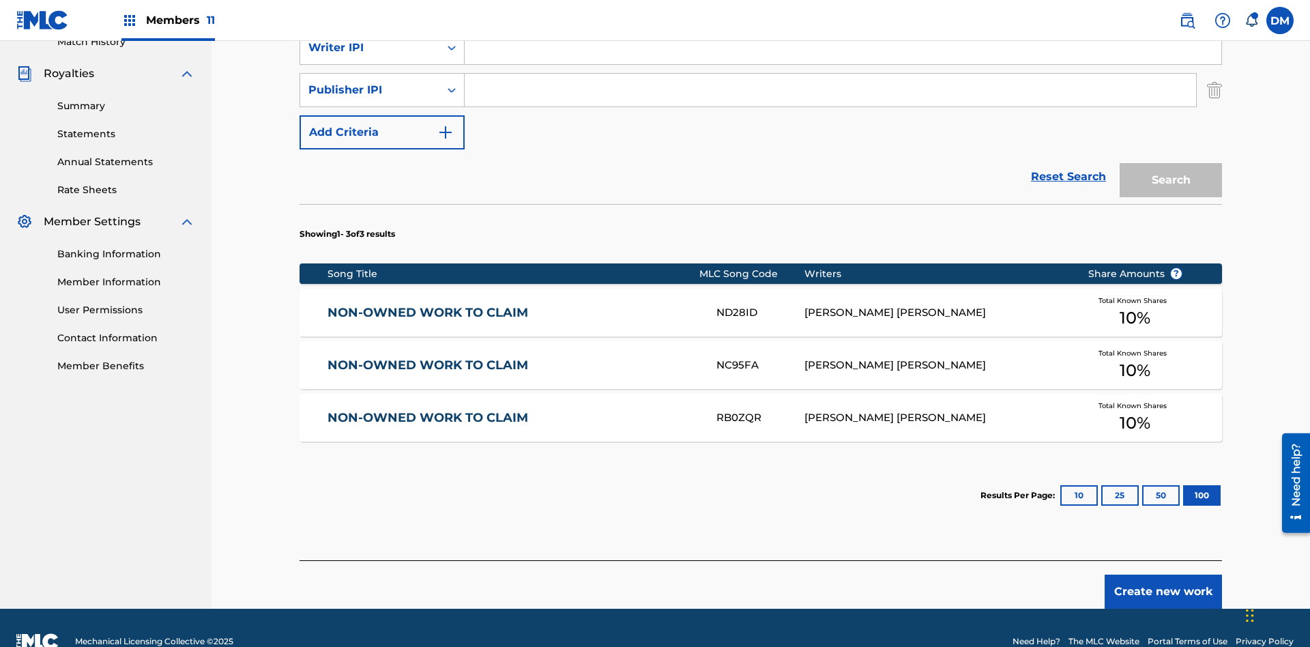
click at [843, 22] on input "Search Form" at bounding box center [843, 5] width 757 height 33
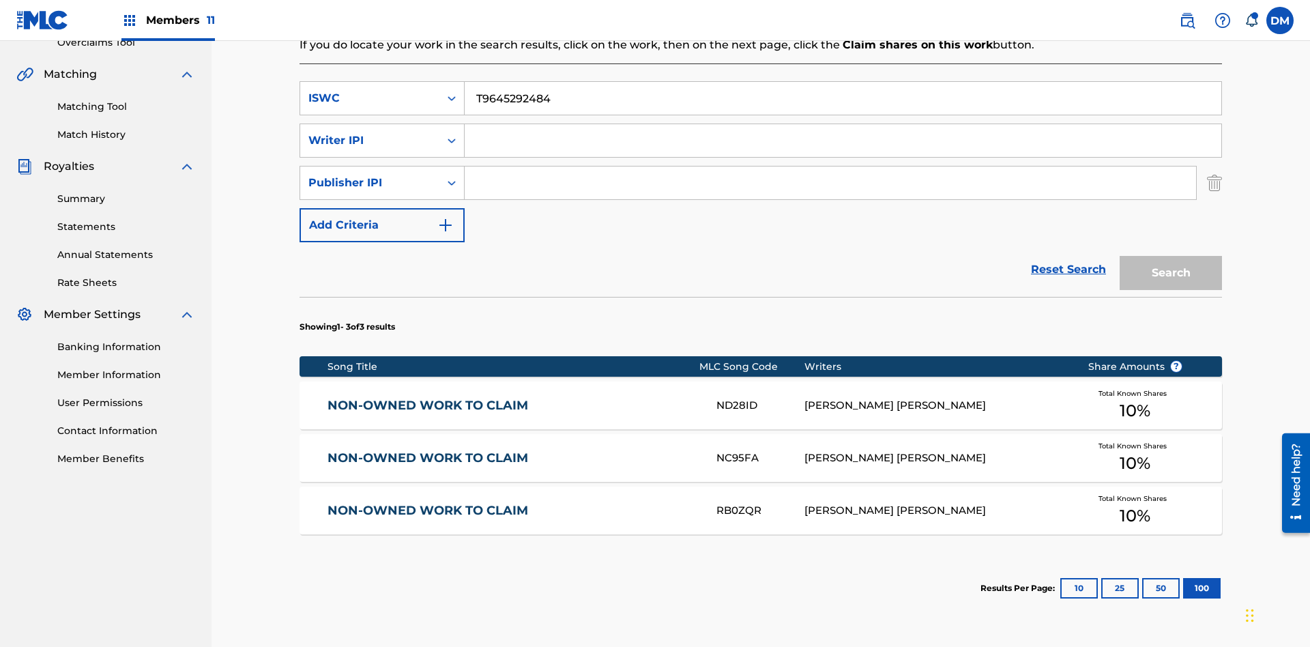
type input "T9645292484"
click at [843, 124] on input "Search Form" at bounding box center [843, 140] width 757 height 33
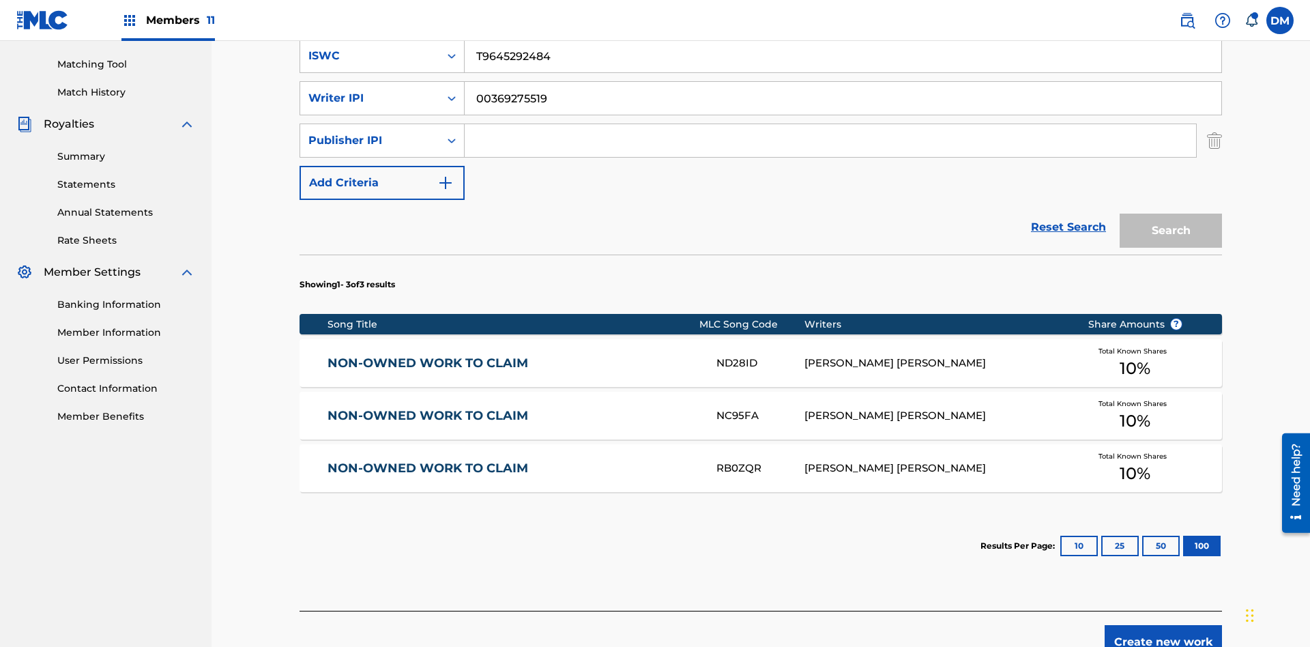
type input "00369275519"
click at [830, 124] on input "Search Form" at bounding box center [830, 140] width 731 height 33
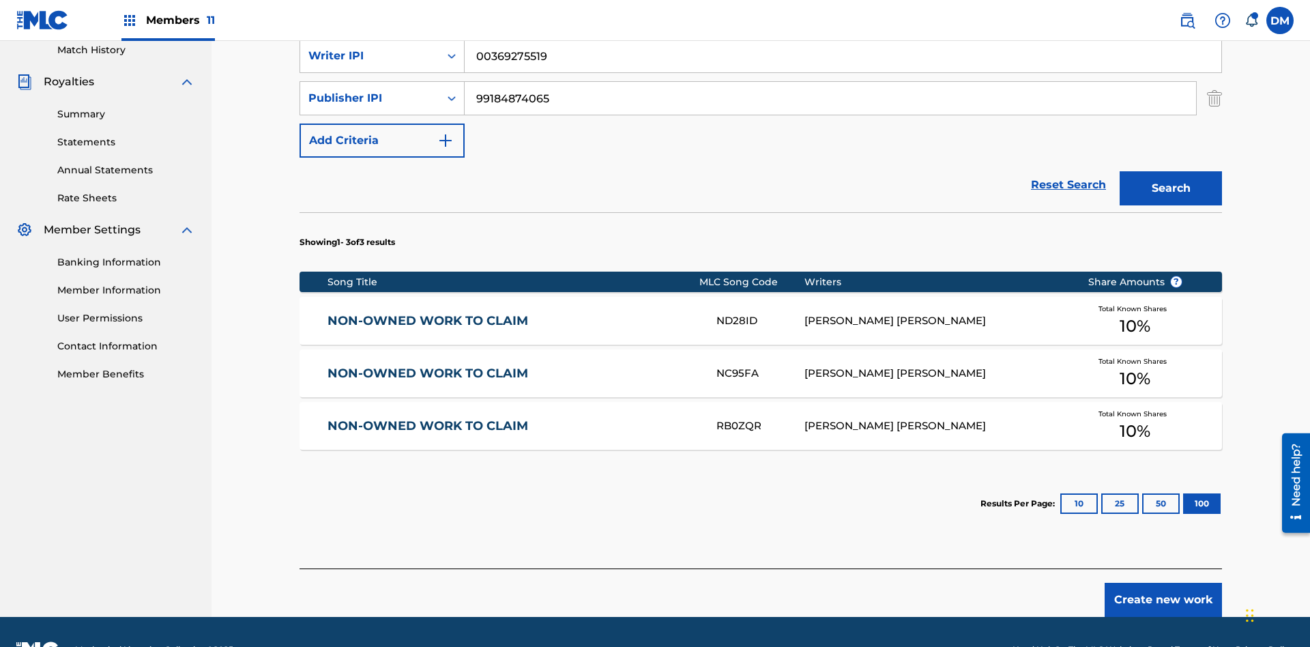
type input "99184874065"
click at [1171, 171] on button "Search" at bounding box center [1171, 188] width 102 height 34
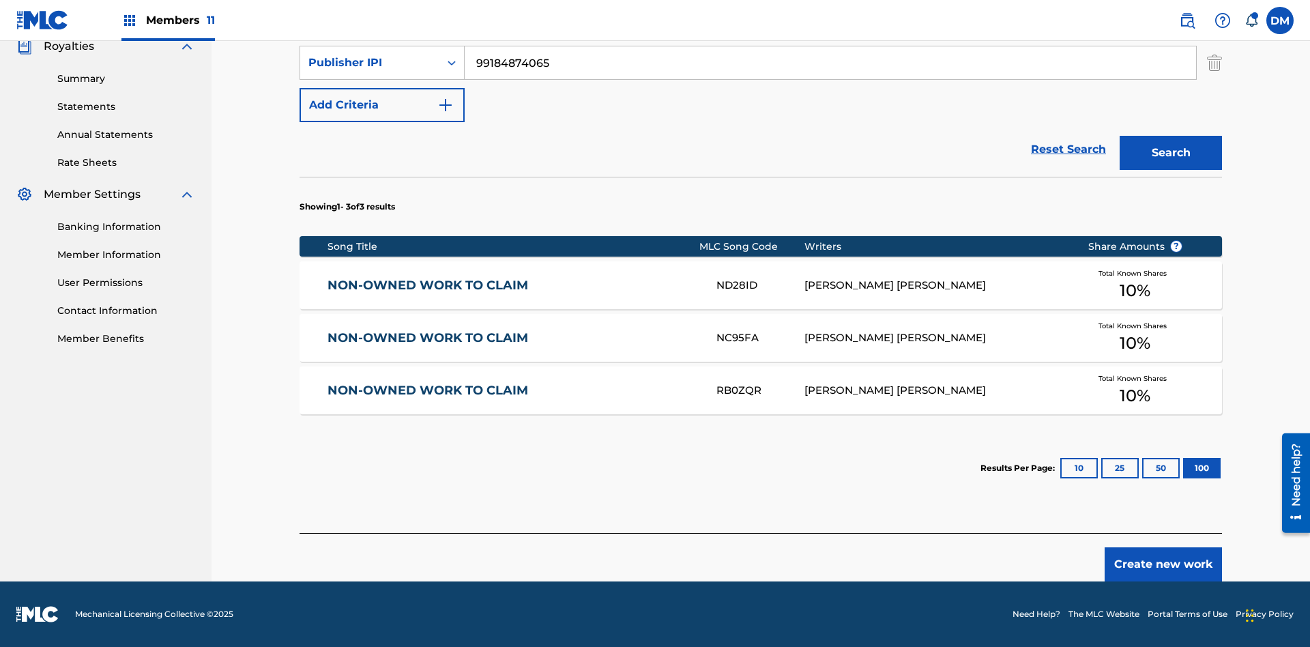
click at [1183, 468] on button "100" at bounding box center [1202, 468] width 38 height 20
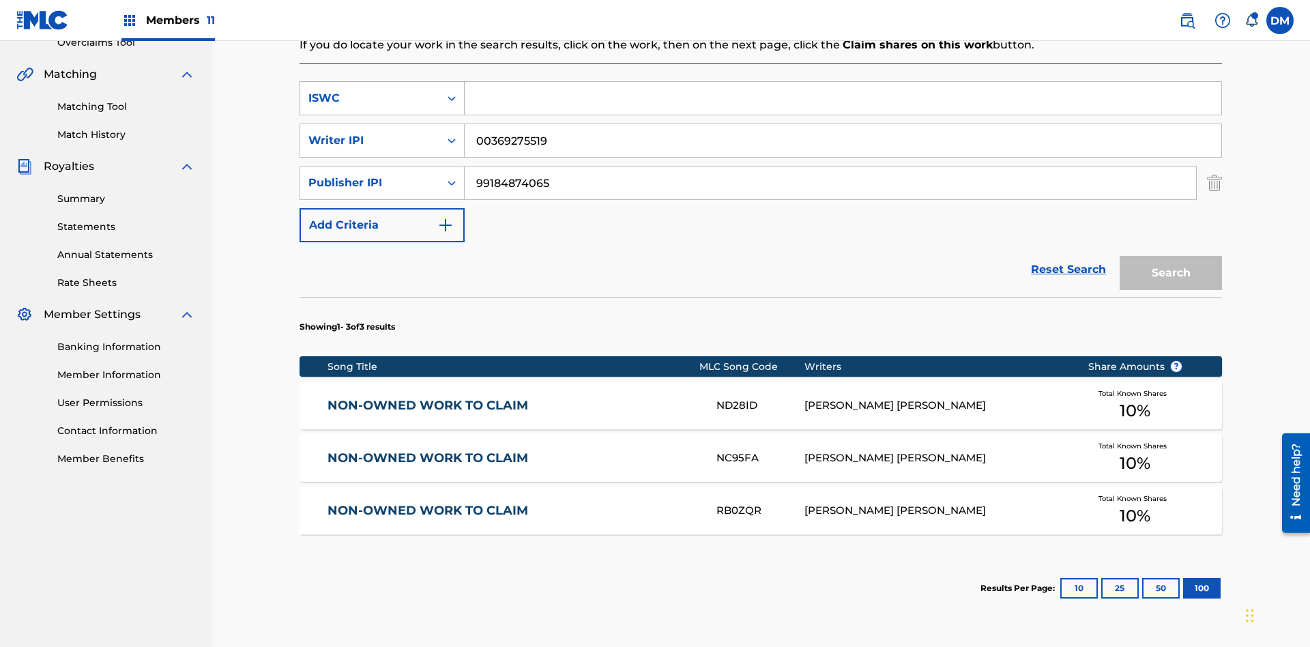
click at [370, 90] on div "ISWC" at bounding box center [369, 98] width 123 height 16
